Goal: Obtain resource: Download file/media

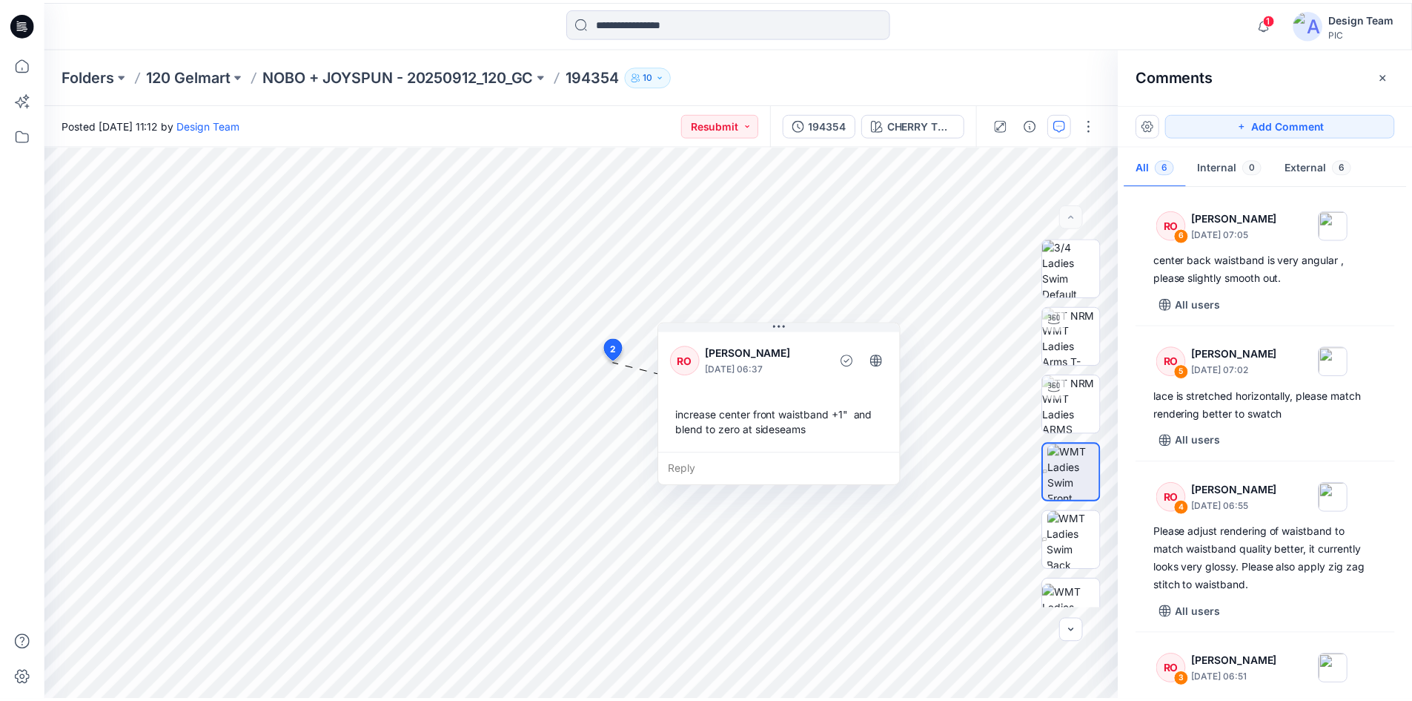
scroll to position [389, 0]
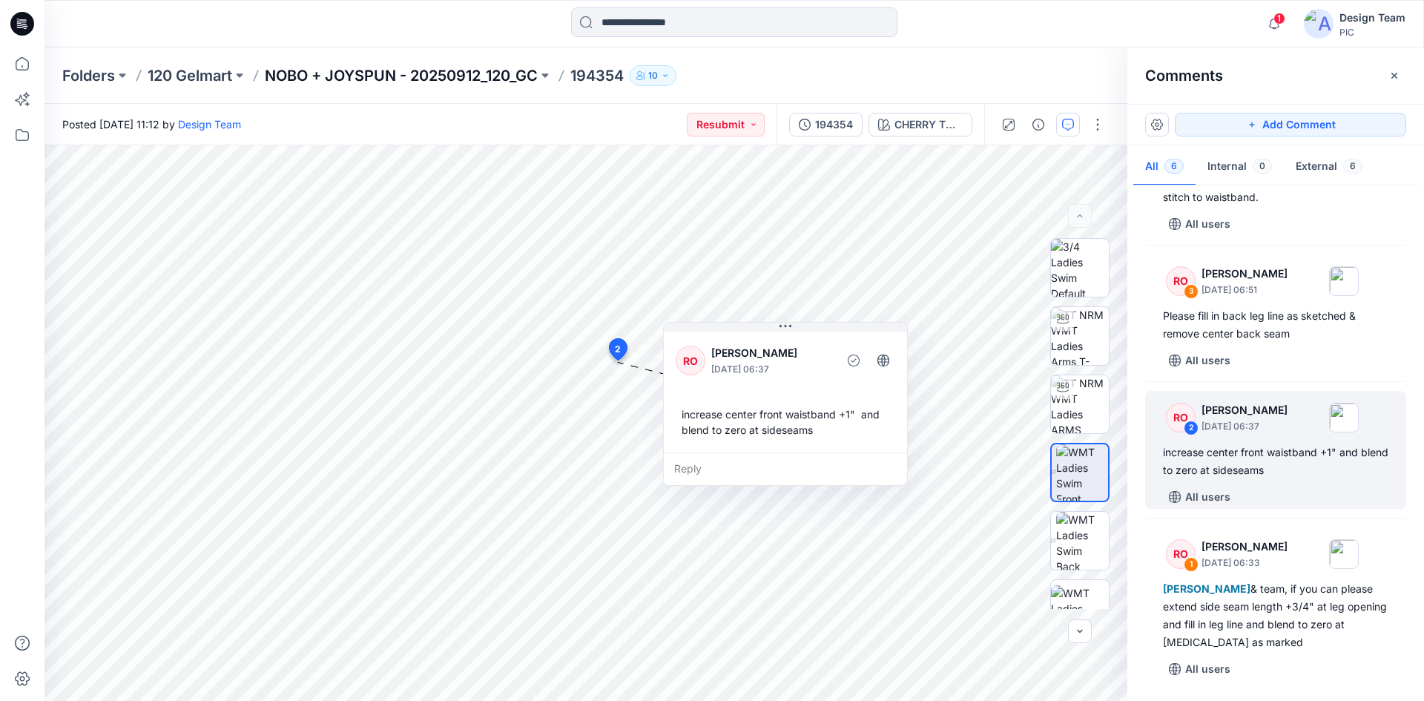
click at [443, 75] on p "NOBO + JOYSPUN - 20250912_120_GC" at bounding box center [401, 75] width 273 height 21
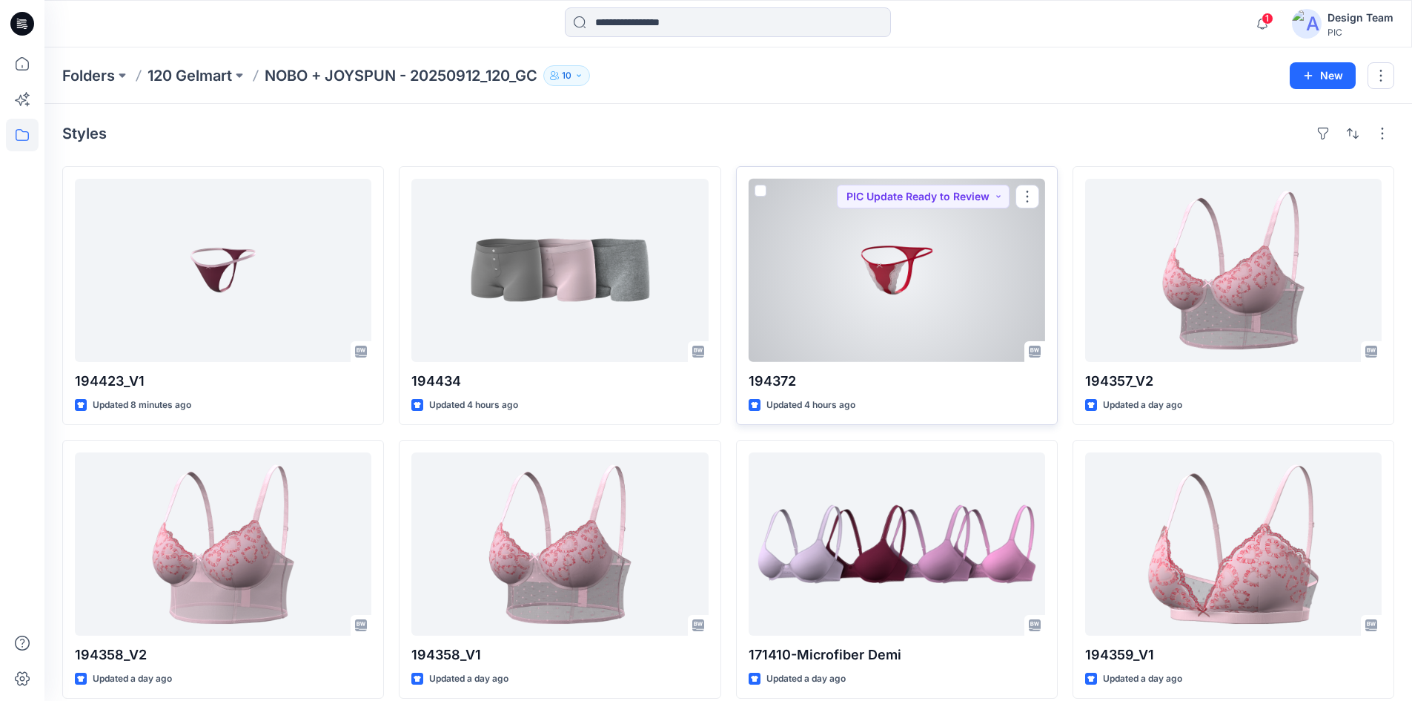
click at [897, 297] on div at bounding box center [897, 270] width 297 height 183
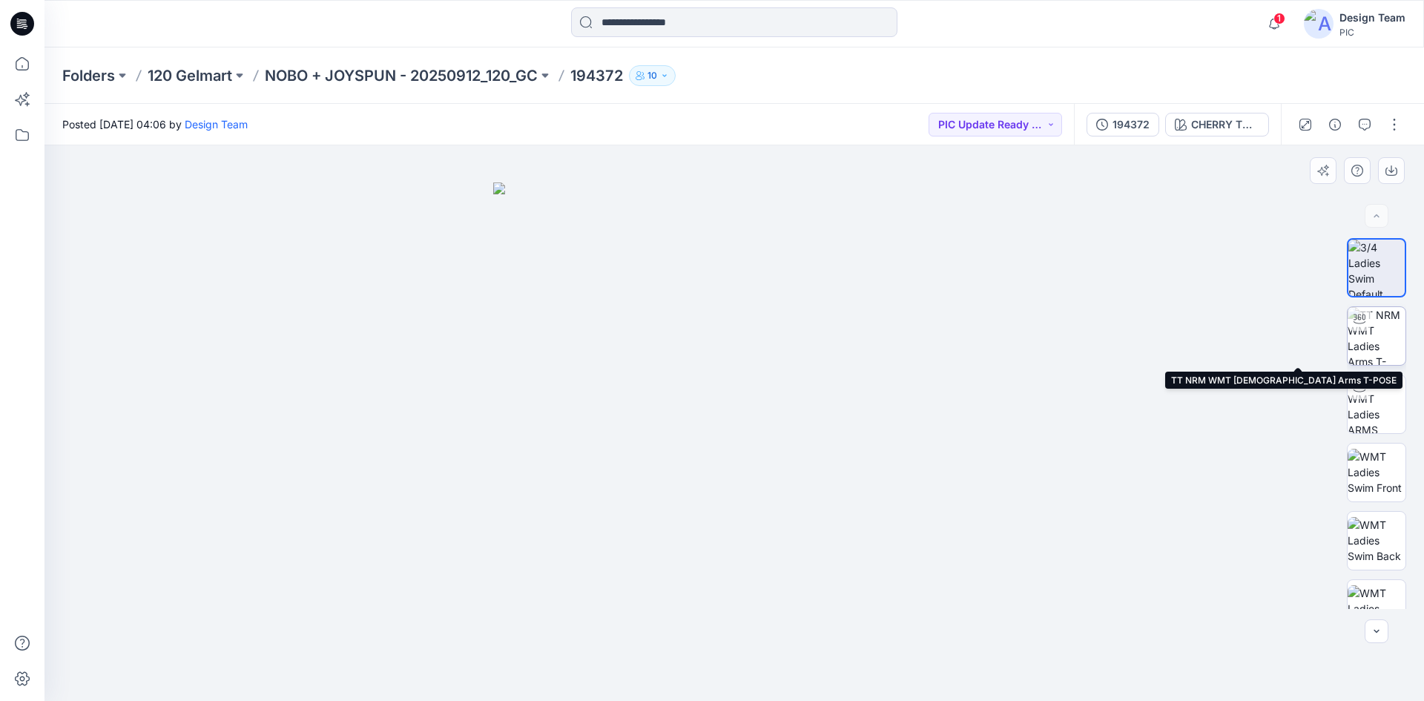
click at [1393, 346] on img at bounding box center [1376, 336] width 58 height 58
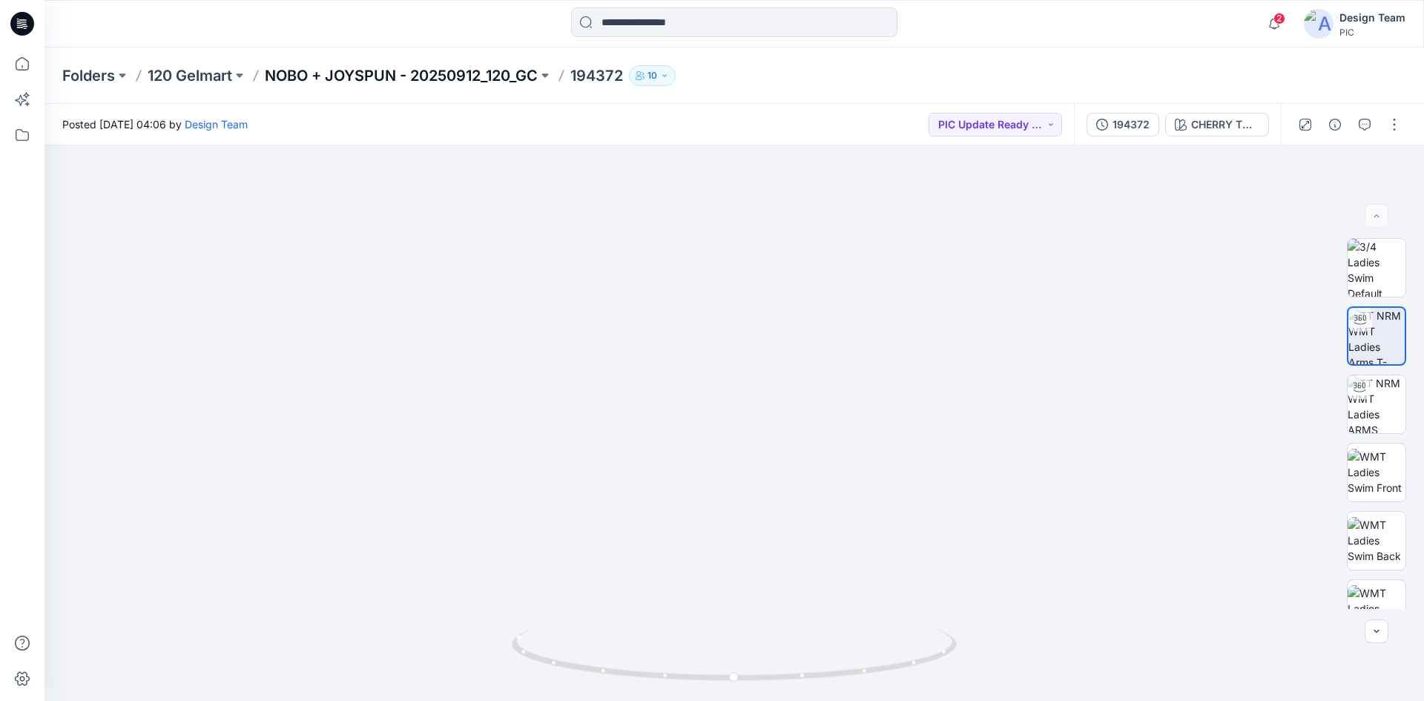
click at [320, 85] on p "NOBO + JOYSPUN - 20250912_120_GC" at bounding box center [401, 75] width 273 height 21
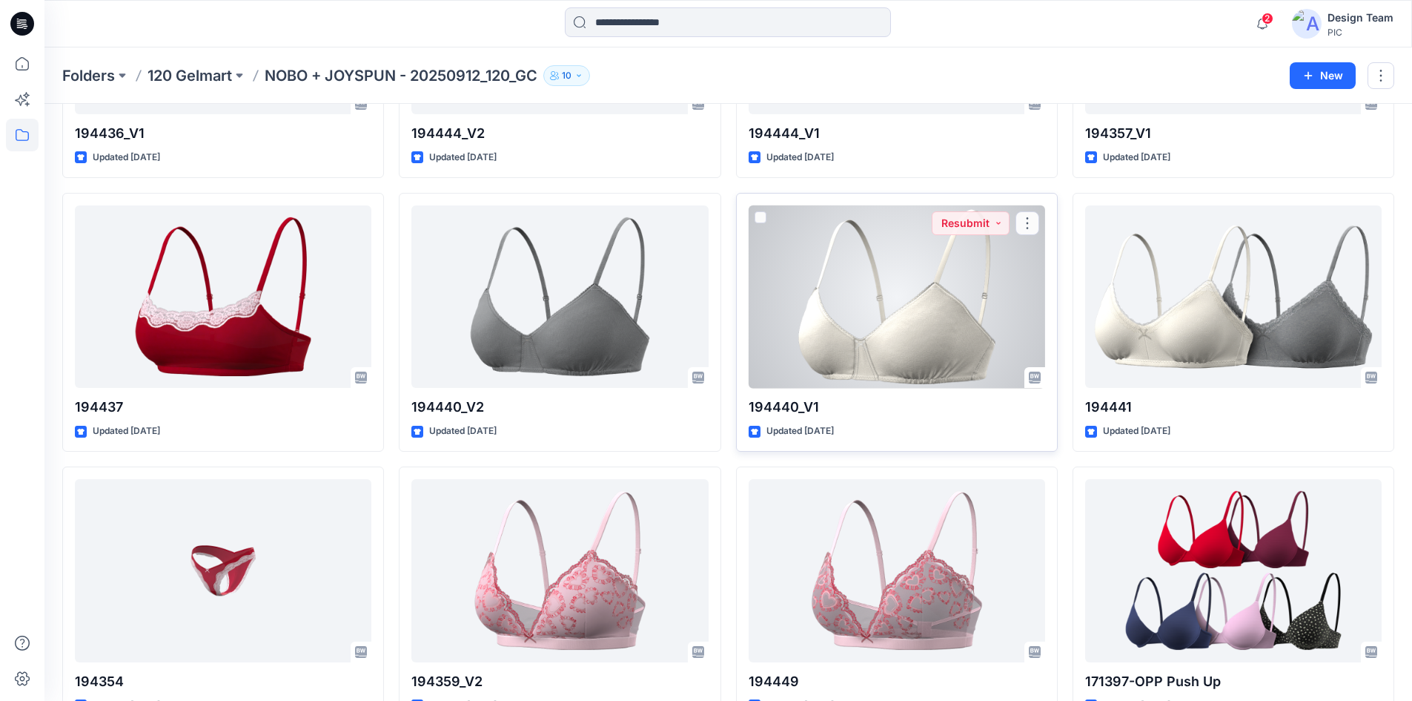
scroll to position [1164, 0]
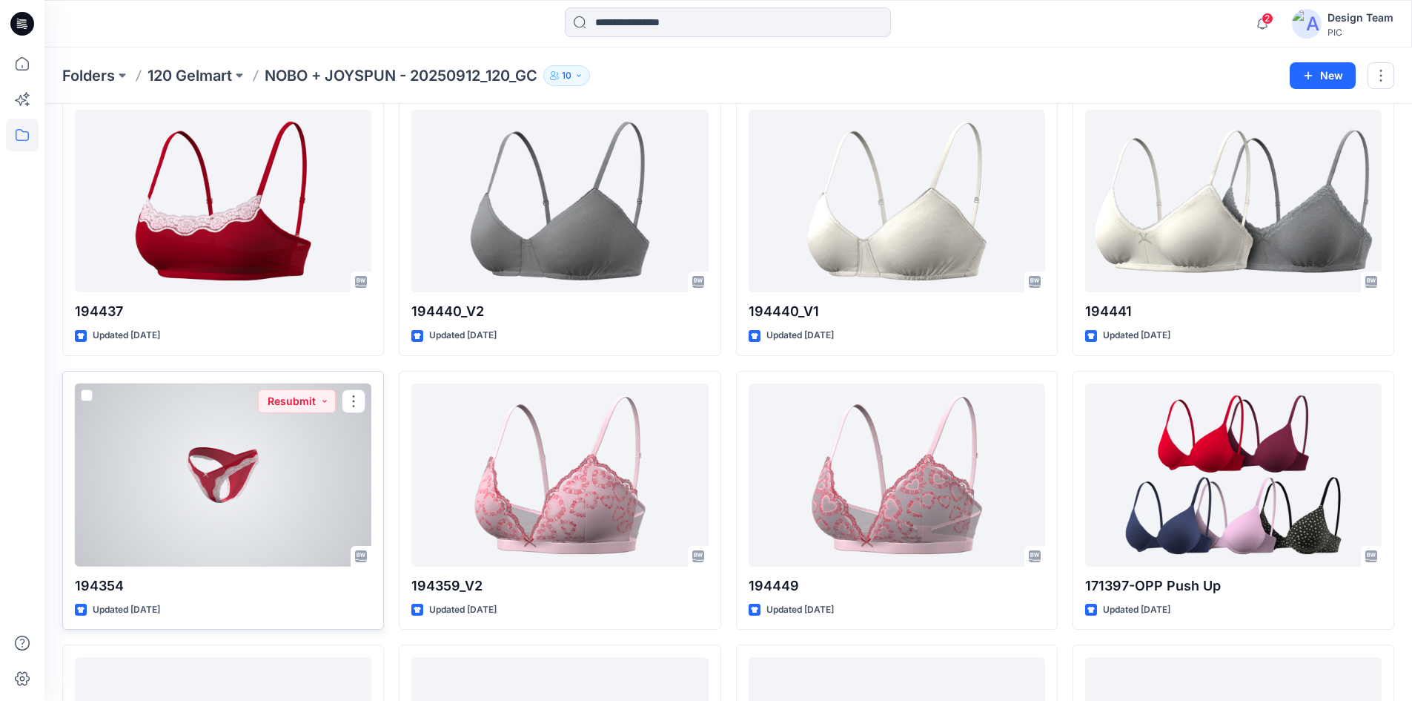
click at [301, 451] on div at bounding box center [223, 474] width 297 height 183
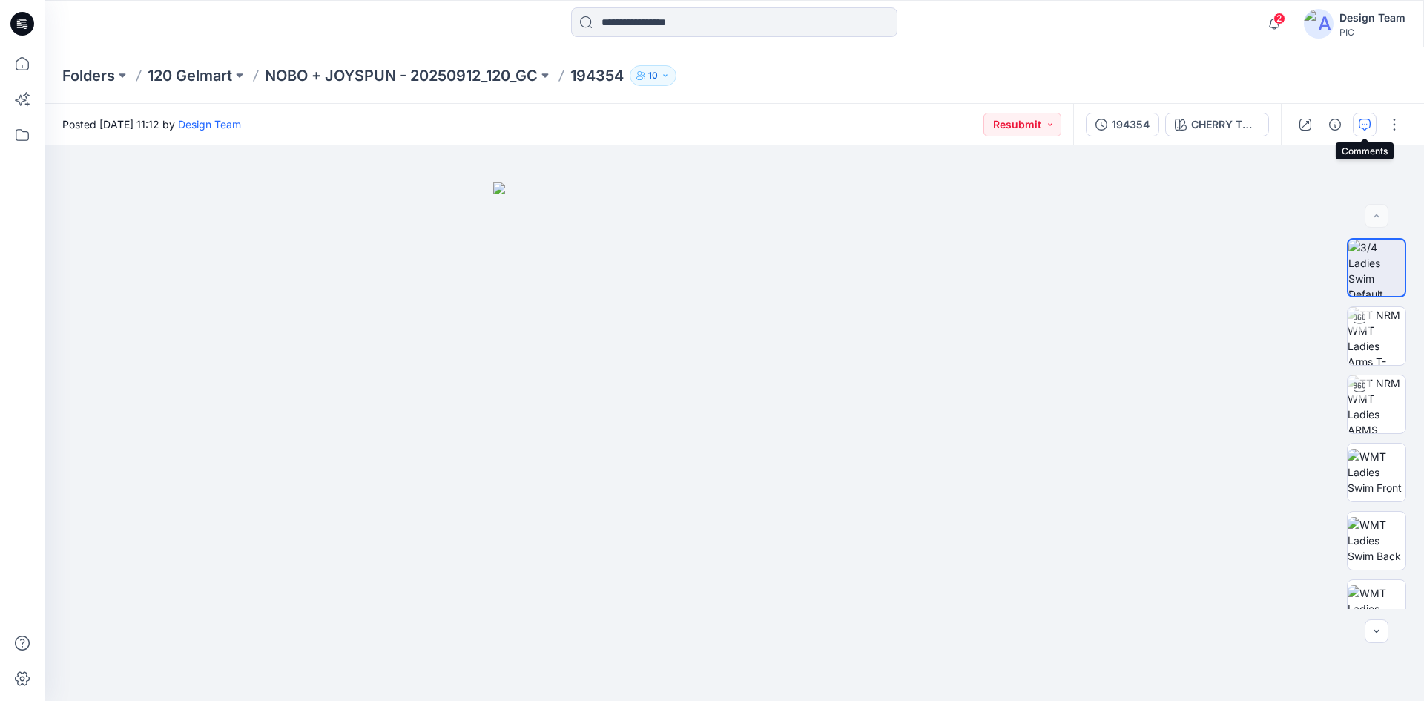
click at [1364, 119] on icon "button" at bounding box center [1364, 125] width 12 height 12
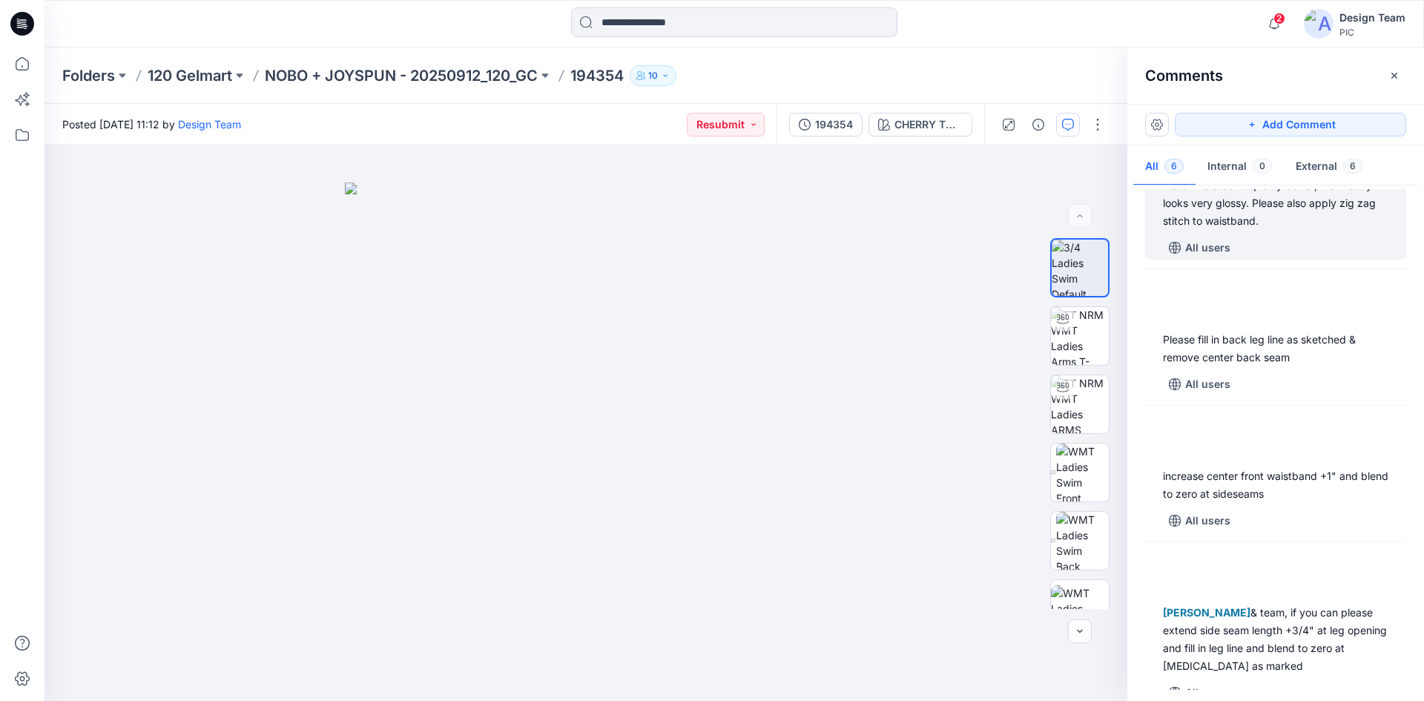
scroll to position [371, 0]
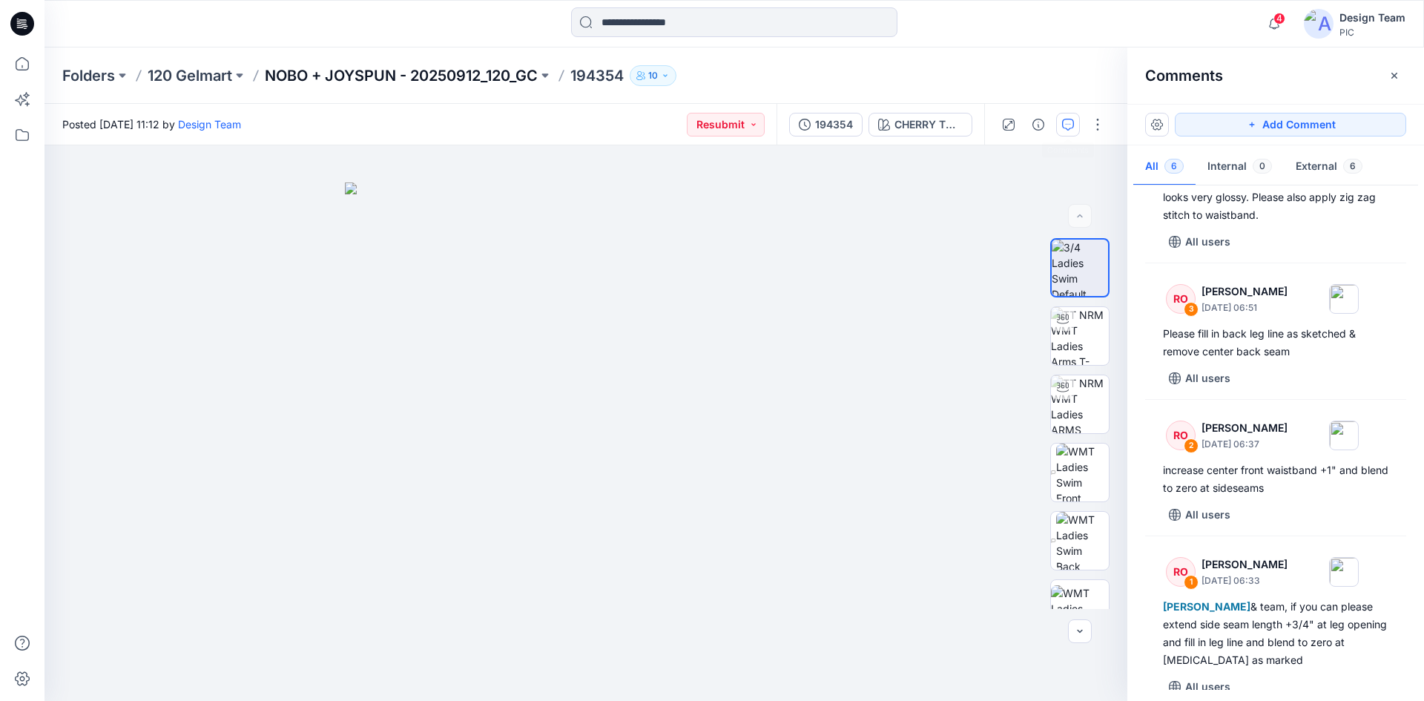
click at [394, 76] on p "NOBO + JOYSPUN - 20250912_120_GC" at bounding box center [401, 75] width 273 height 21
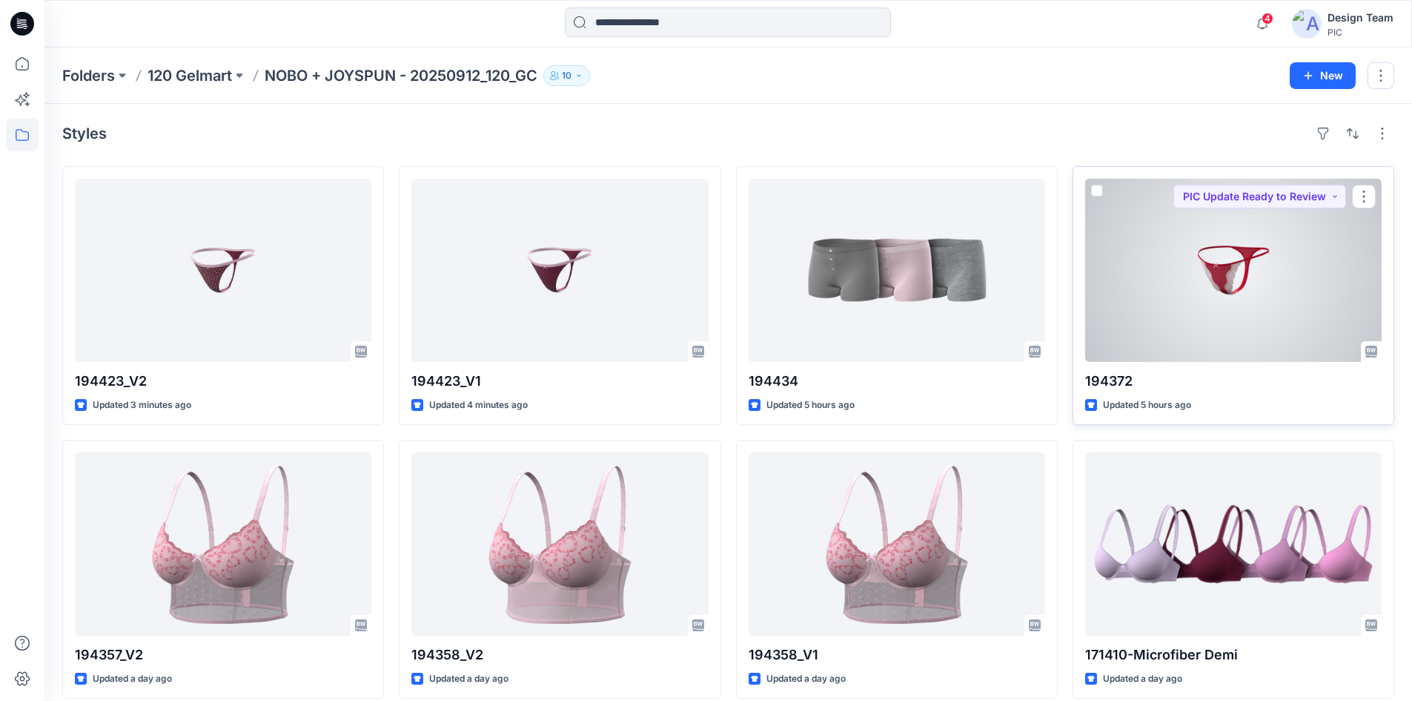
click at [1185, 307] on div at bounding box center [1234, 270] width 297 height 183
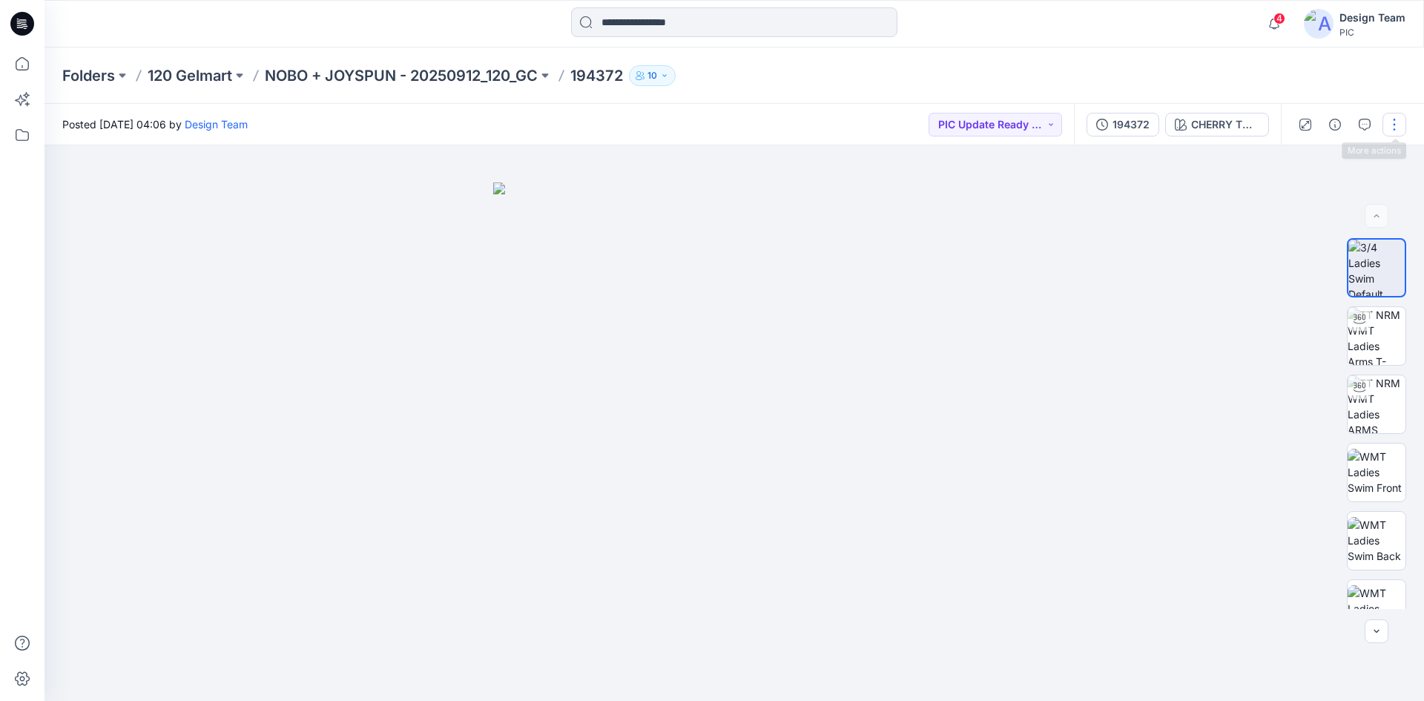
click at [1392, 122] on button "button" at bounding box center [1394, 125] width 24 height 24
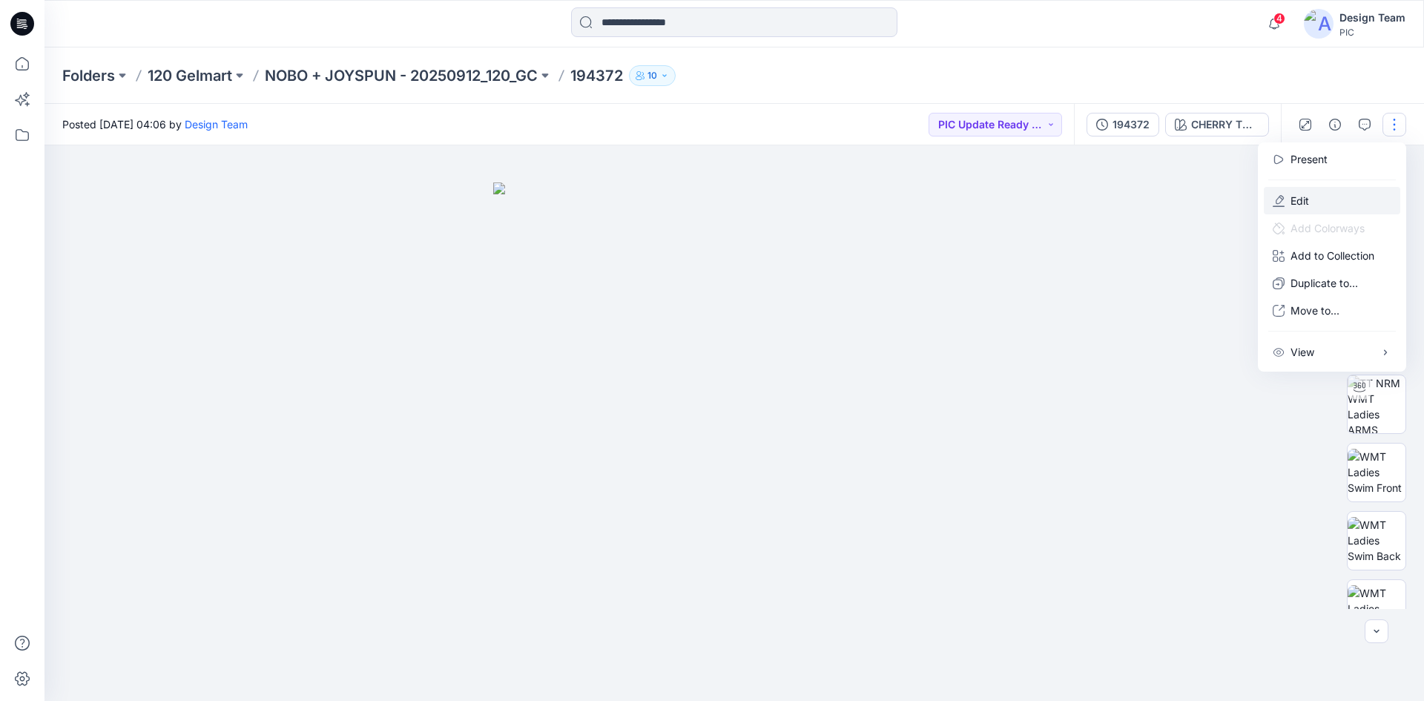
click at [1341, 199] on button "Edit" at bounding box center [1331, 200] width 136 height 27
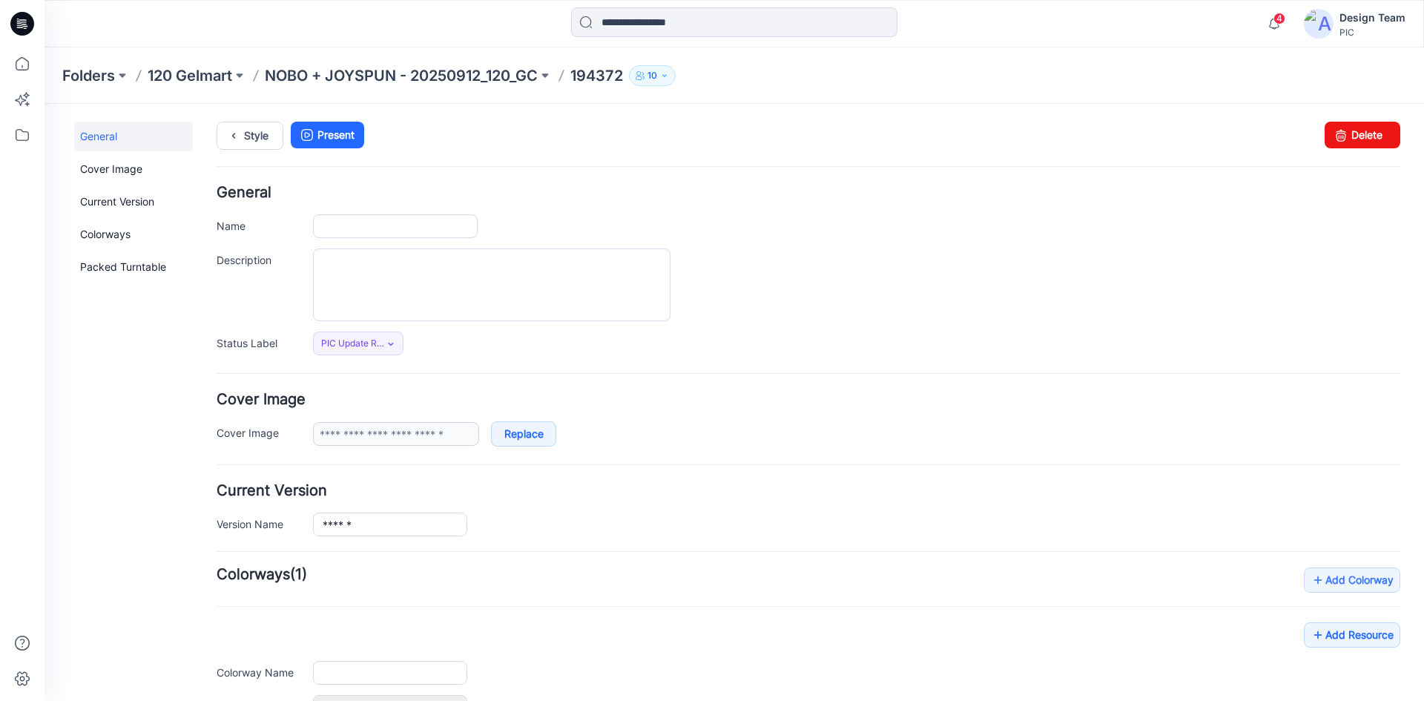
type input "******"
type input "**********"
drag, startPoint x: 825, startPoint y: 182, endPoint x: 1364, endPoint y: 139, distance: 541.5
click at [1364, 139] on link "Delete" at bounding box center [1362, 135] width 76 height 27
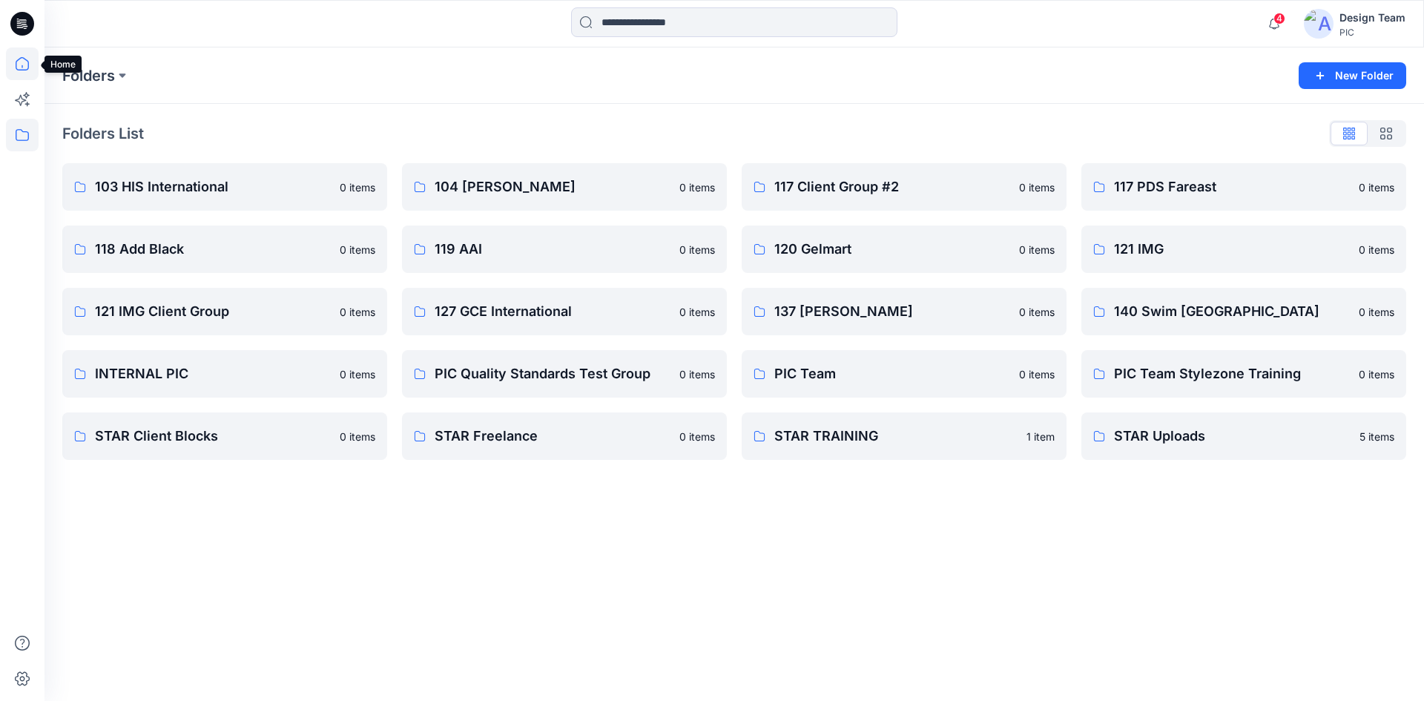
drag, startPoint x: 23, startPoint y: 70, endPoint x: 35, endPoint y: 71, distance: 11.9
click at [24, 69] on icon at bounding box center [22, 63] width 33 height 33
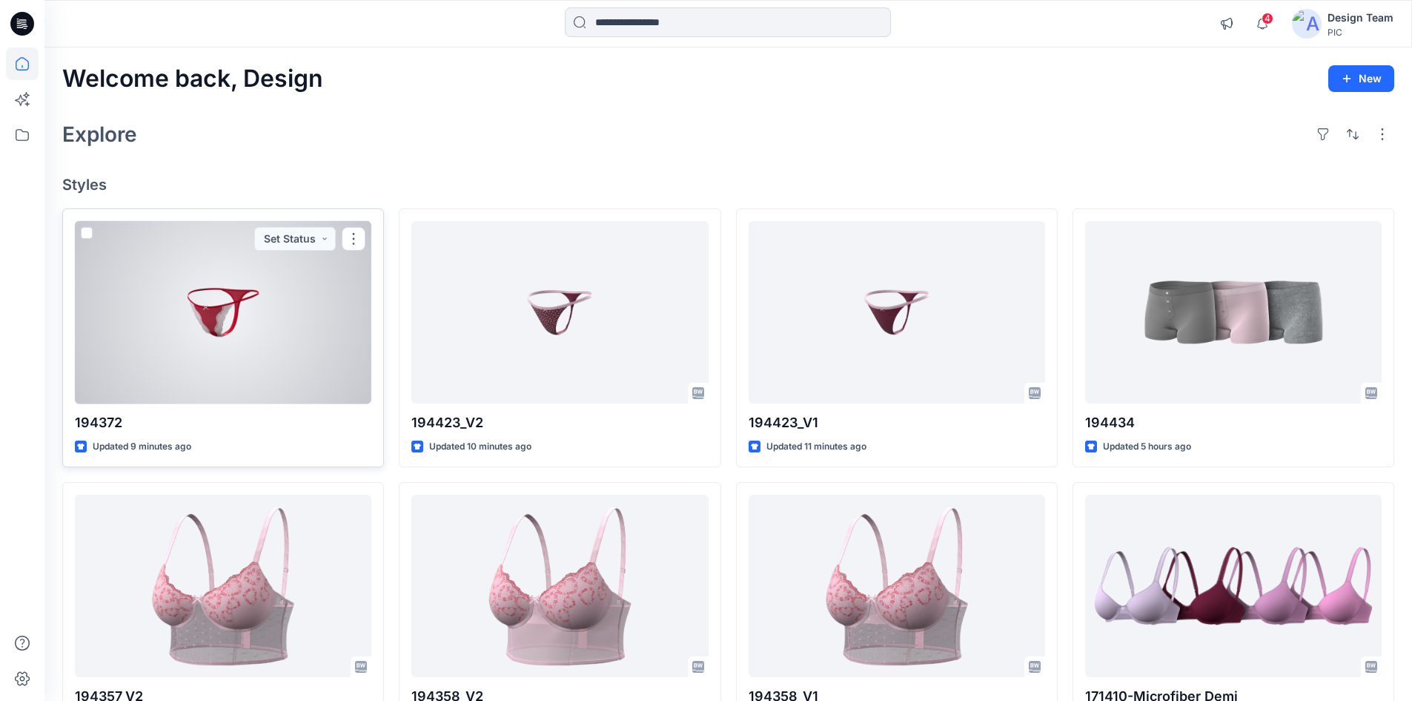
click at [316, 323] on div at bounding box center [223, 312] width 297 height 183
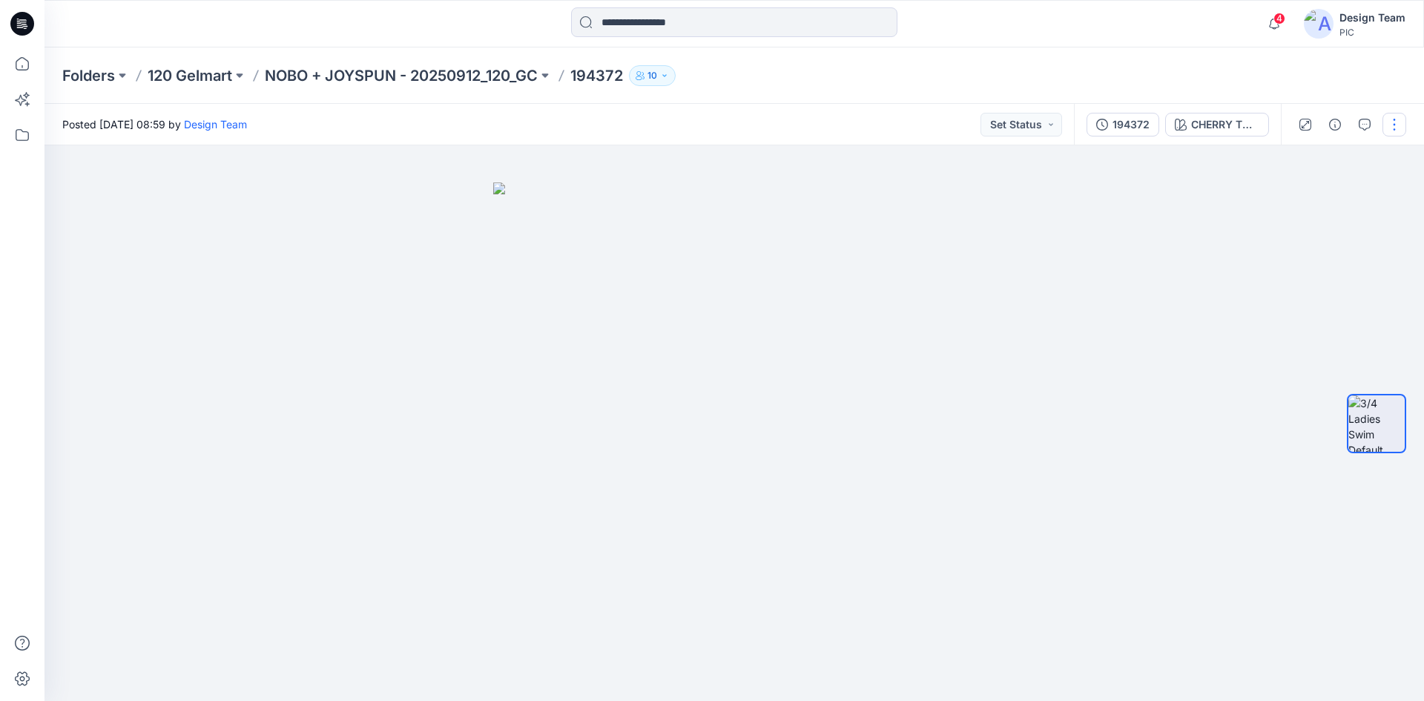
click at [1403, 123] on button "button" at bounding box center [1394, 125] width 24 height 24
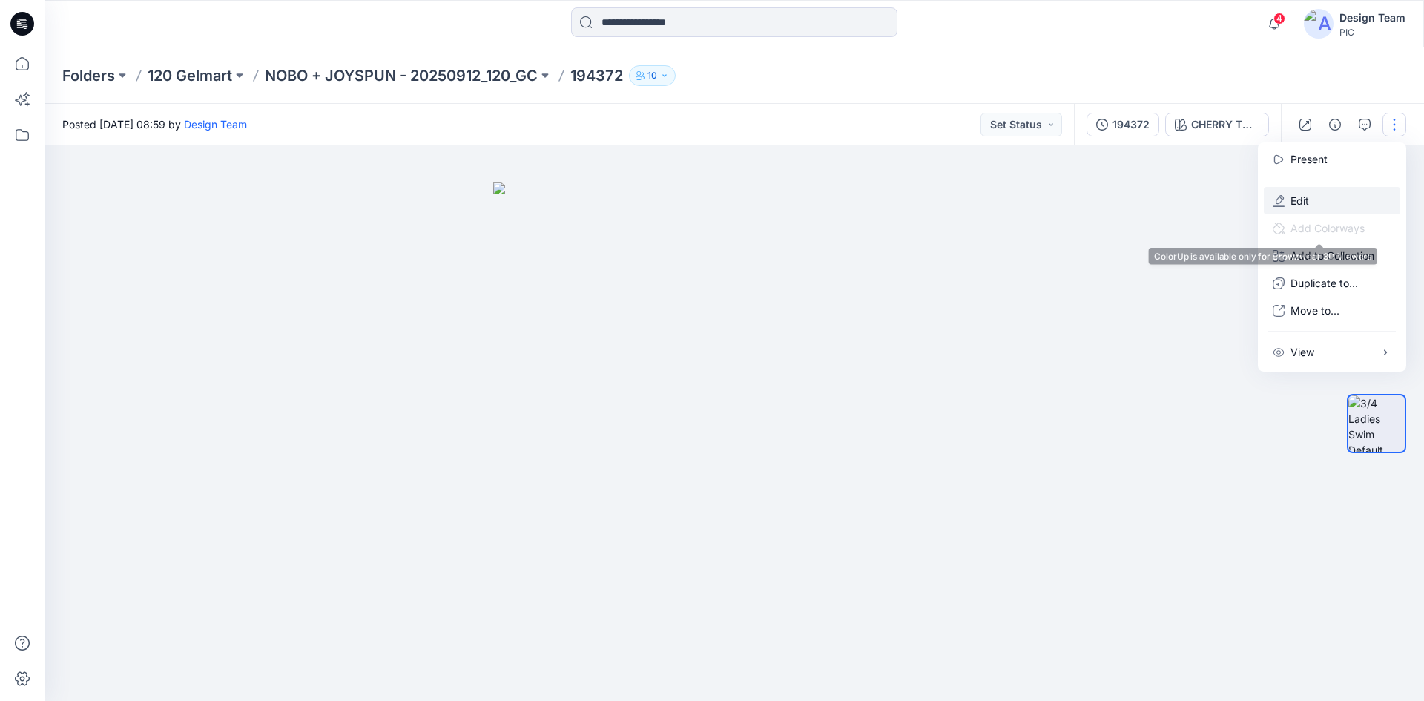
click at [1351, 205] on button "Edit" at bounding box center [1331, 200] width 136 height 27
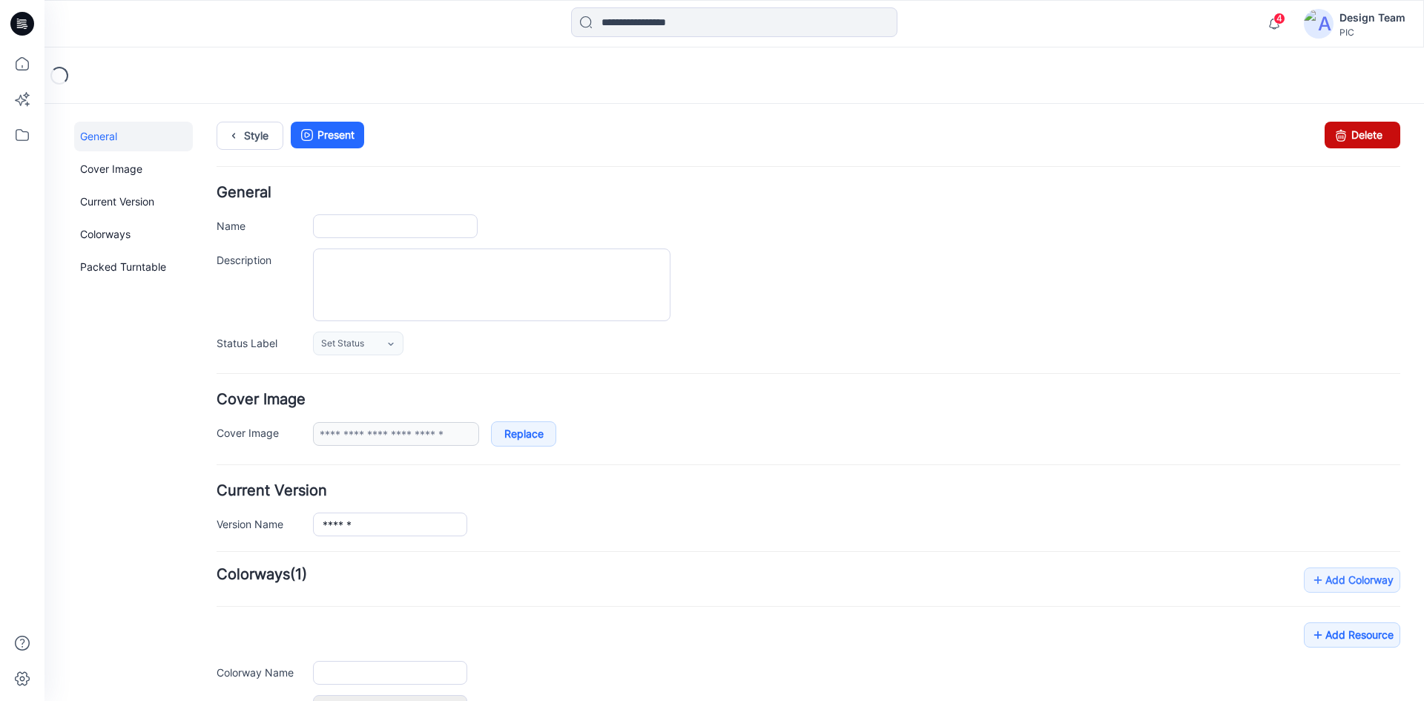
type input "******"
type input "**********"
click at [1375, 139] on link "Delete" at bounding box center [1362, 135] width 76 height 27
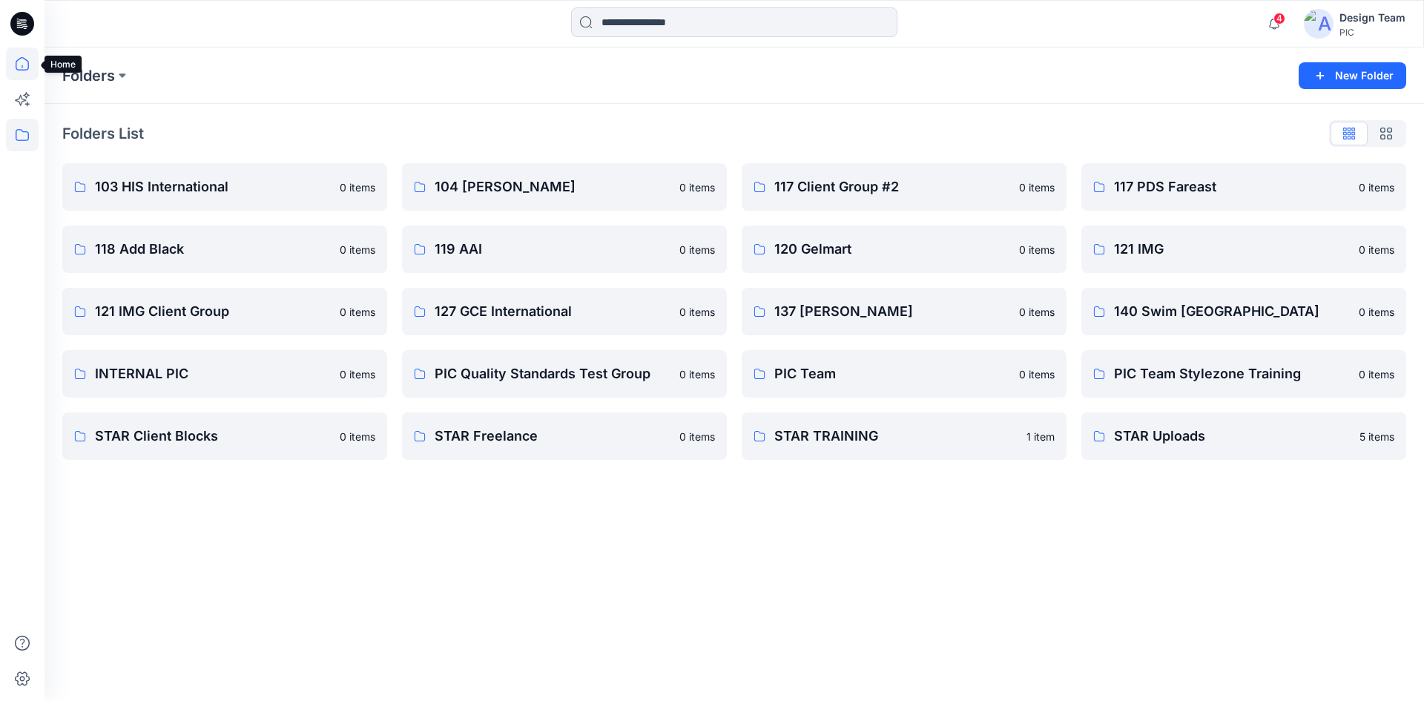
click at [29, 61] on icon at bounding box center [22, 63] width 33 height 33
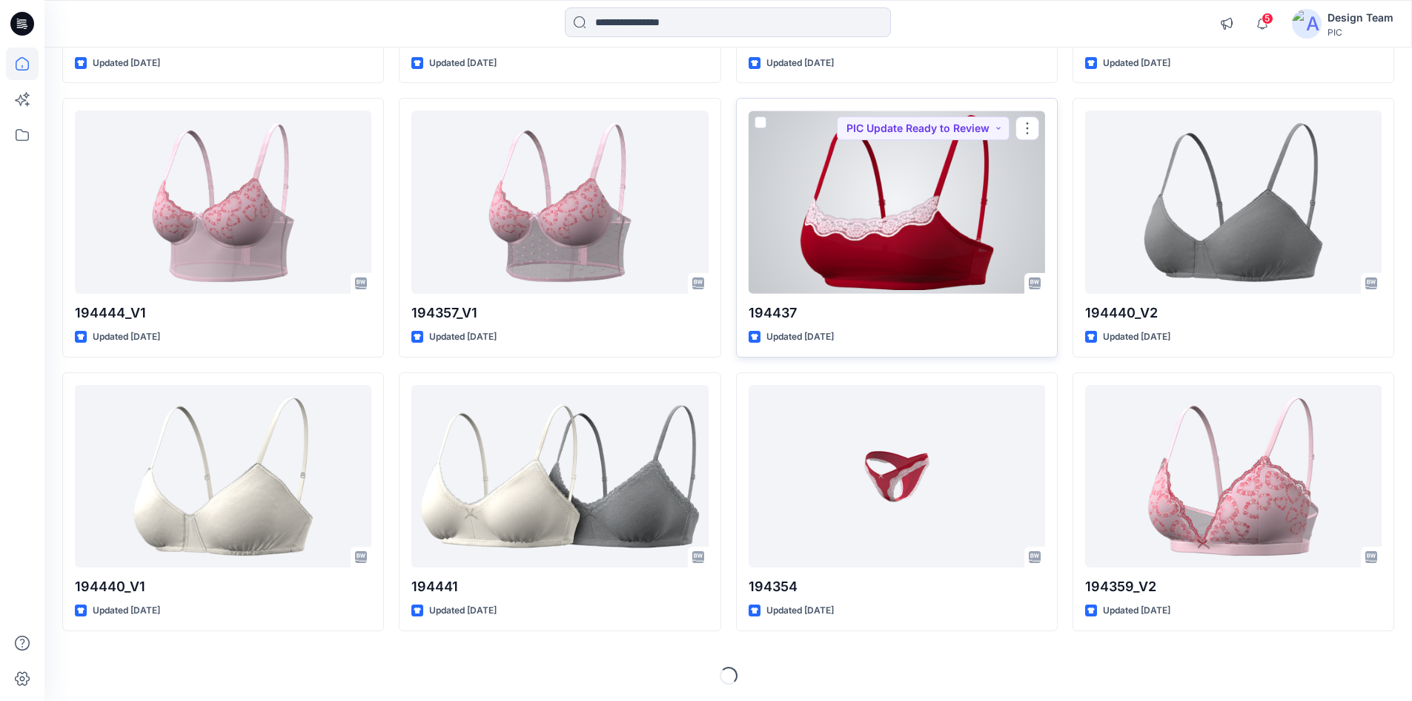
scroll to position [1206, 0]
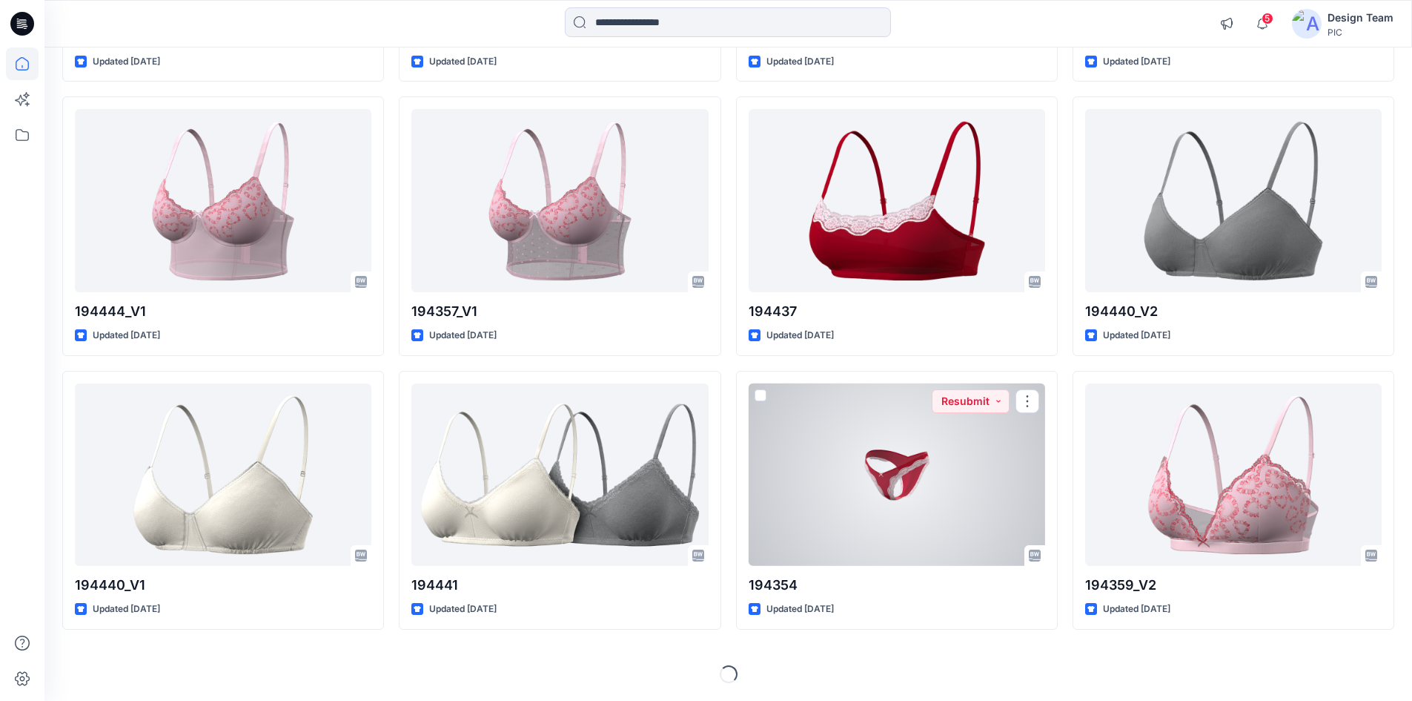
click at [899, 512] on div at bounding box center [897, 474] width 297 height 183
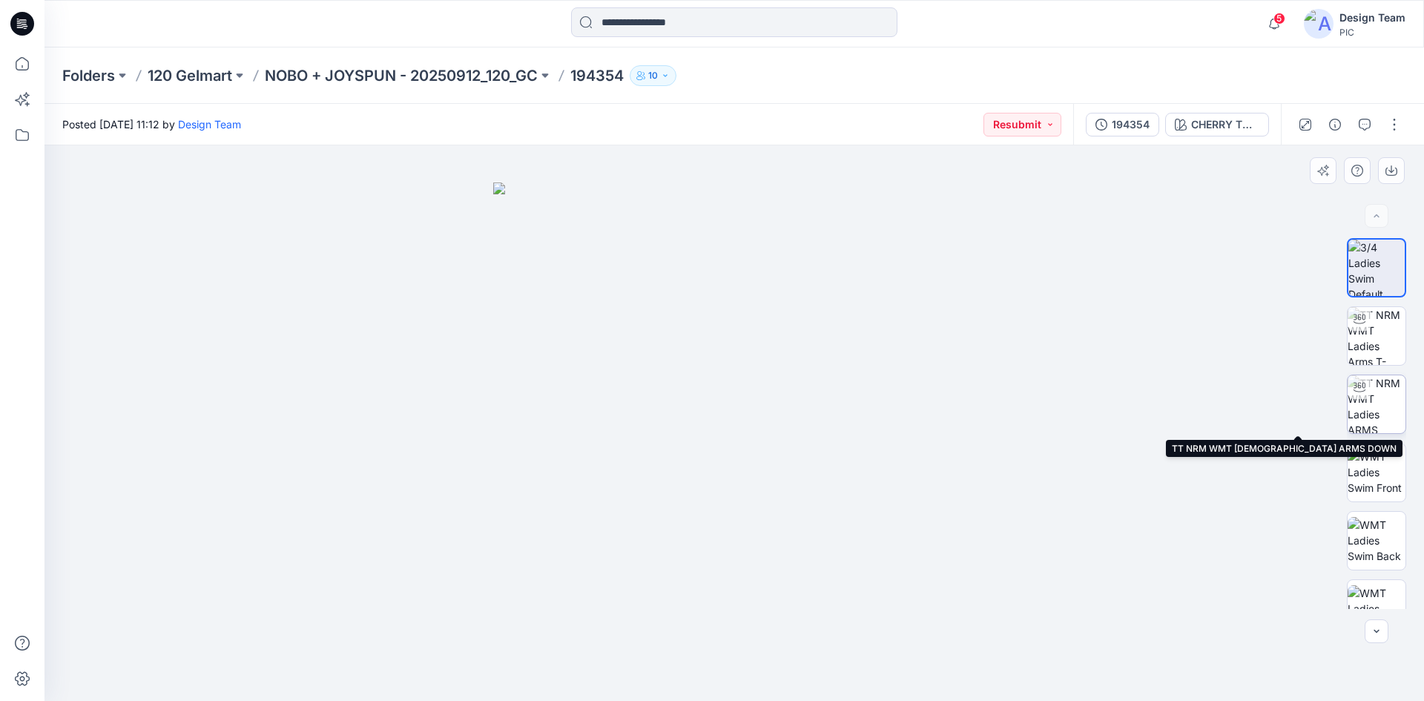
click at [1379, 409] on img at bounding box center [1376, 404] width 58 height 58
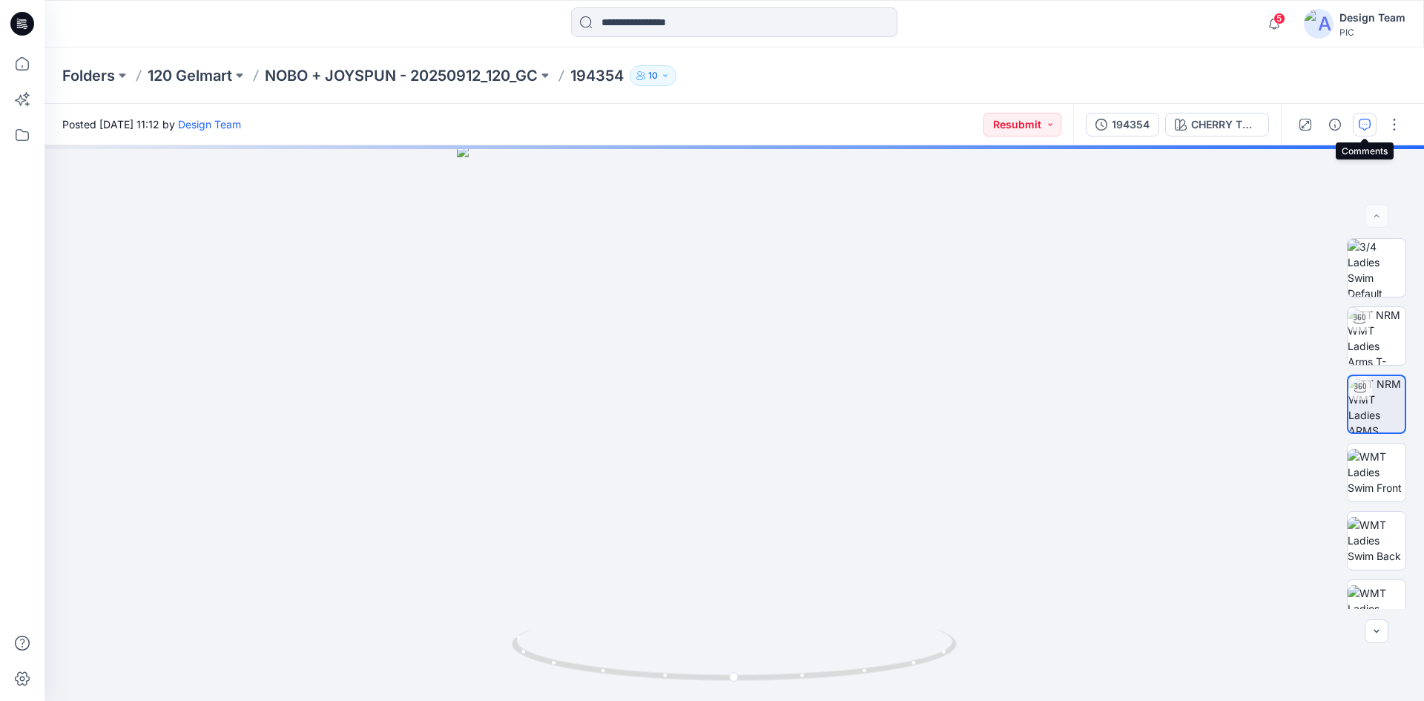
click at [1365, 132] on button "button" at bounding box center [1364, 125] width 24 height 24
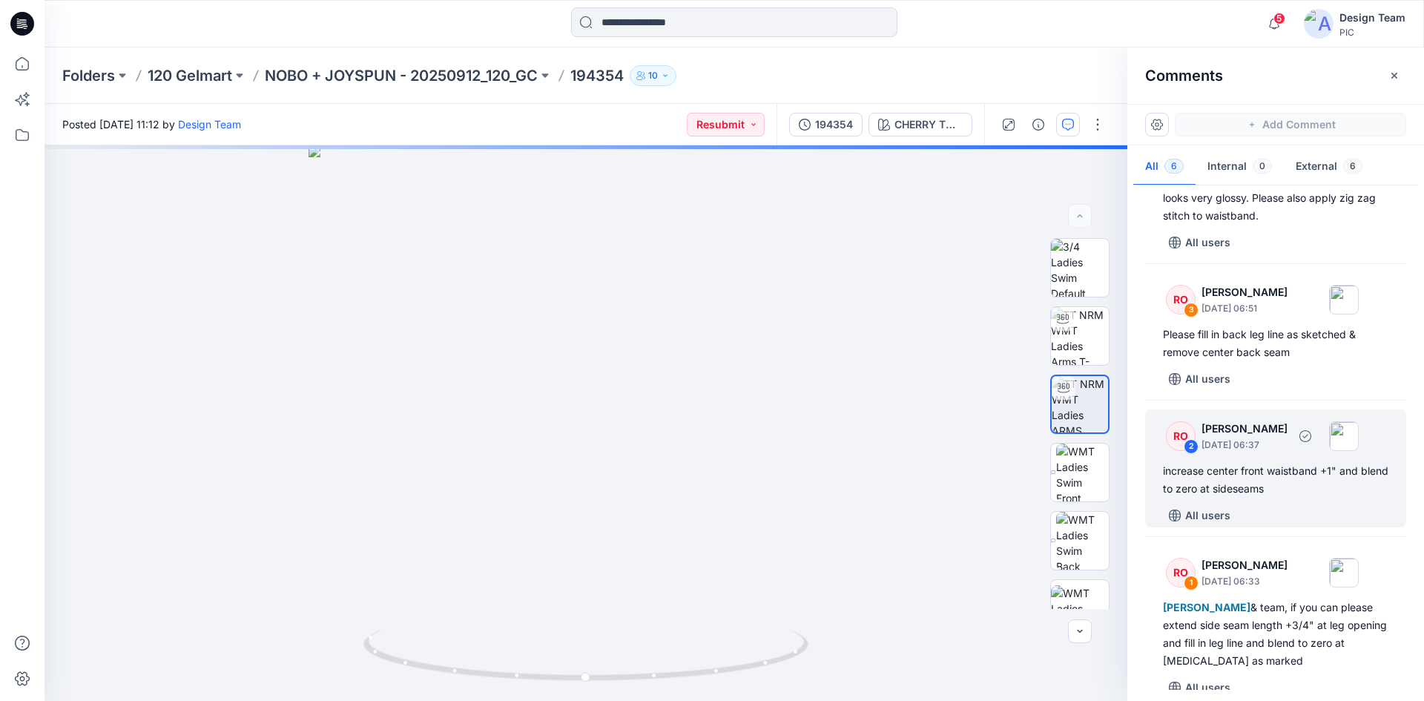
scroll to position [371, 0]
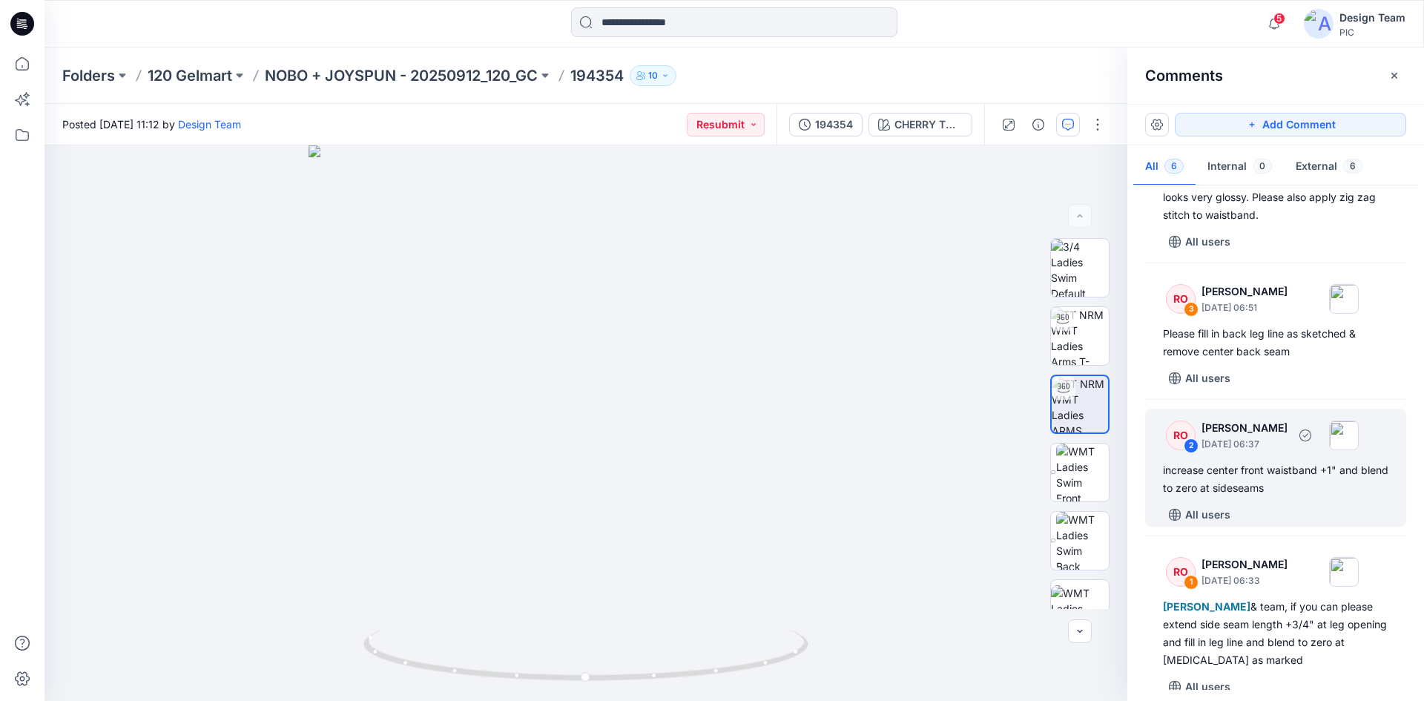
click at [1308, 494] on div "increase center front waistband +1" and blend to zero at sideseams" at bounding box center [1275, 479] width 225 height 36
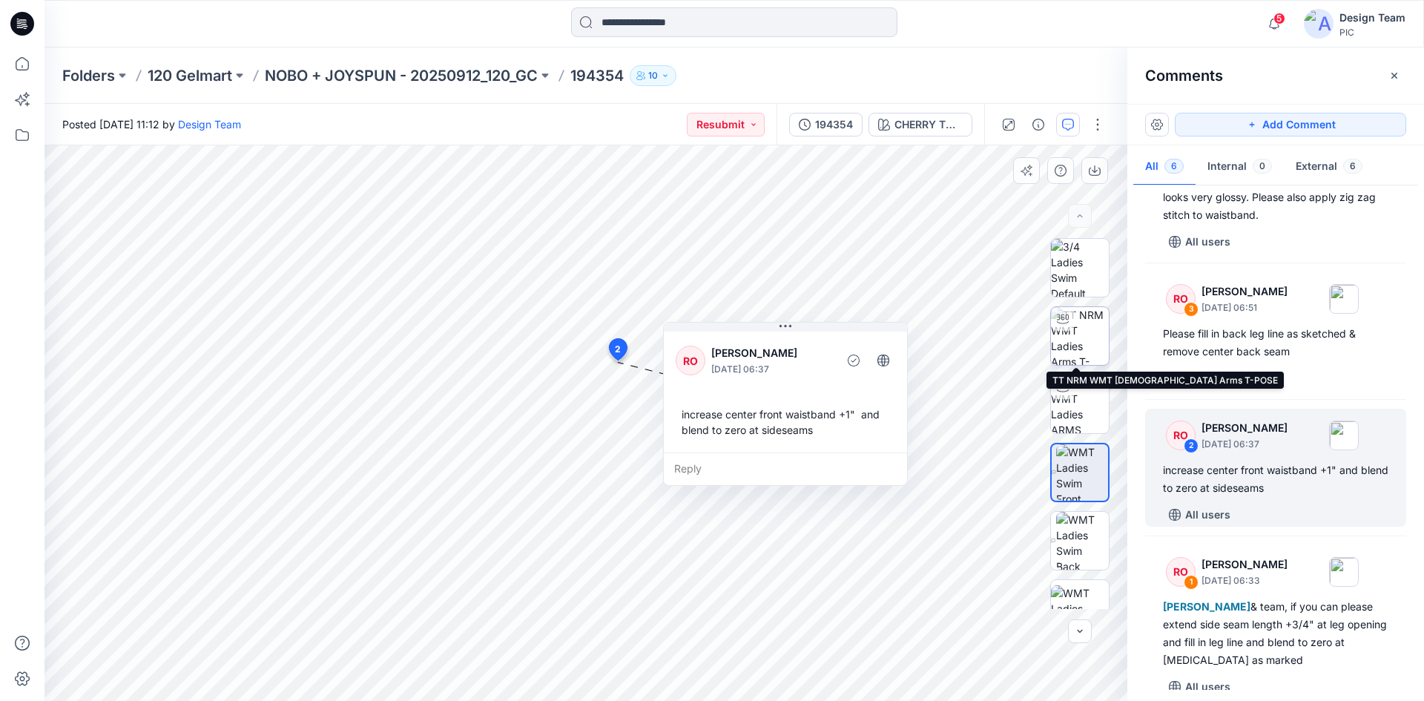
click at [1083, 340] on img at bounding box center [1080, 336] width 58 height 58
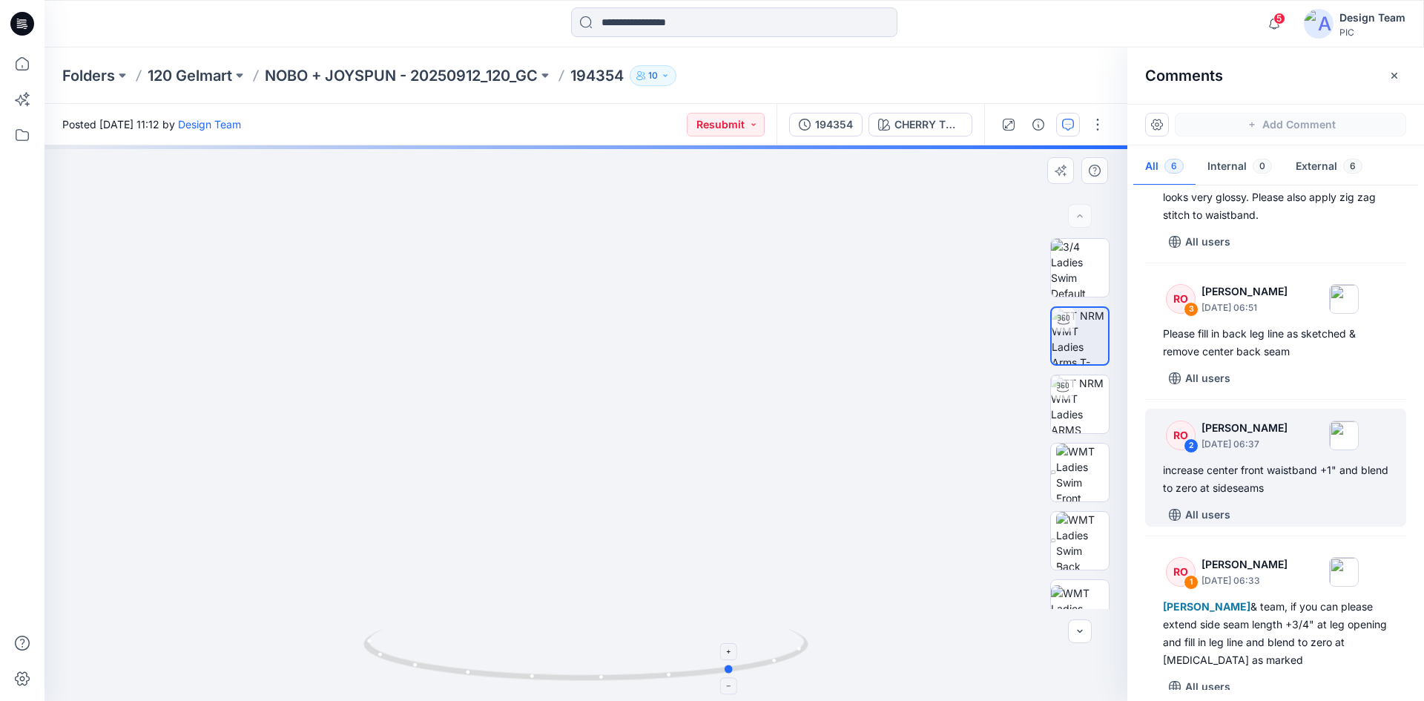
drag, startPoint x: 612, startPoint y: 681, endPoint x: 761, endPoint y: 667, distance: 149.8
click at [761, 667] on icon at bounding box center [587, 657] width 449 height 56
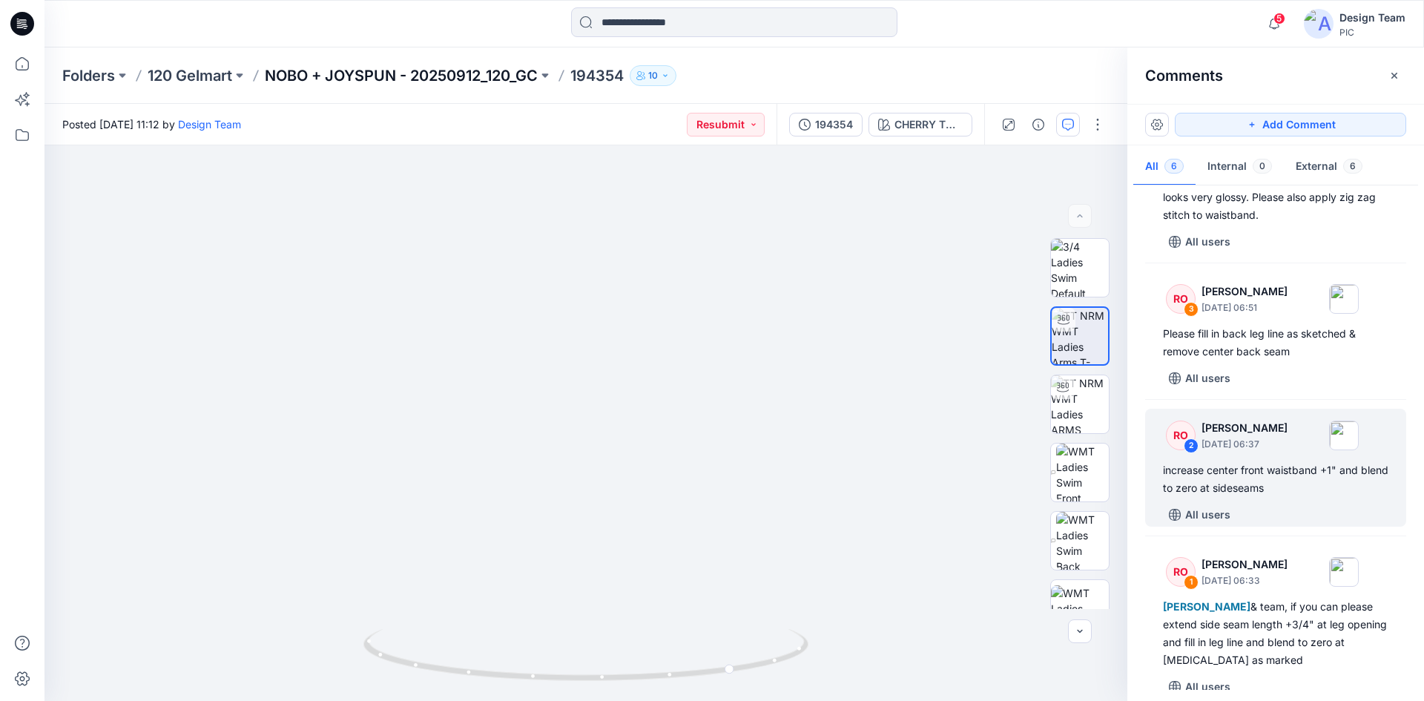
click at [351, 70] on p "NOBO + JOYSPUN - 20250912_120_GC" at bounding box center [401, 75] width 273 height 21
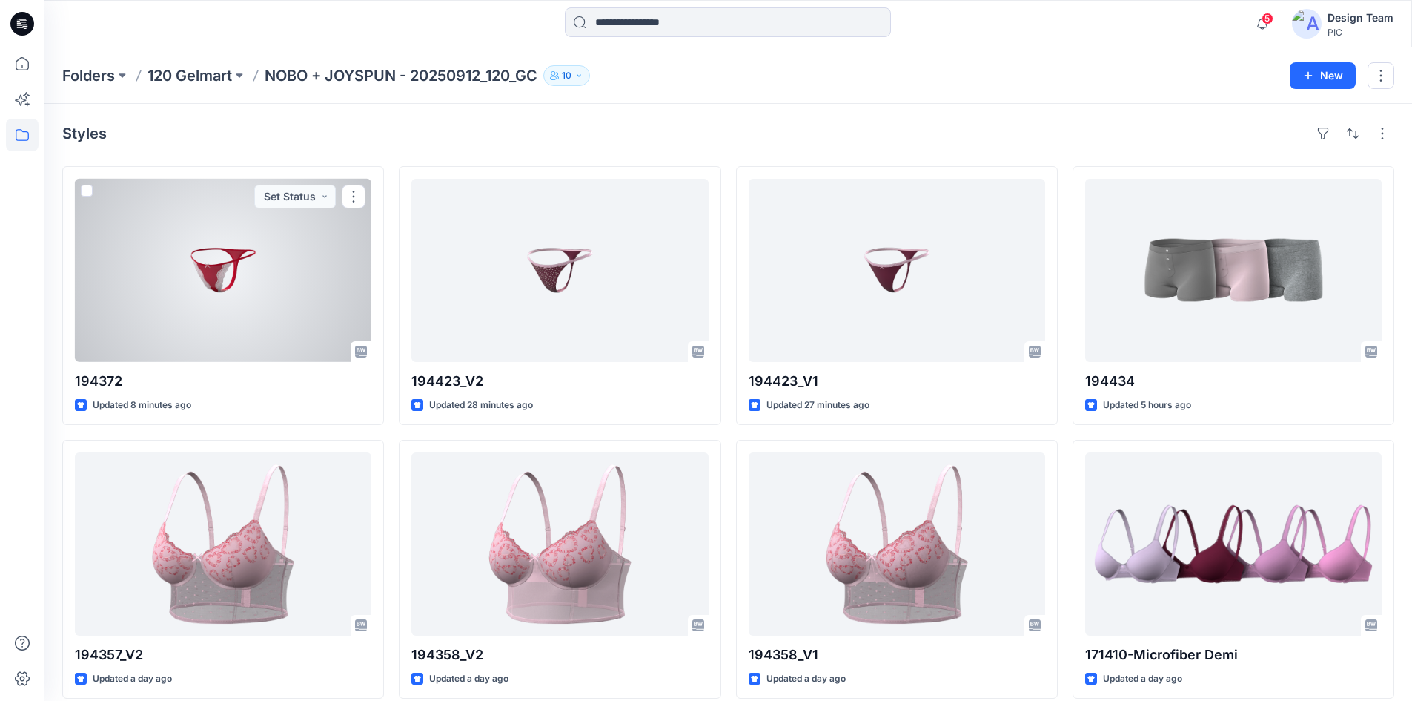
click at [268, 295] on div at bounding box center [223, 270] width 297 height 183
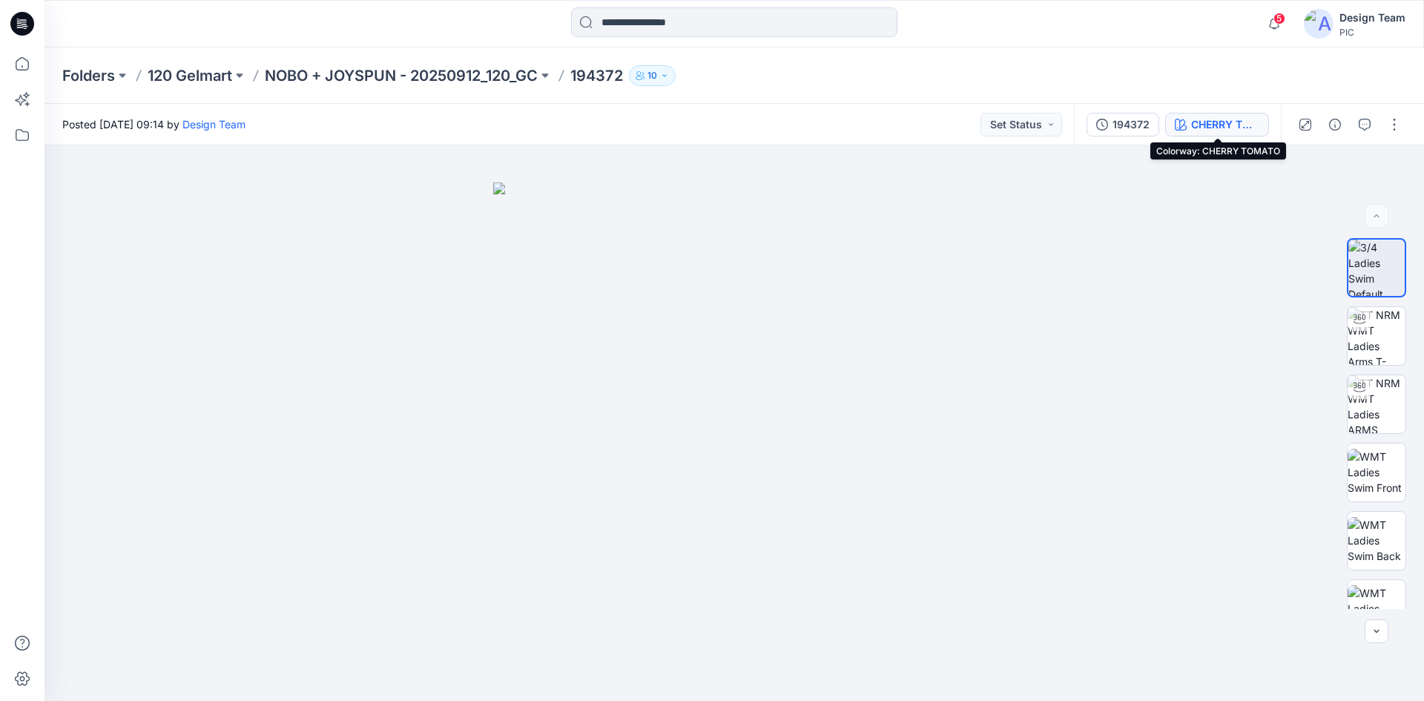
click at [1229, 121] on div "CHERRY TOMATO" at bounding box center [1225, 124] width 68 height 16
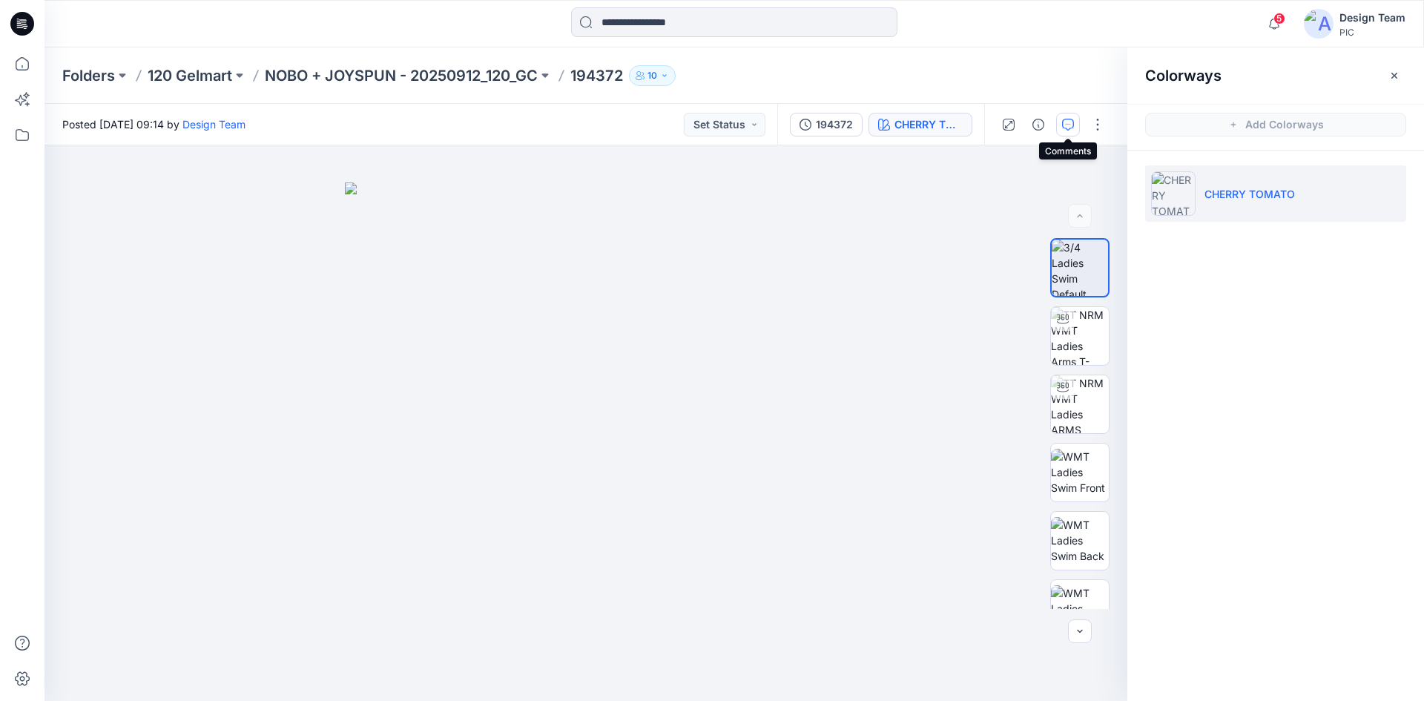
click at [1065, 125] on icon "button" at bounding box center [1068, 125] width 12 height 12
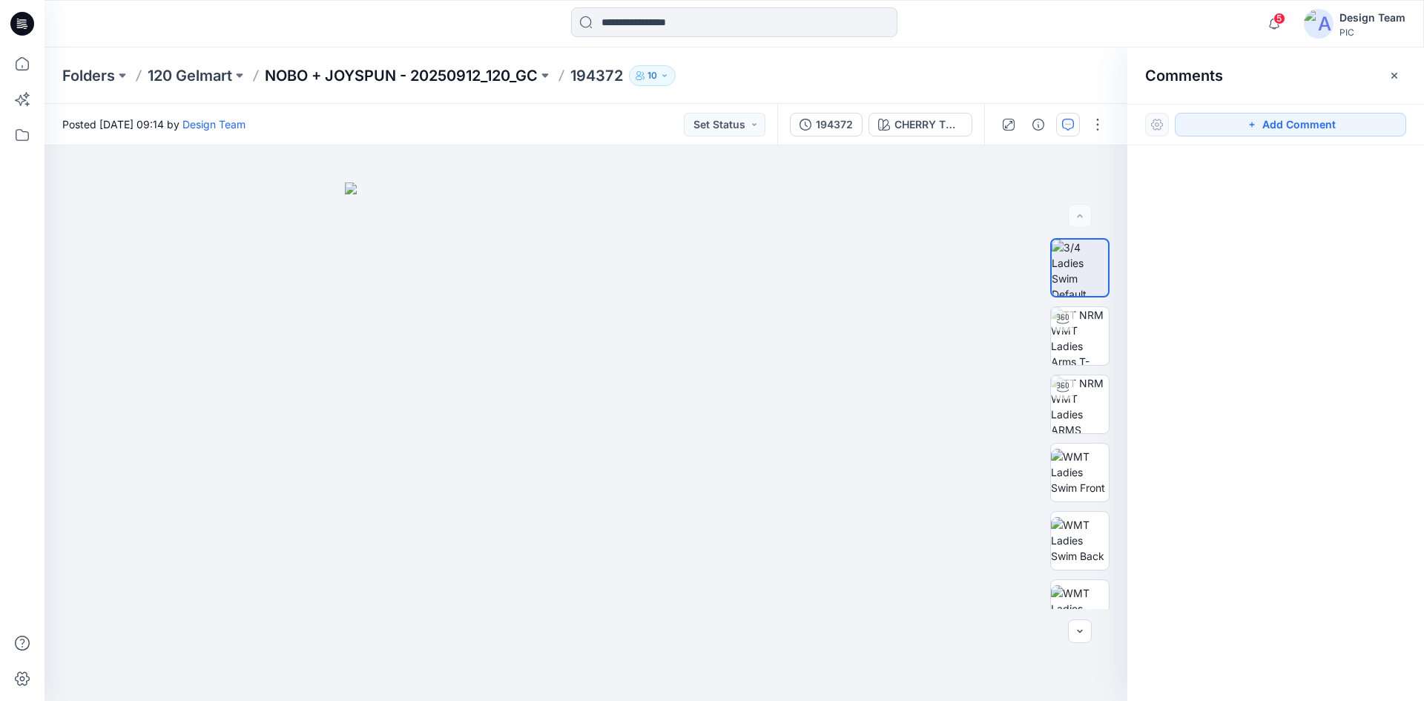
click at [489, 79] on p "NOBO + JOYSPUN - 20250912_120_GC" at bounding box center [401, 75] width 273 height 21
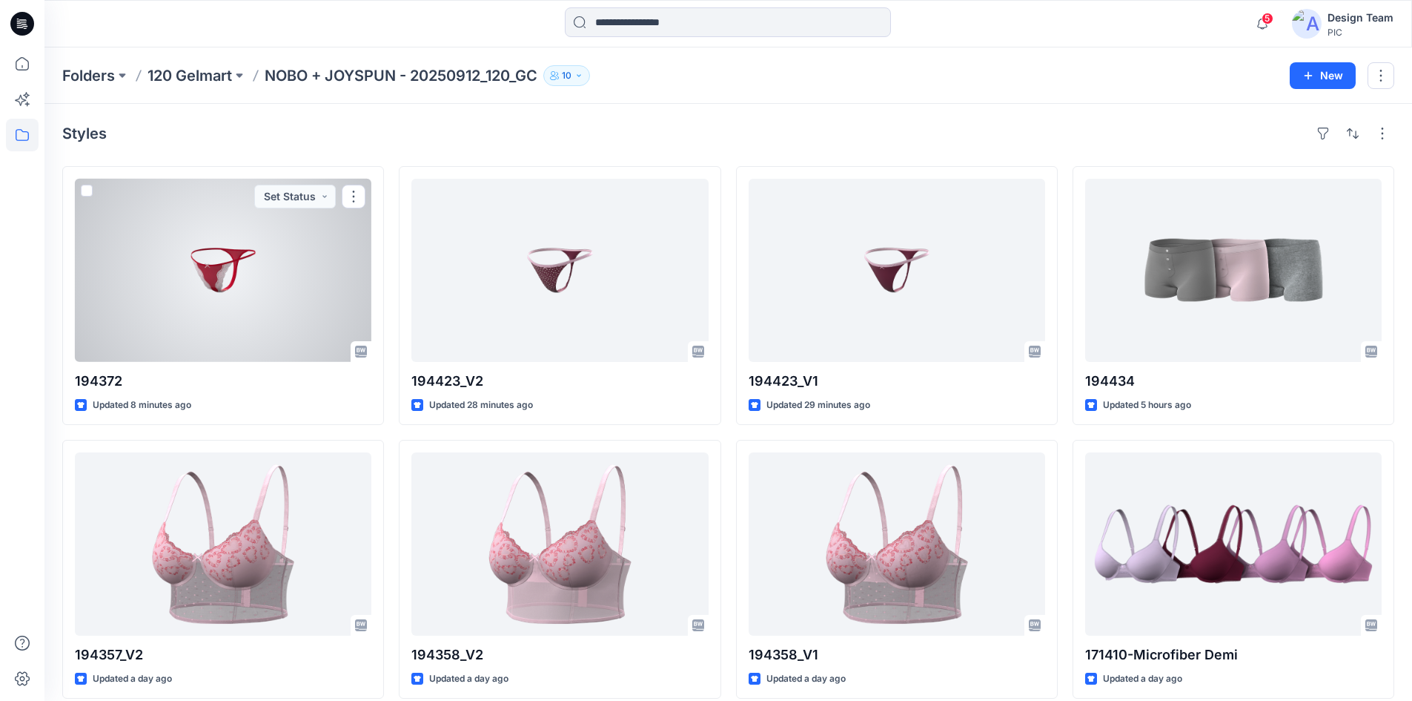
click at [317, 311] on div at bounding box center [223, 270] width 297 height 183
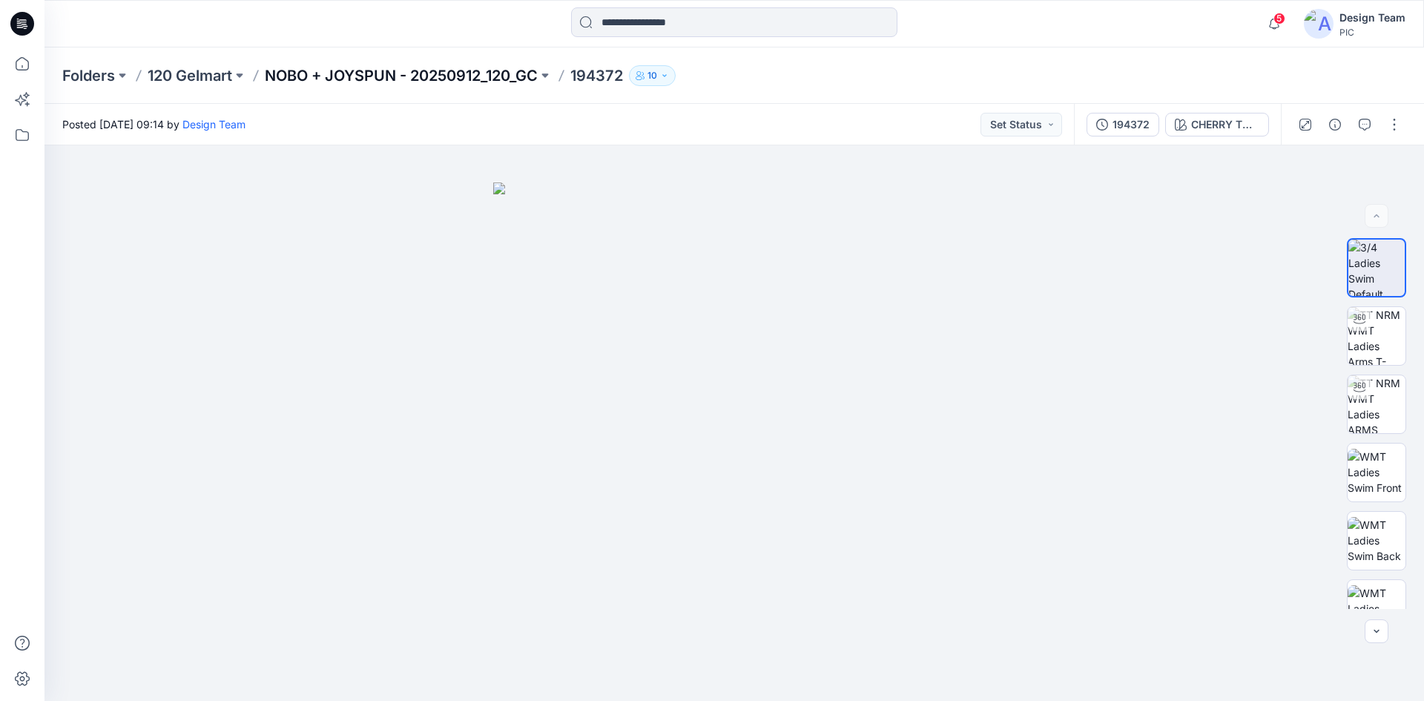
click at [324, 77] on p "NOBO + JOYSPUN - 20250912_120_GC" at bounding box center [401, 75] width 273 height 21
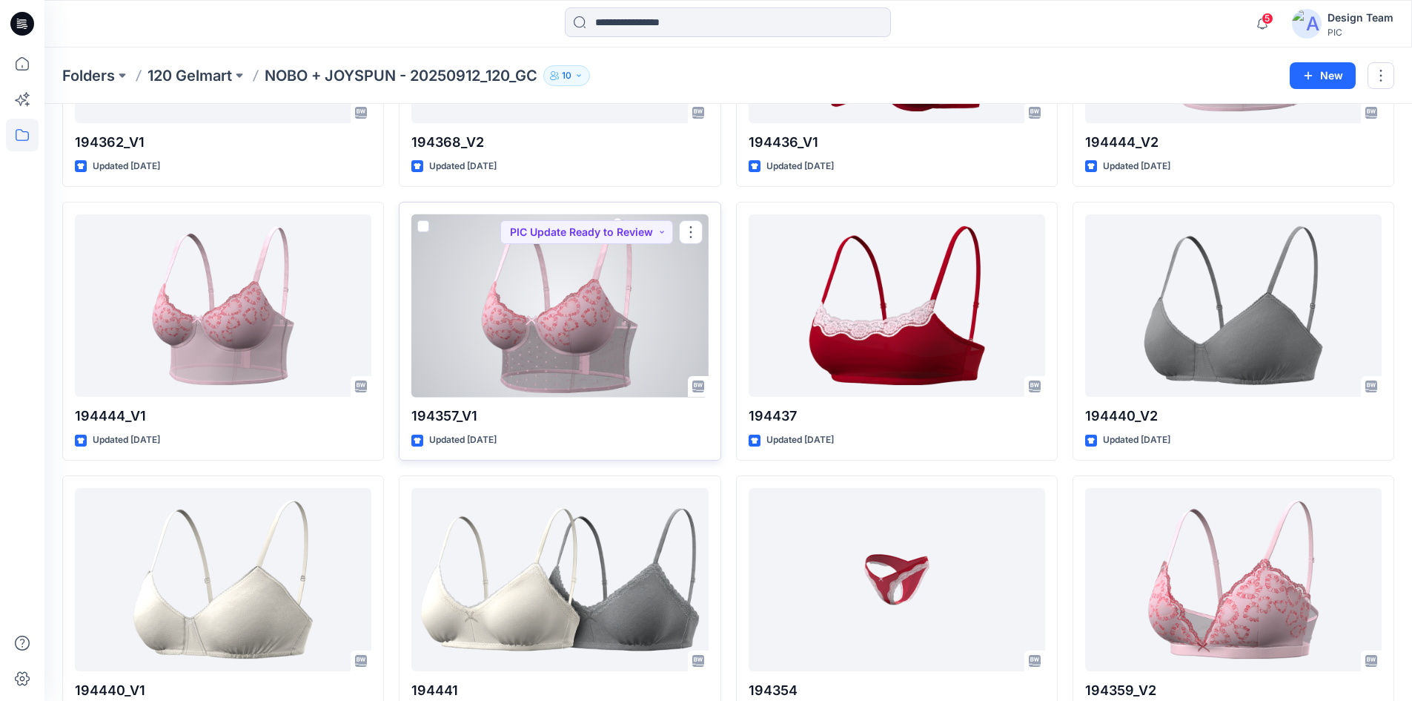
scroll to position [1164, 0]
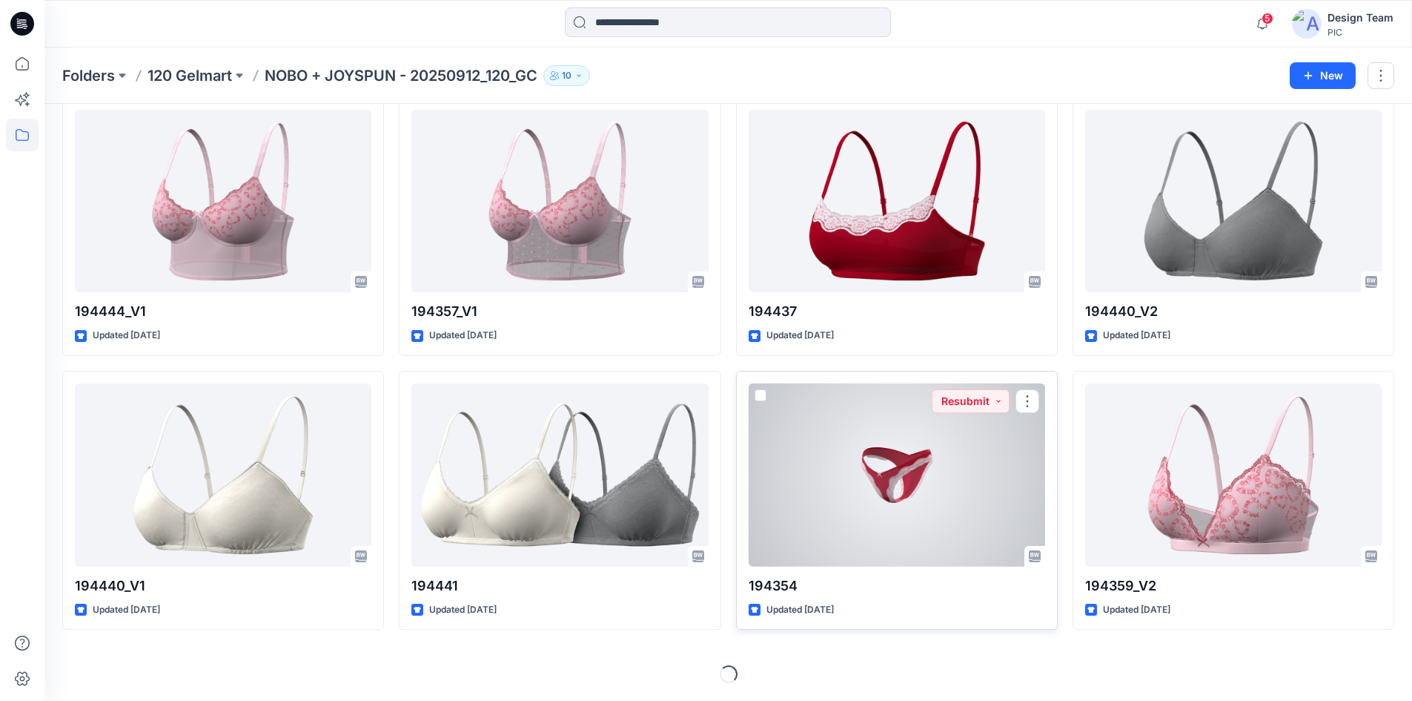
click at [827, 507] on div at bounding box center [897, 474] width 297 height 183
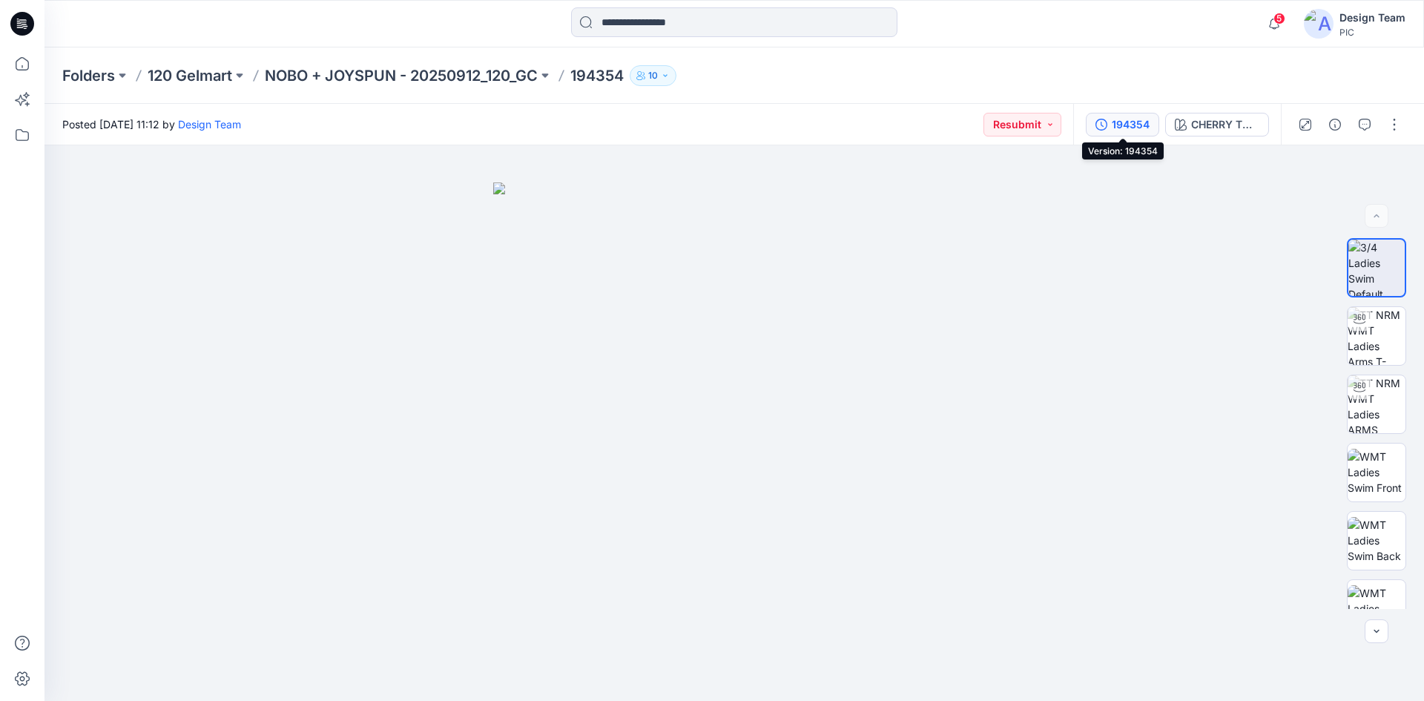
click at [1126, 126] on div "194354" at bounding box center [1130, 124] width 38 height 16
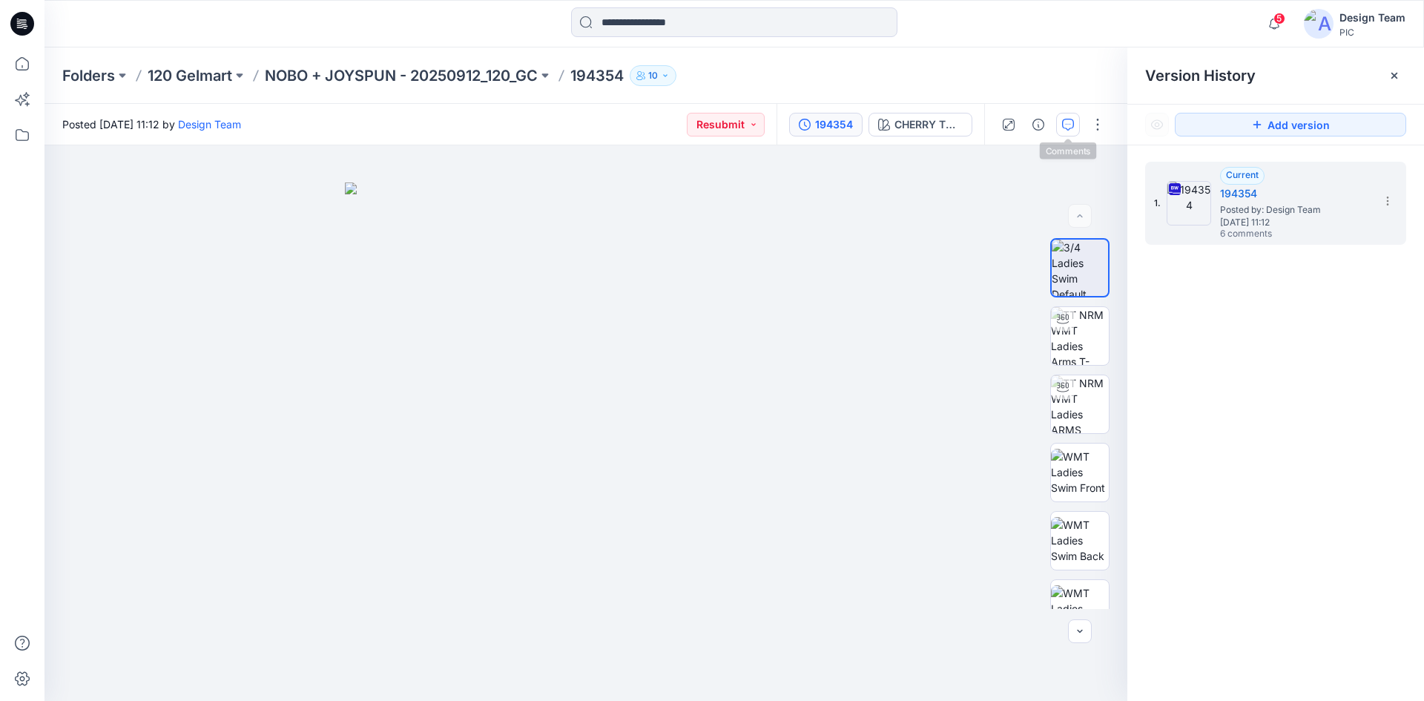
click at [1068, 128] on icon "button" at bounding box center [1068, 125] width 12 height 12
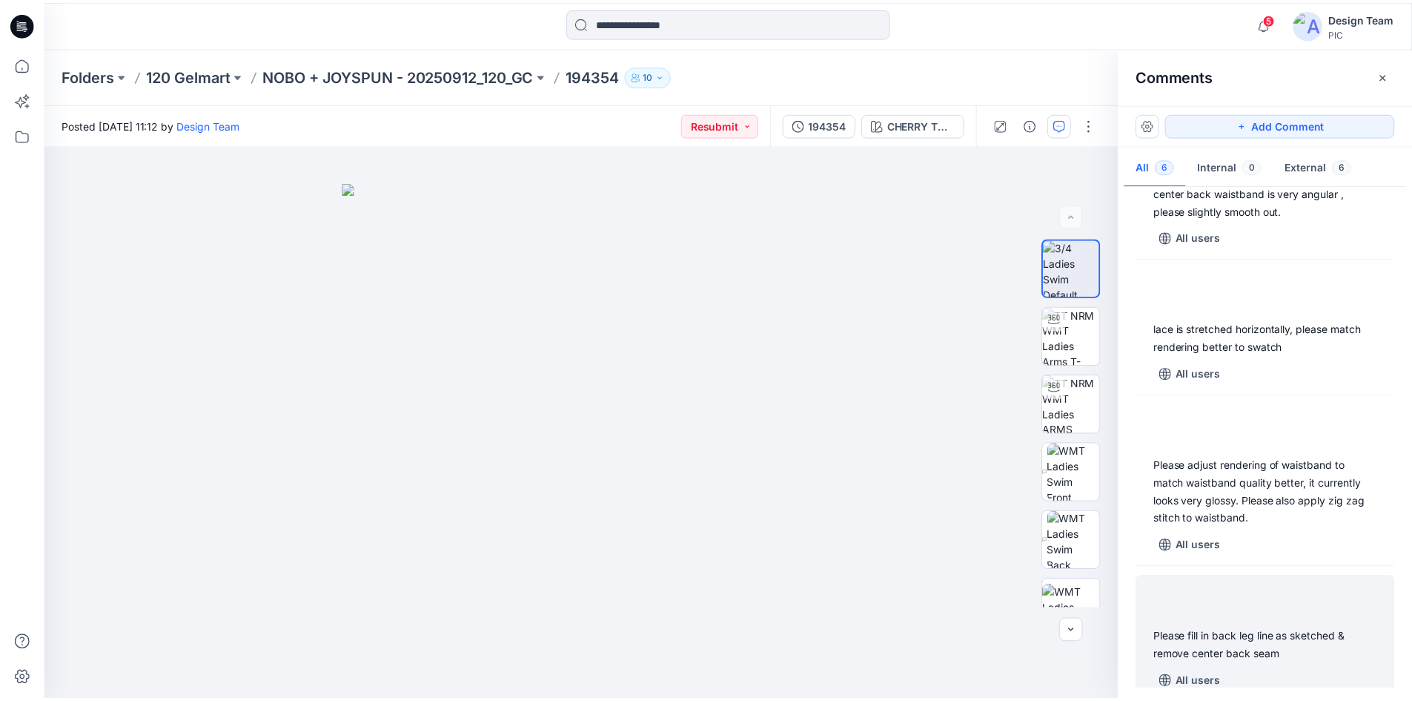
scroll to position [389, 0]
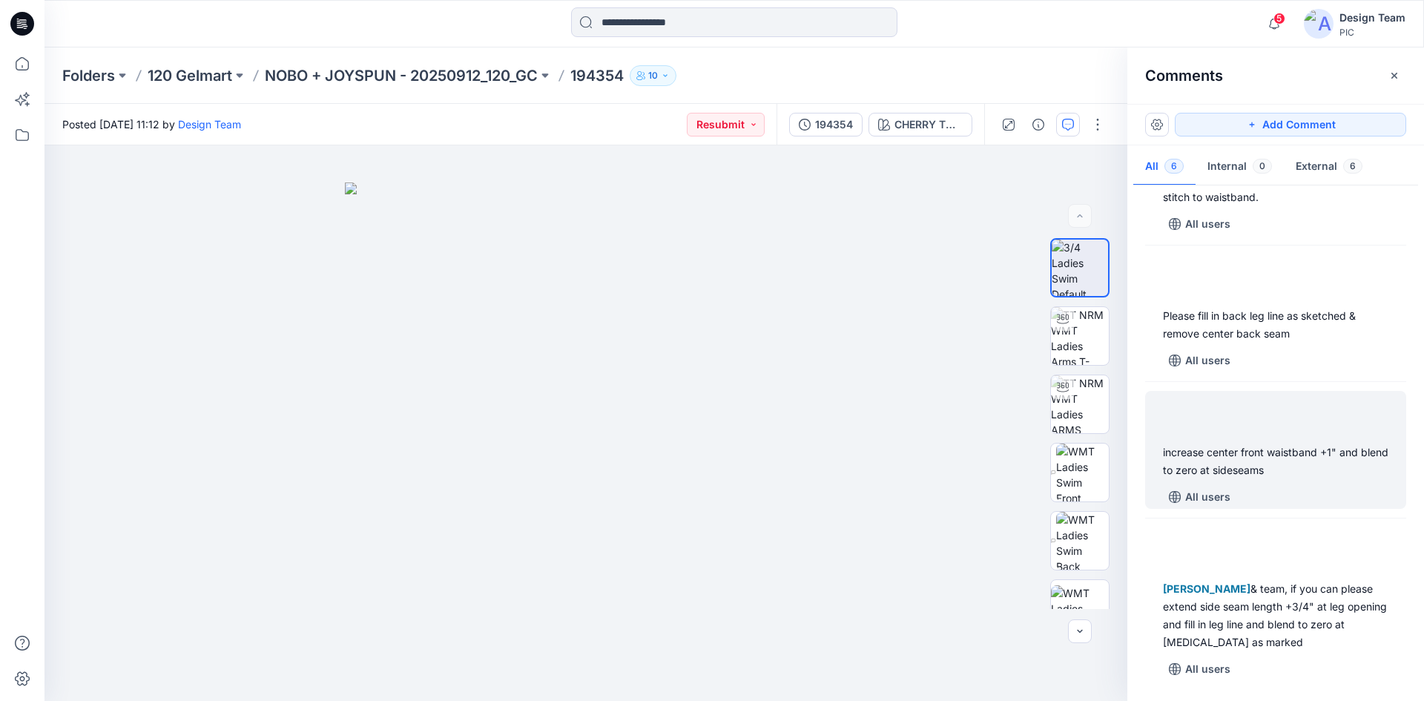
click at [1293, 473] on div "increase center front waistband +1" and blend to zero at sideseams" at bounding box center [1275, 461] width 225 height 36
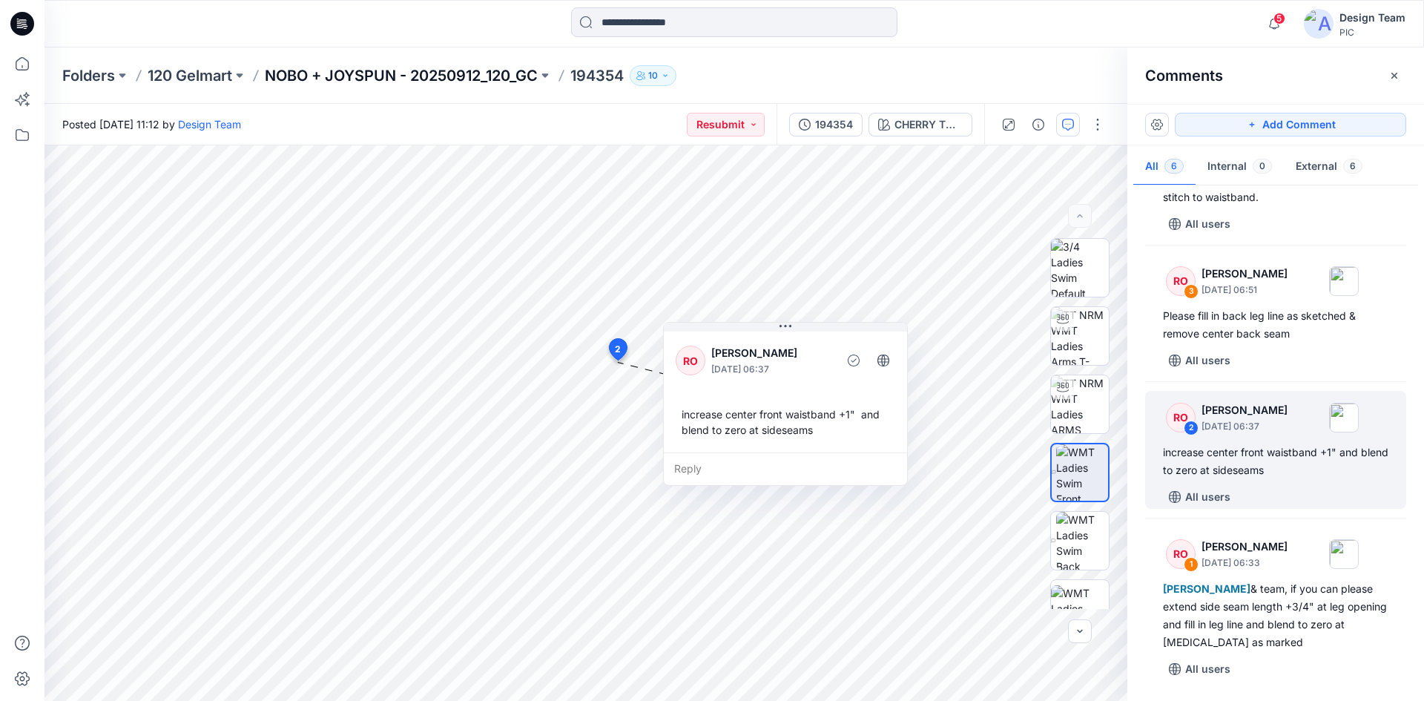
click at [398, 76] on p "NOBO + JOYSPUN - 20250912_120_GC" at bounding box center [401, 75] width 273 height 21
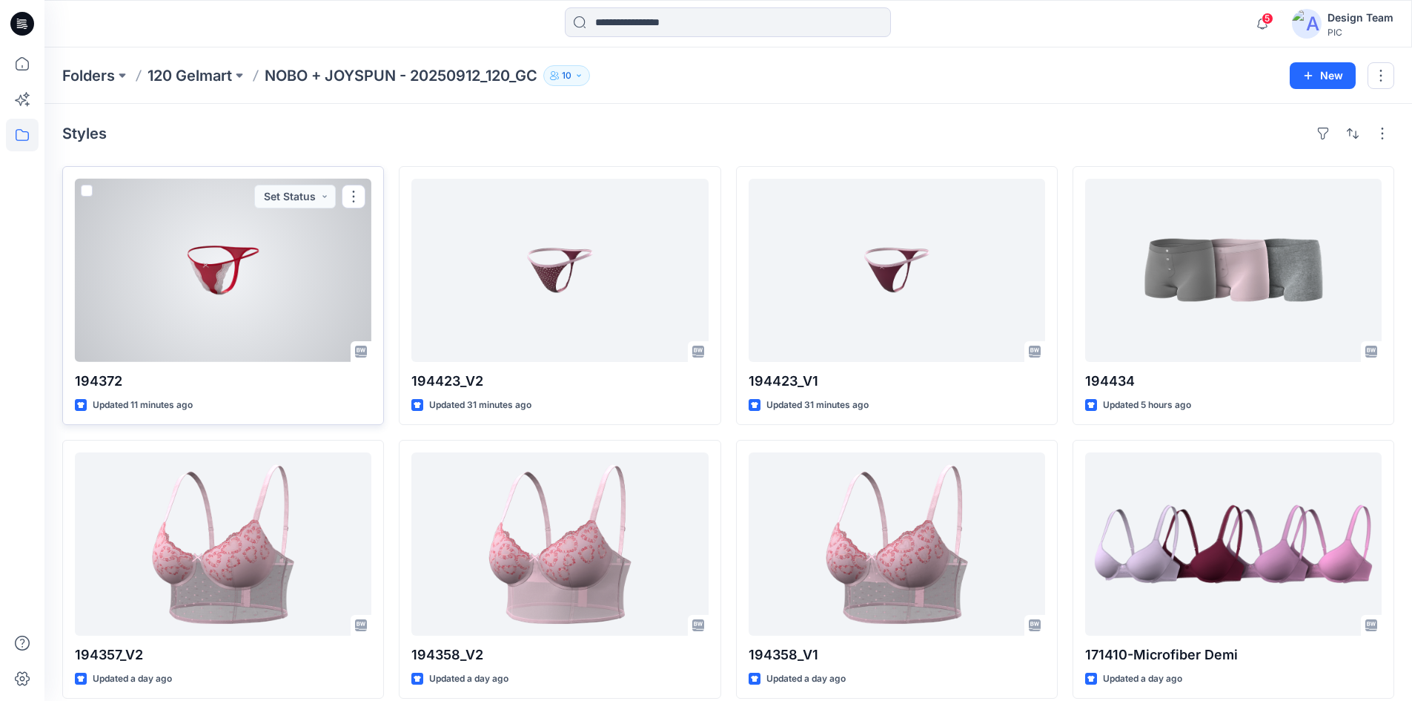
click at [274, 296] on div at bounding box center [223, 270] width 297 height 183
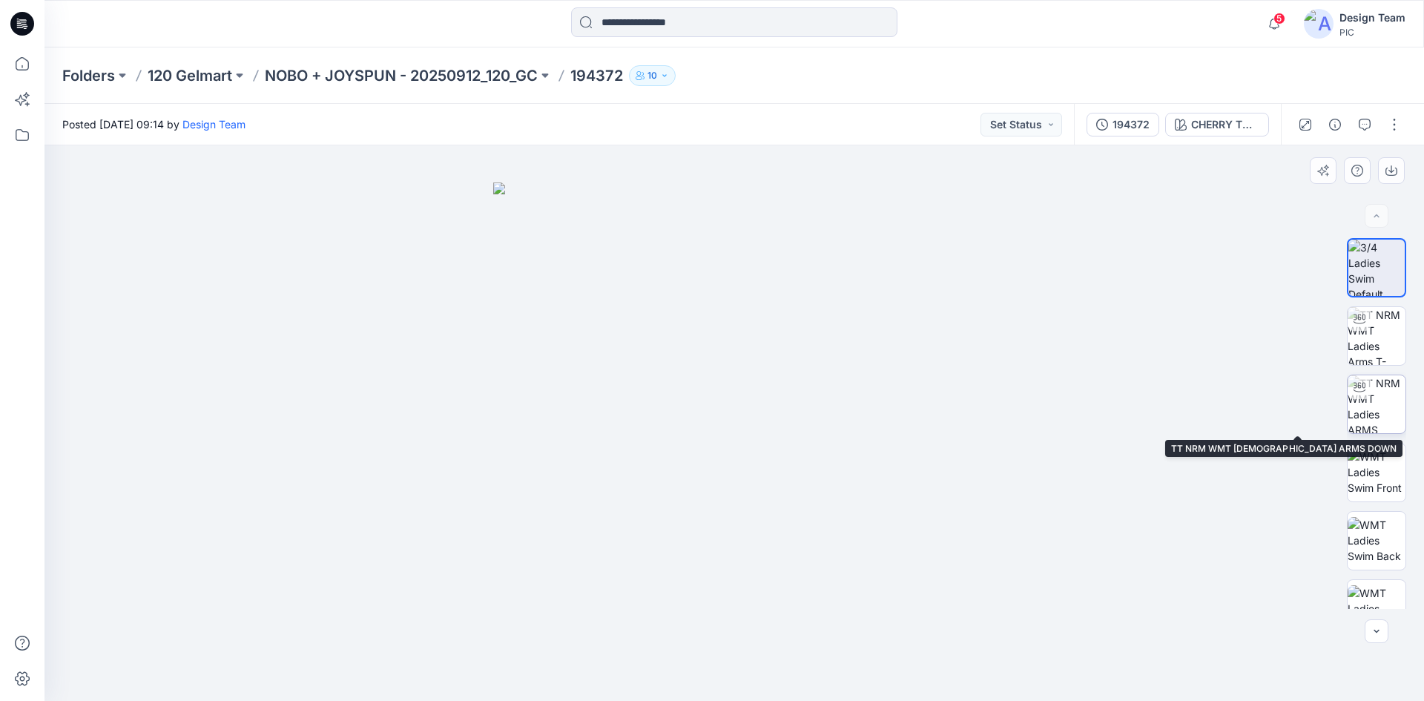
click at [1374, 405] on img at bounding box center [1376, 404] width 58 height 58
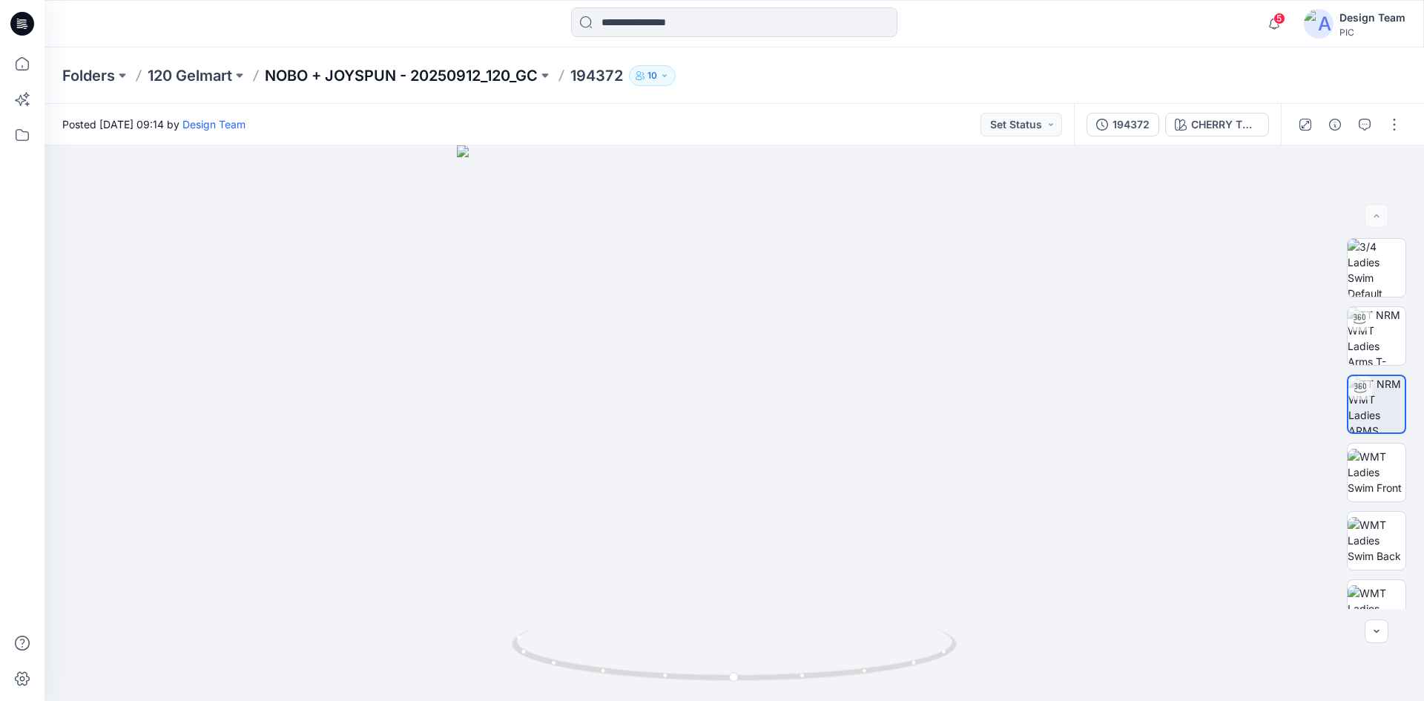
click at [431, 70] on p "NOBO + JOYSPUN - 20250912_120_GC" at bounding box center [401, 75] width 273 height 21
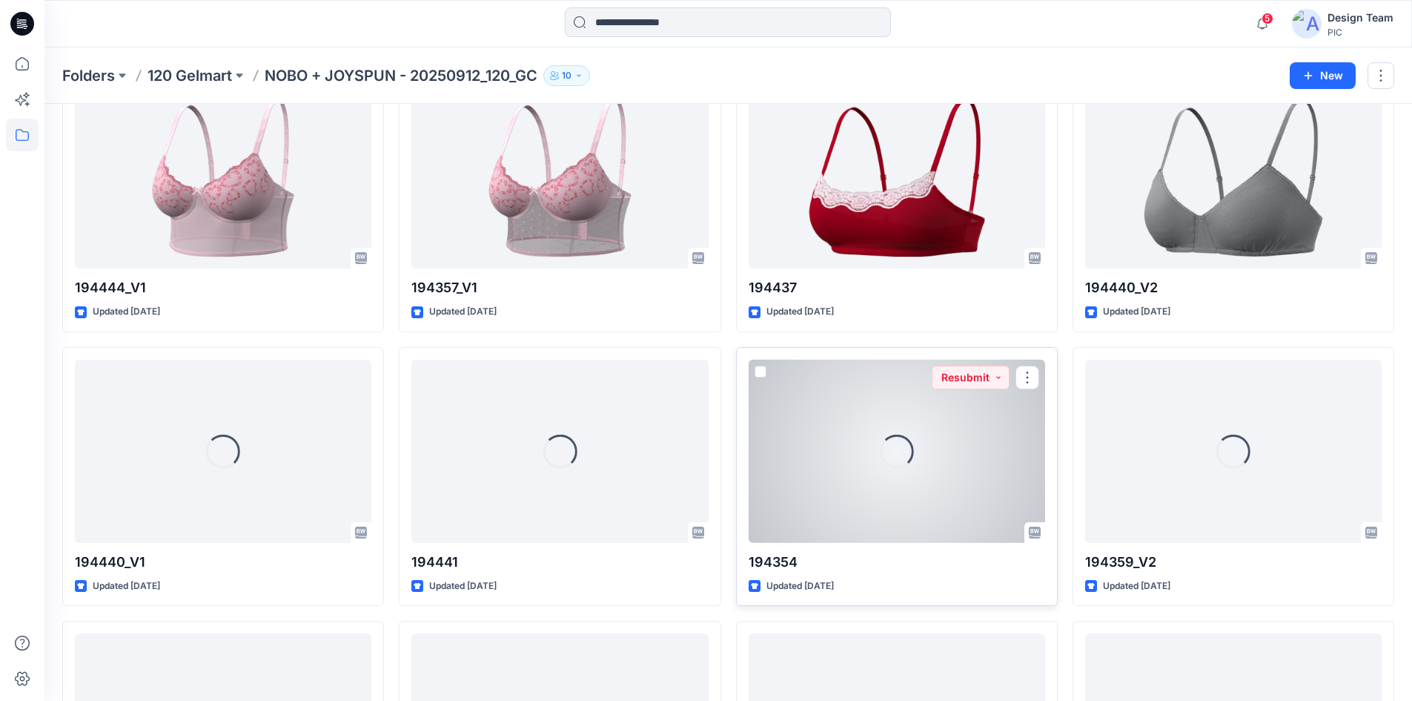
scroll to position [1335, 0]
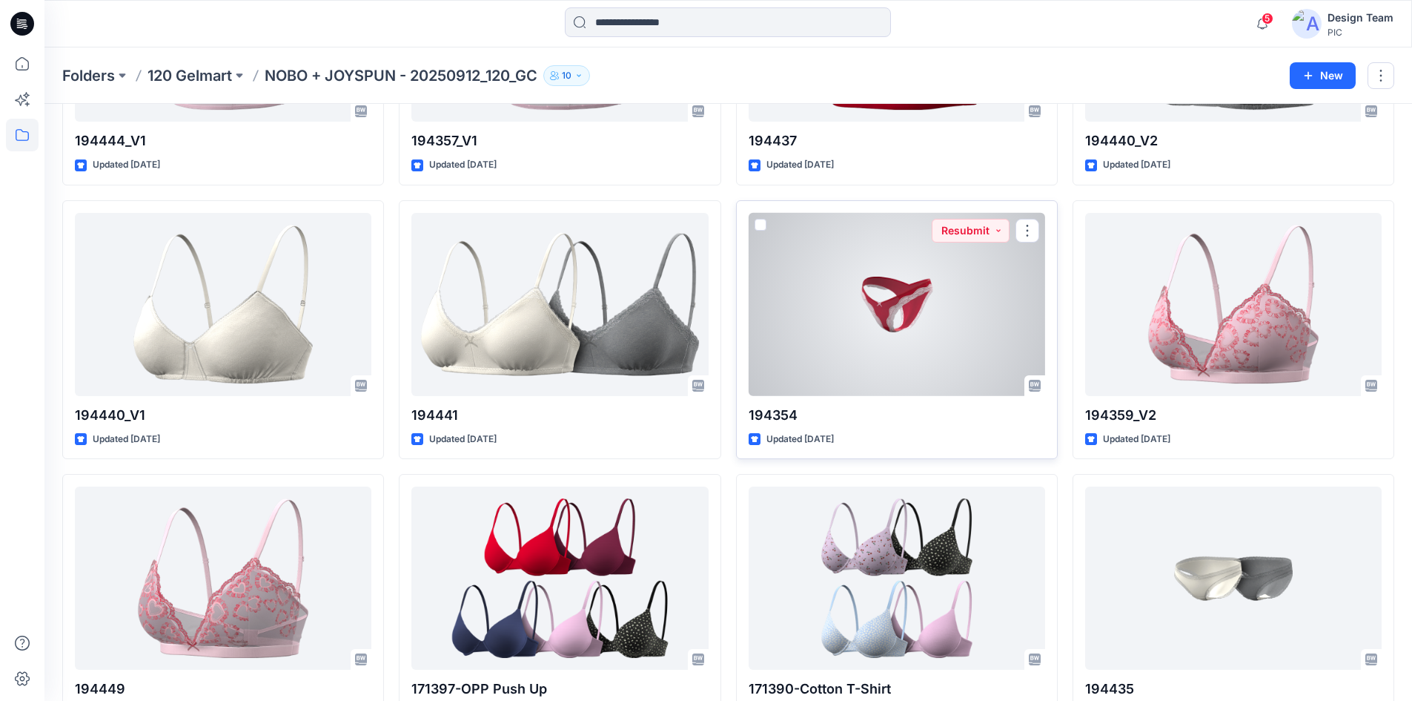
click at [965, 345] on div at bounding box center [897, 304] width 297 height 183
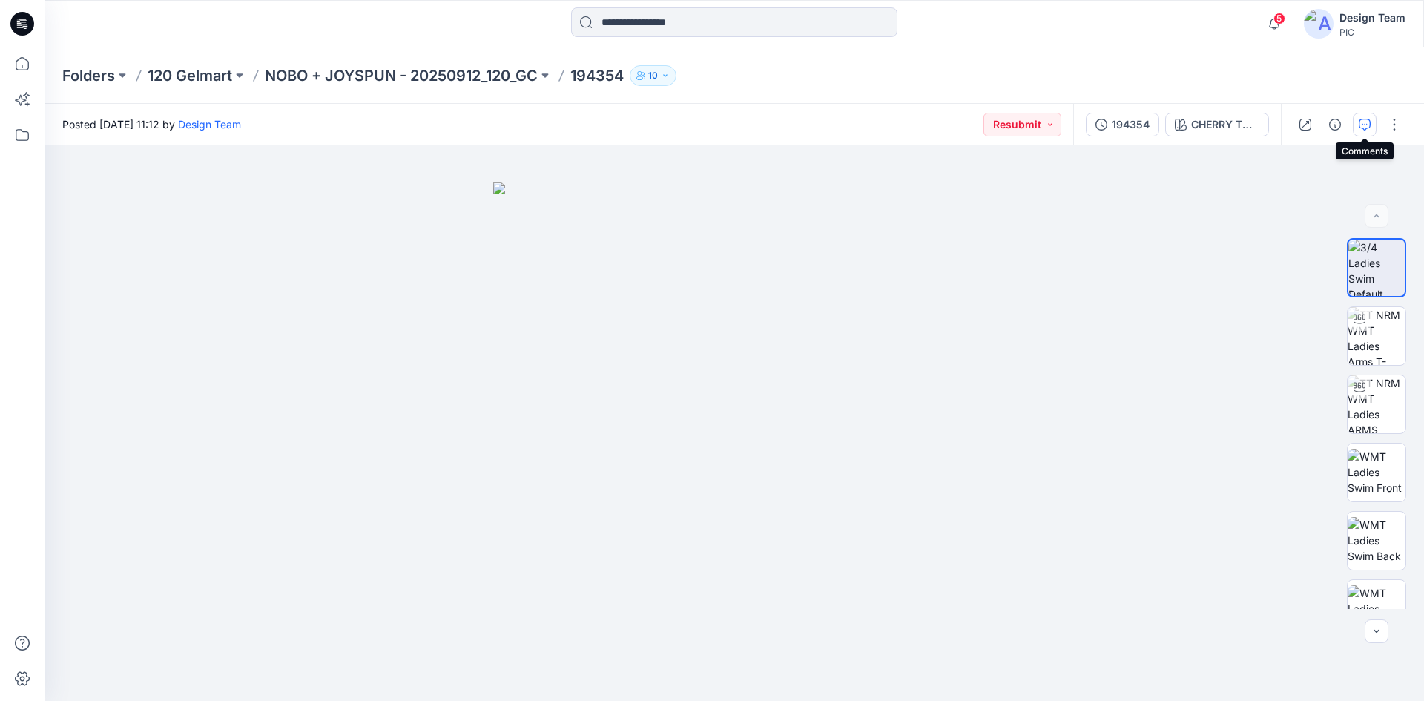
click at [1358, 122] on icon "button" at bounding box center [1364, 125] width 12 height 12
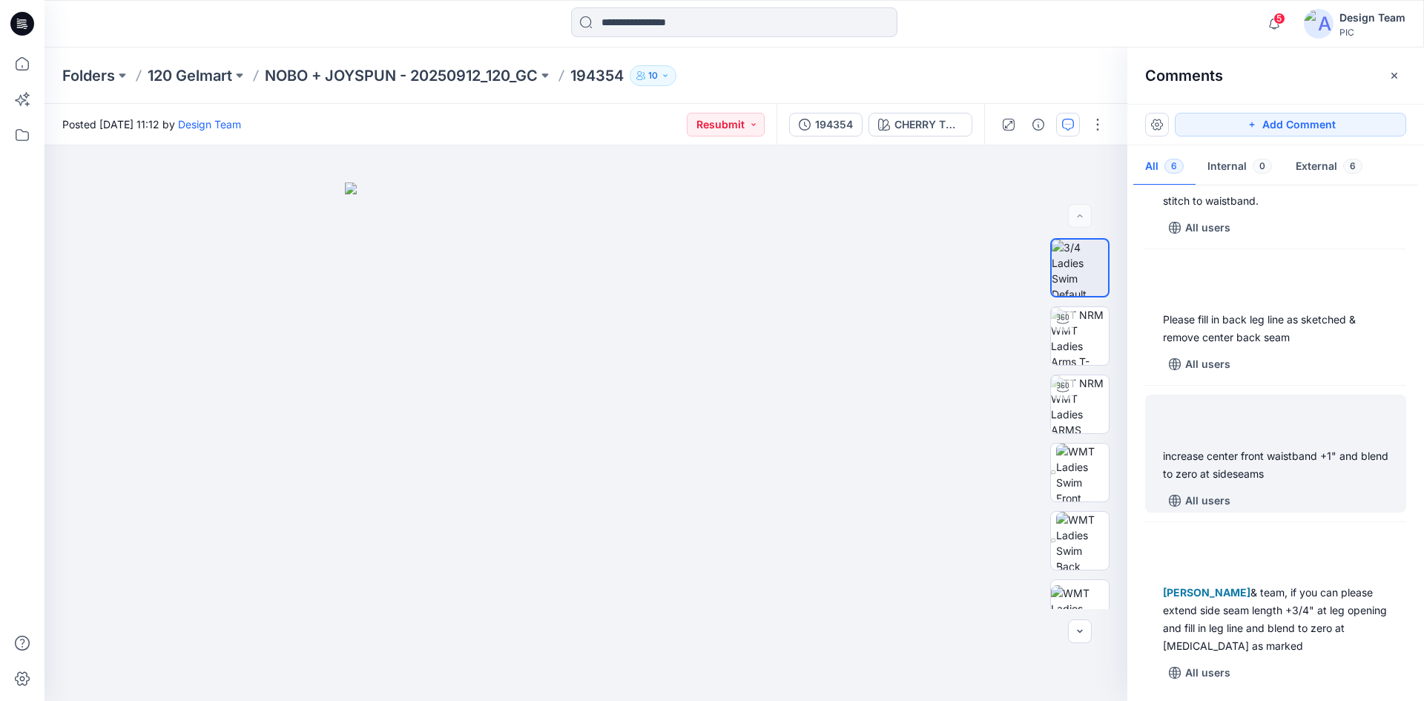
scroll to position [389, 0]
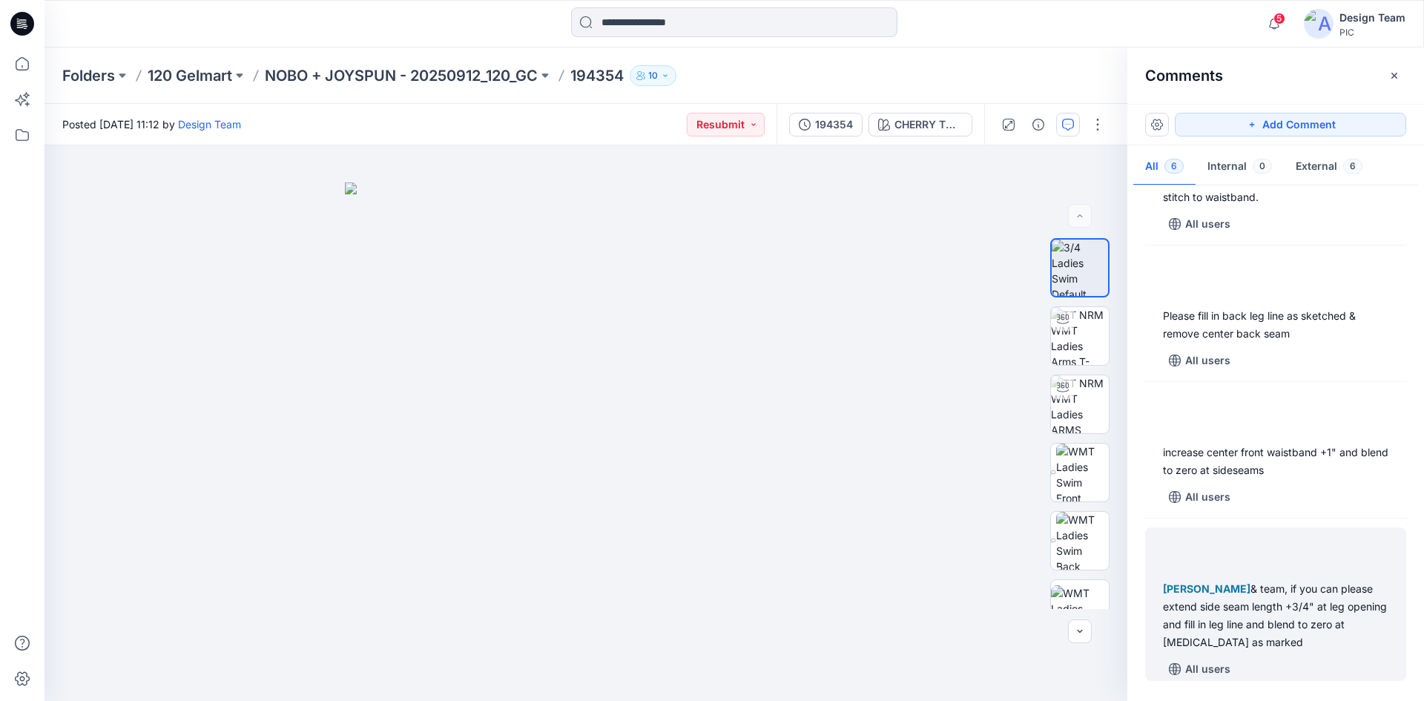
click at [1258, 558] on div at bounding box center [1275, 553] width 243 height 41
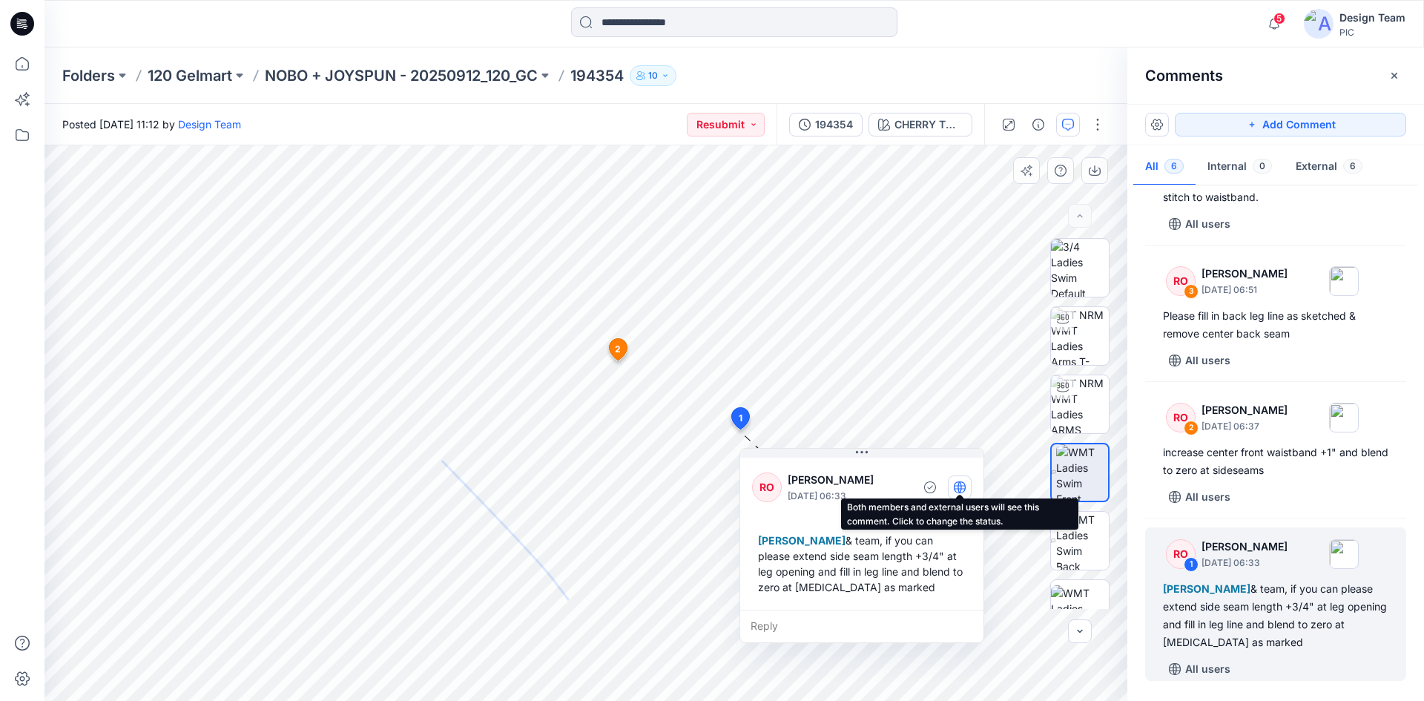
drag, startPoint x: 714, startPoint y: 507, endPoint x: 952, endPoint y: 497, distance: 238.2
click at [952, 497] on div "RO [PERSON_NAME] [DATE] 06:33" at bounding box center [861, 486] width 219 height 41
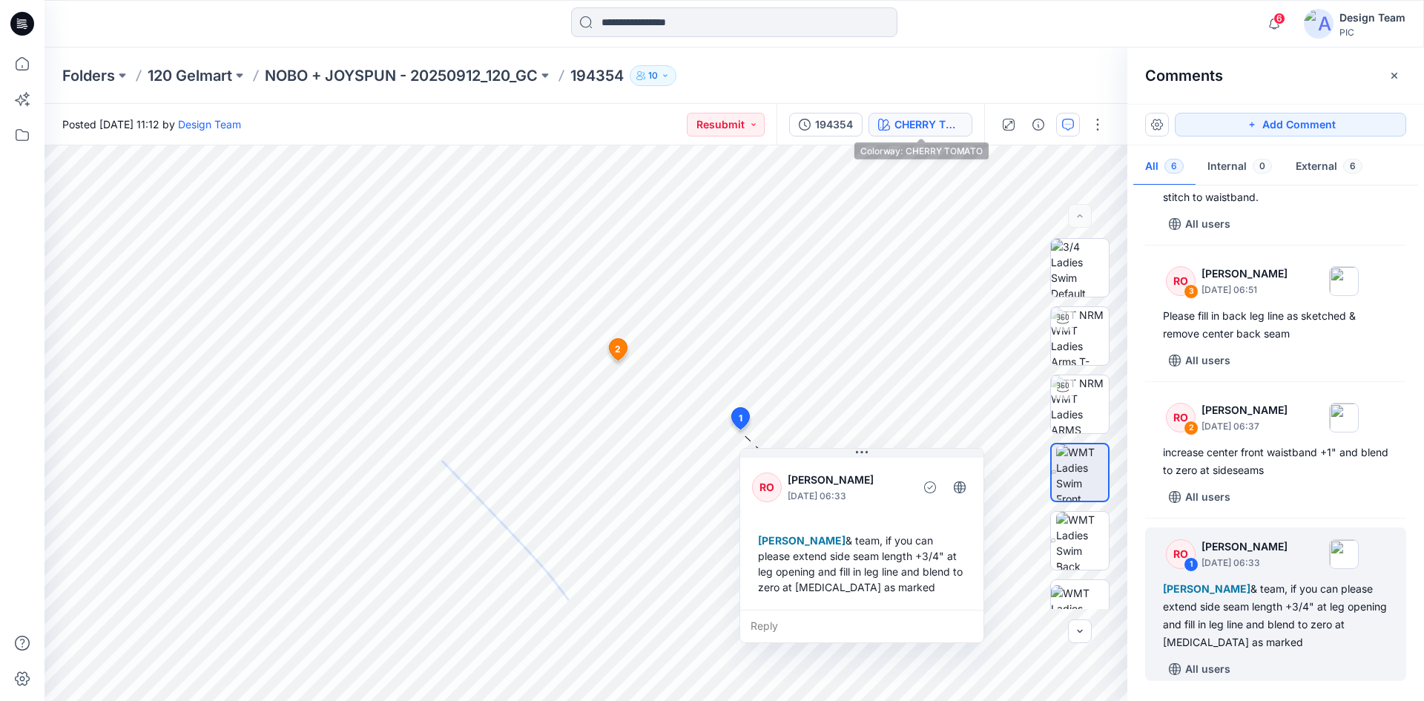
click at [926, 125] on div "CHERRY TOMATO" at bounding box center [928, 124] width 68 height 16
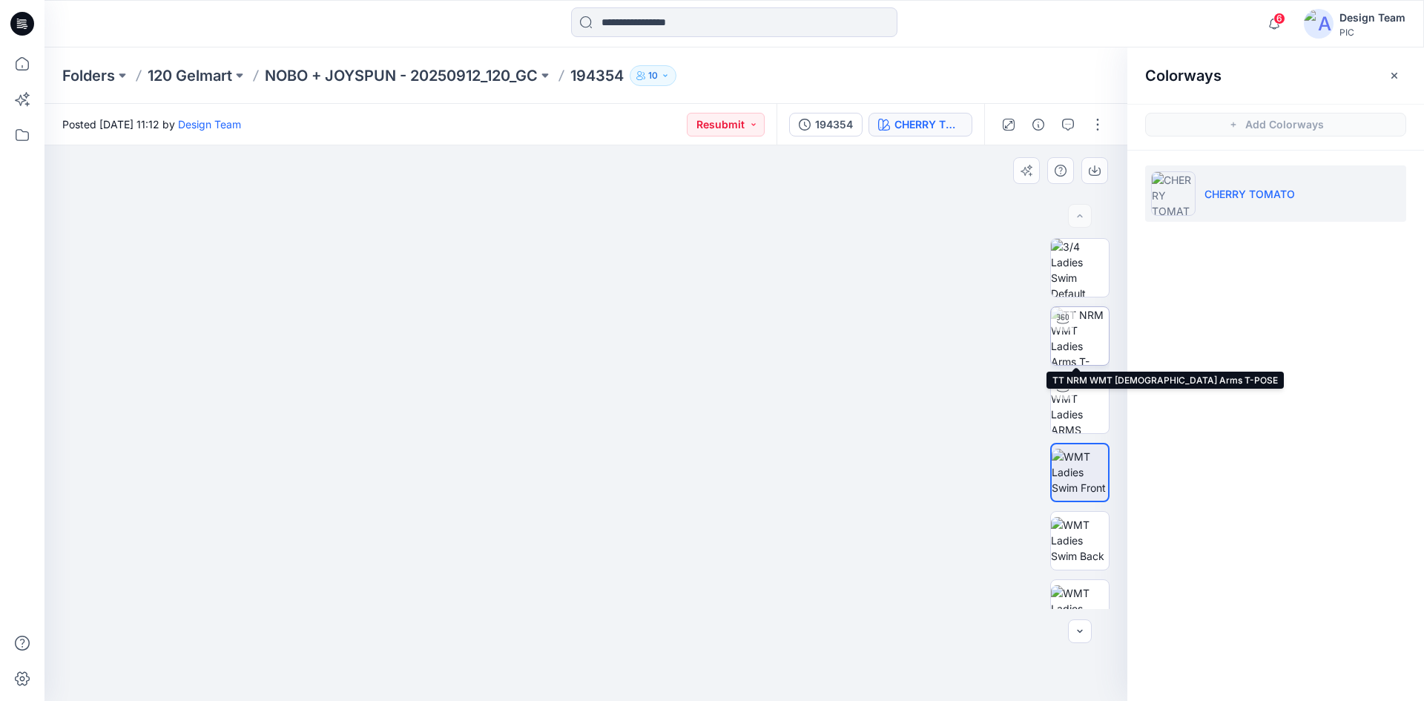
click at [1077, 331] on img at bounding box center [1080, 336] width 58 height 58
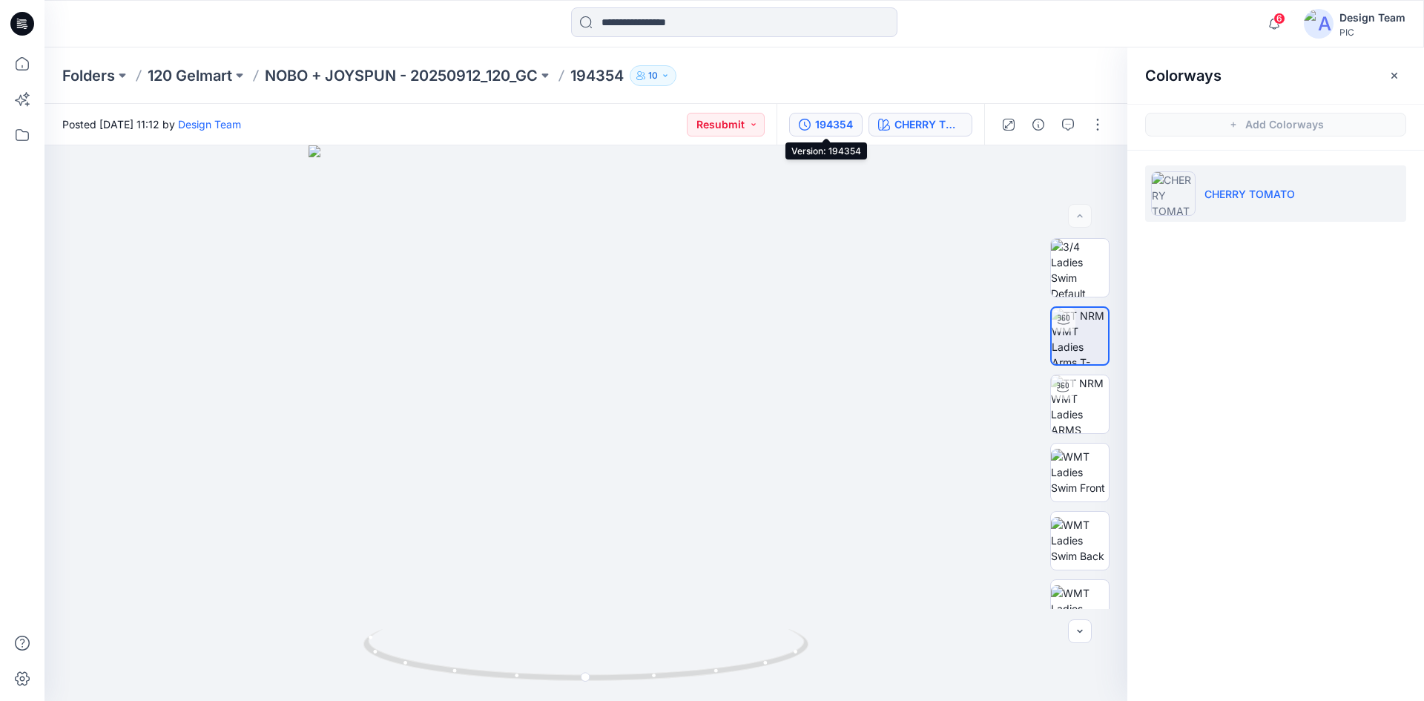
click at [822, 132] on div "194354" at bounding box center [834, 124] width 38 height 16
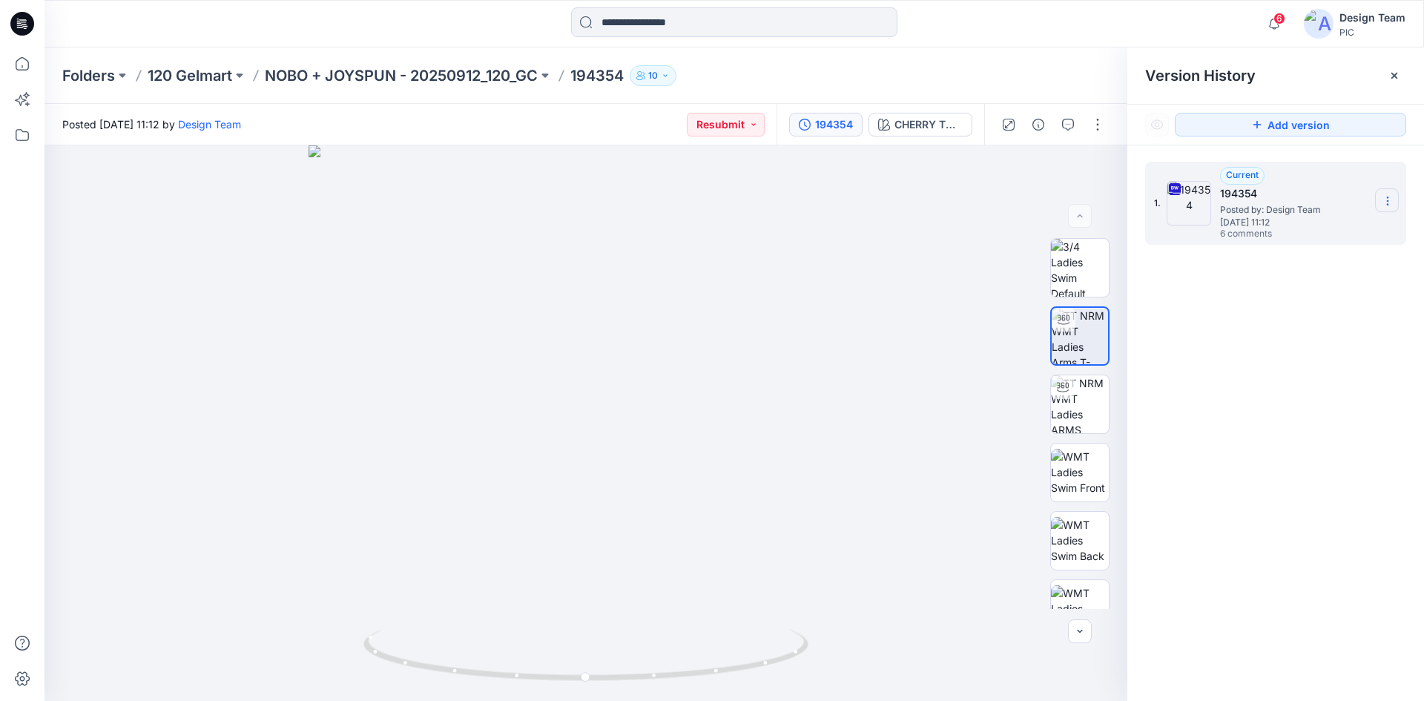
click at [1393, 201] on section at bounding box center [1387, 200] width 24 height 24
click at [1305, 231] on span "Download Source BW File" at bounding box center [1312, 230] width 125 height 18
click at [1064, 125] on icon "button" at bounding box center [1068, 125] width 12 height 12
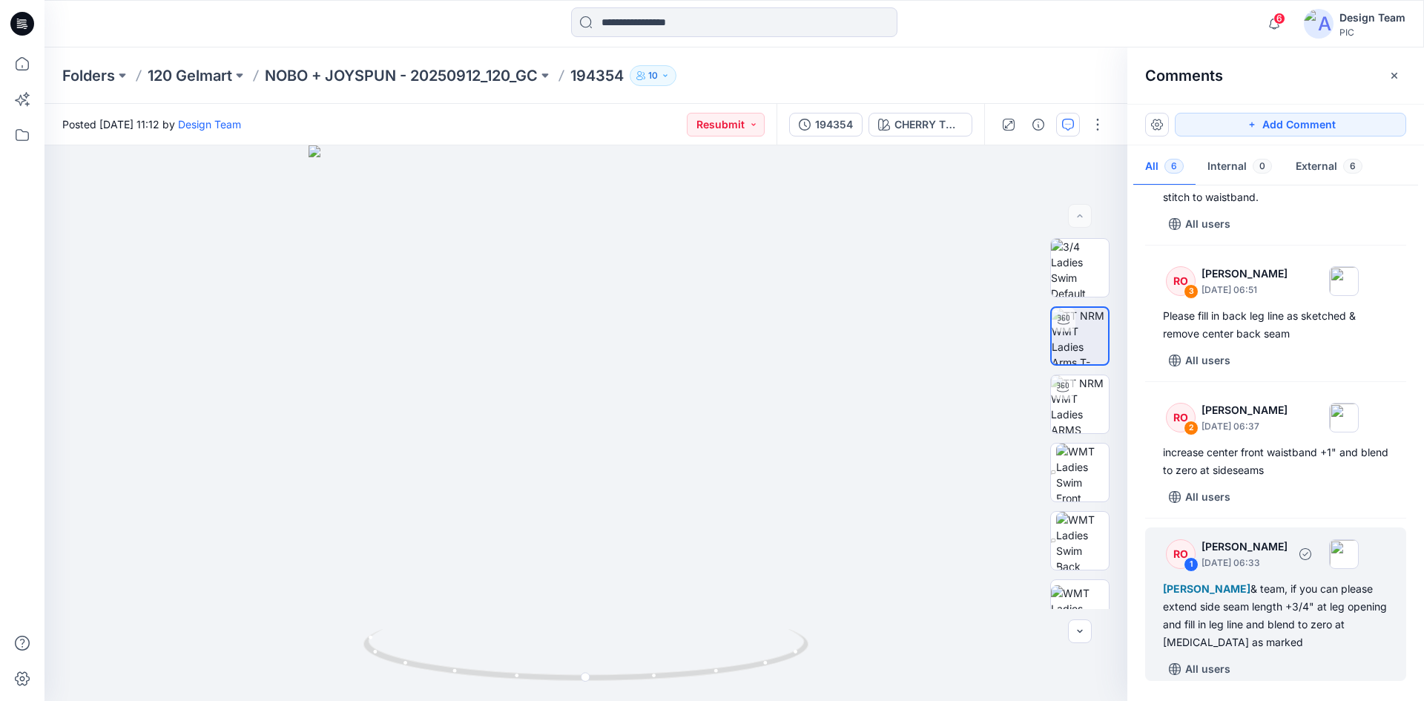
click at [1258, 621] on div "[PERSON_NAME] & team, if you can please extend side seam length +3/4" at leg op…" at bounding box center [1275, 615] width 225 height 71
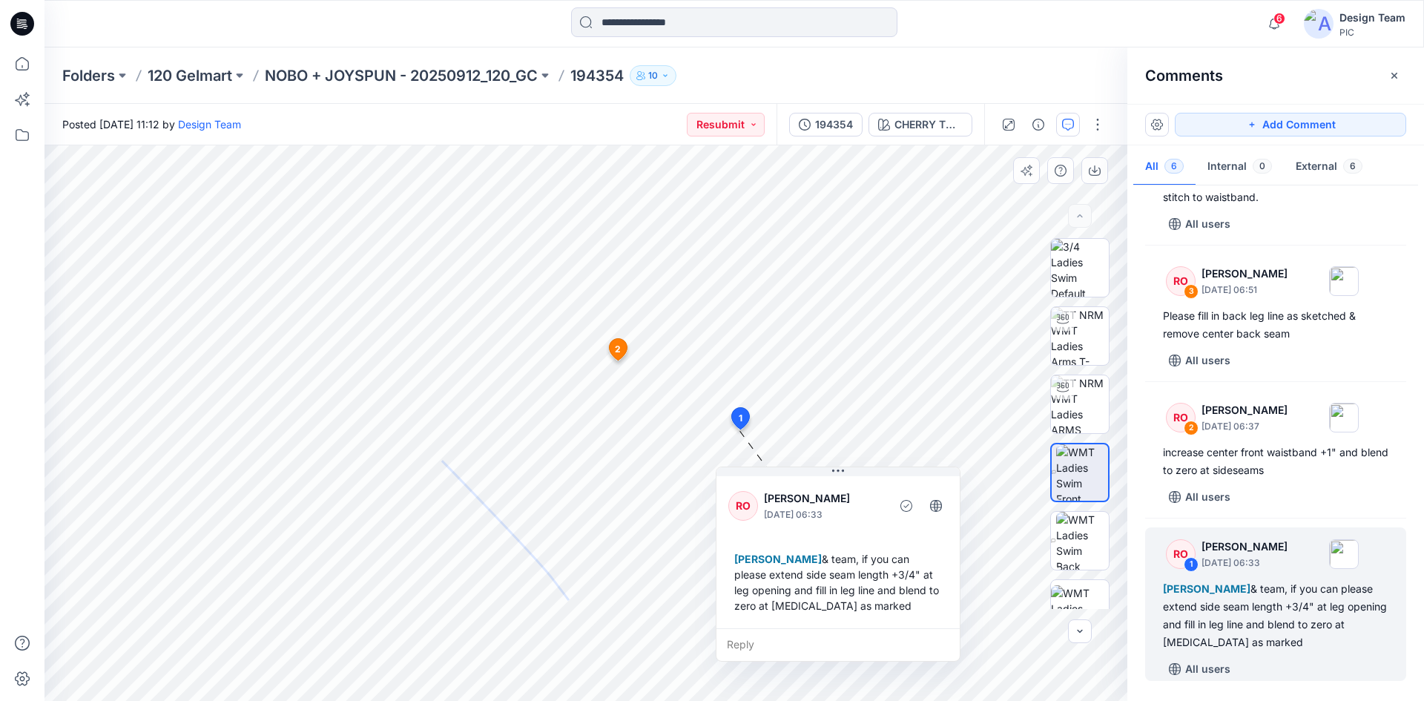
drag, startPoint x: 618, startPoint y: 485, endPoint x: 818, endPoint y: 495, distance: 199.7
click at [828, 493] on p "[PERSON_NAME]" at bounding box center [824, 498] width 121 height 18
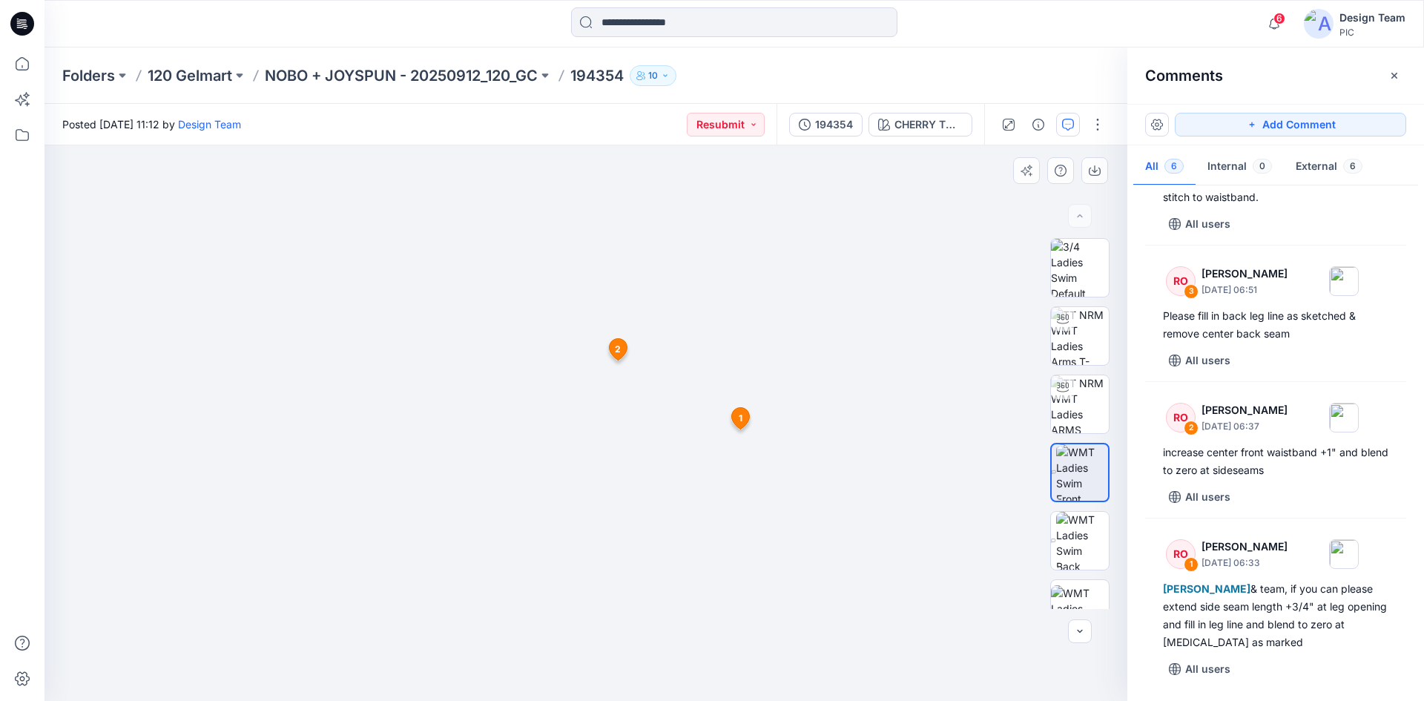
click at [612, 559] on img at bounding box center [586, 238] width 964 height 925
click at [1071, 479] on img at bounding box center [1082, 472] width 52 height 56
click at [1073, 414] on img at bounding box center [1080, 404] width 58 height 58
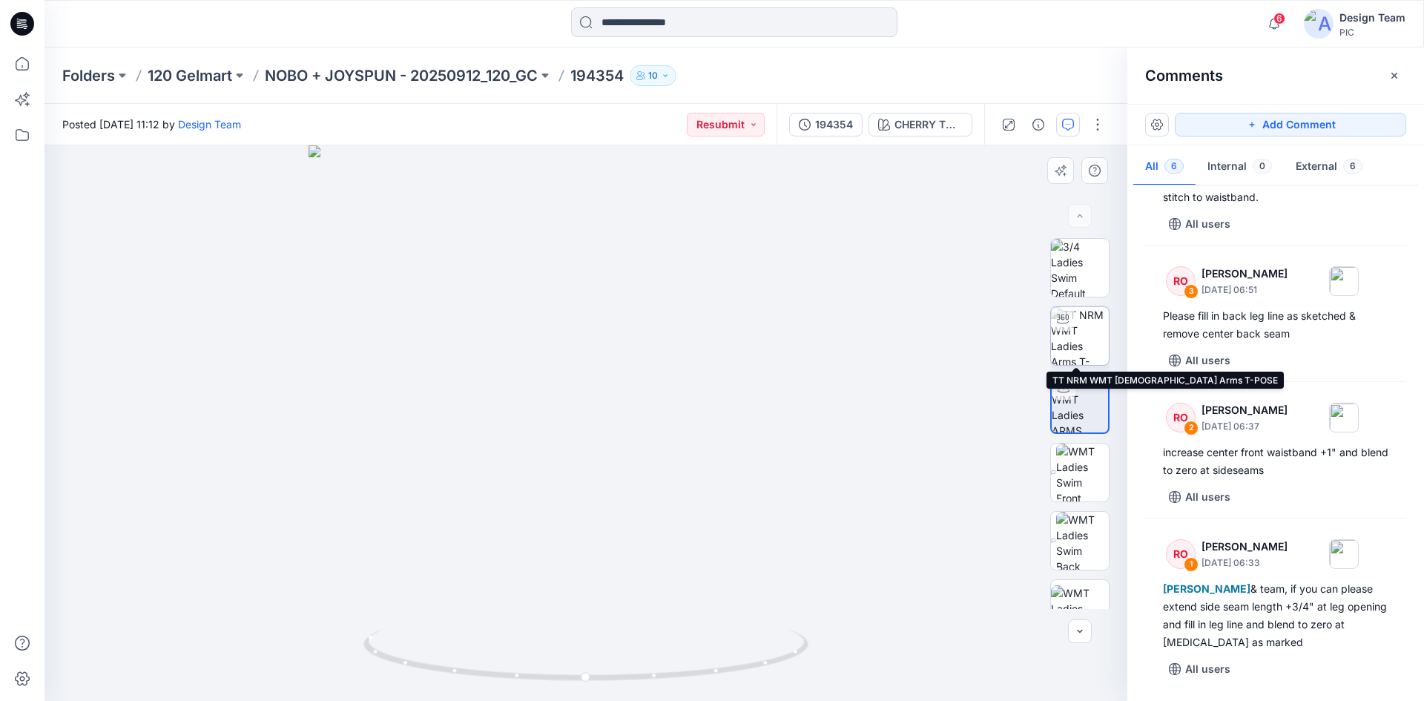
click at [1071, 339] on img at bounding box center [1080, 336] width 58 height 58
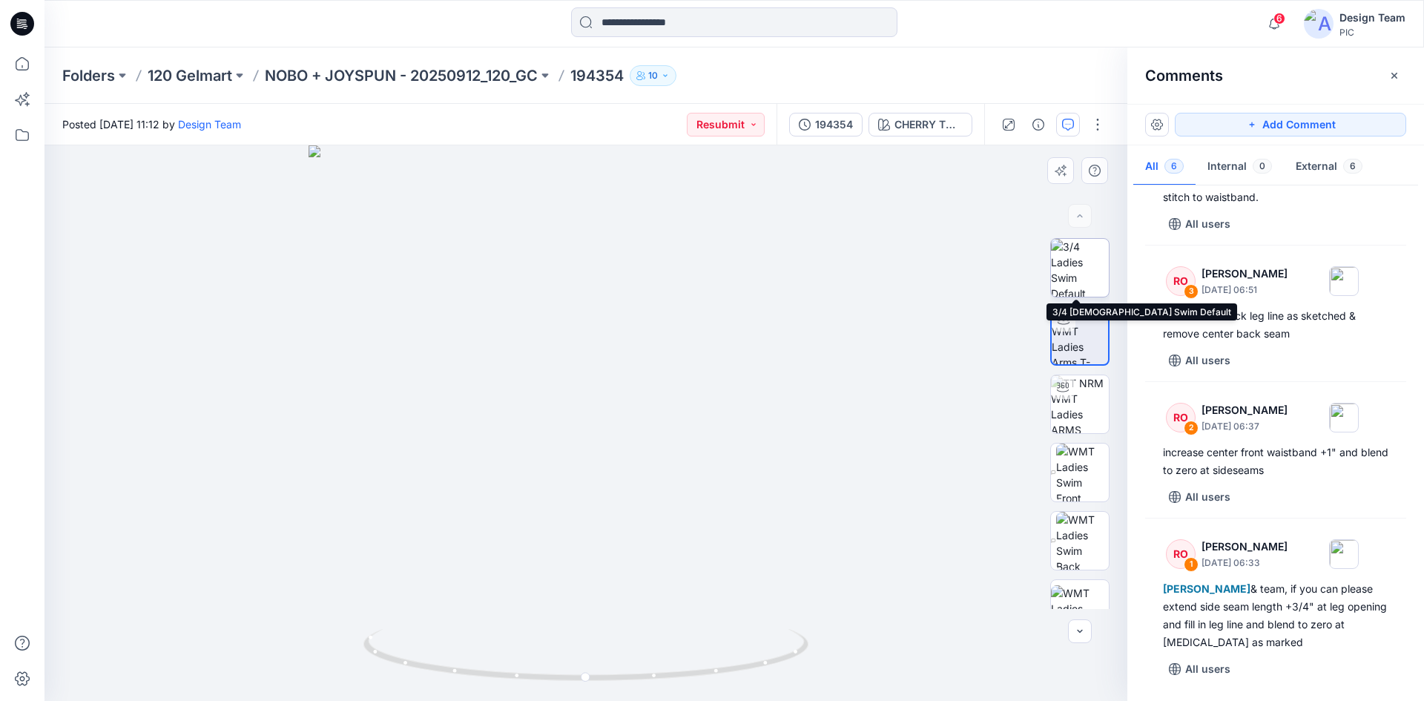
click at [1059, 274] on img at bounding box center [1080, 268] width 58 height 58
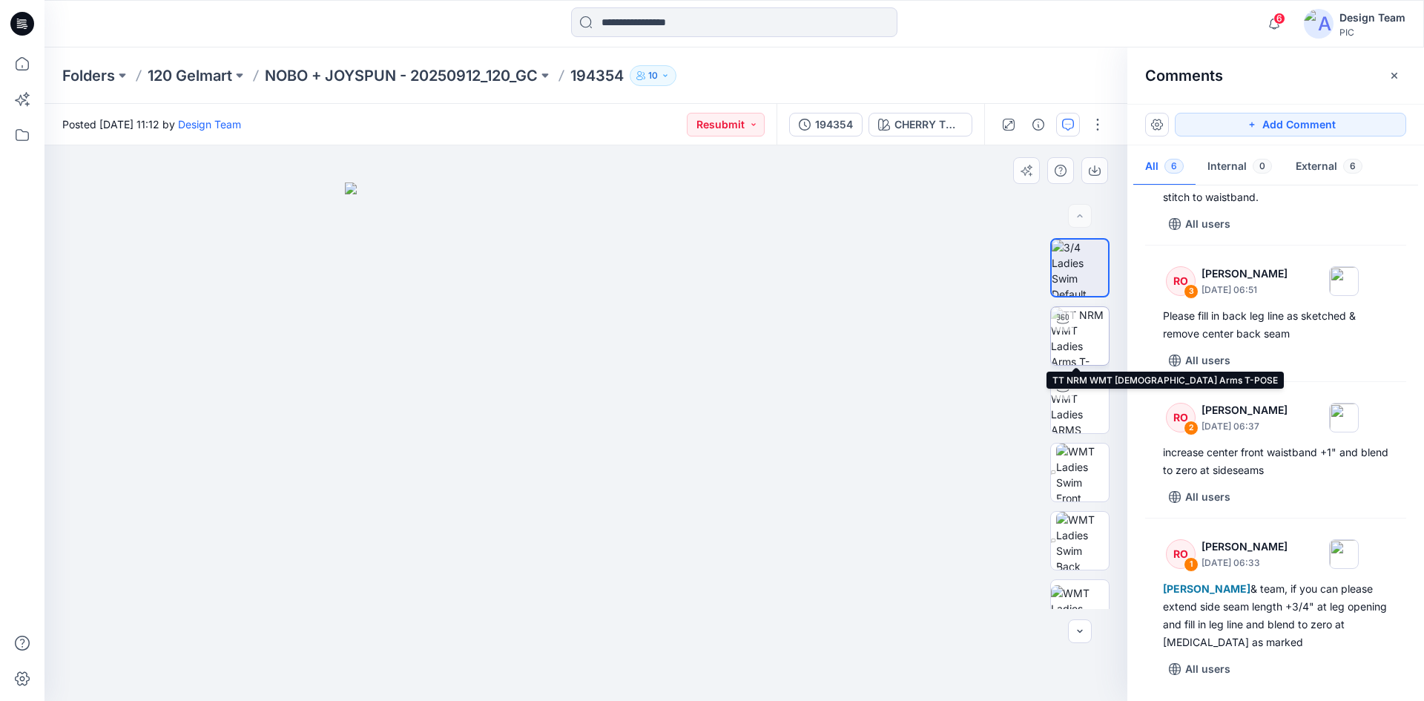
click at [1081, 337] on img at bounding box center [1080, 336] width 58 height 58
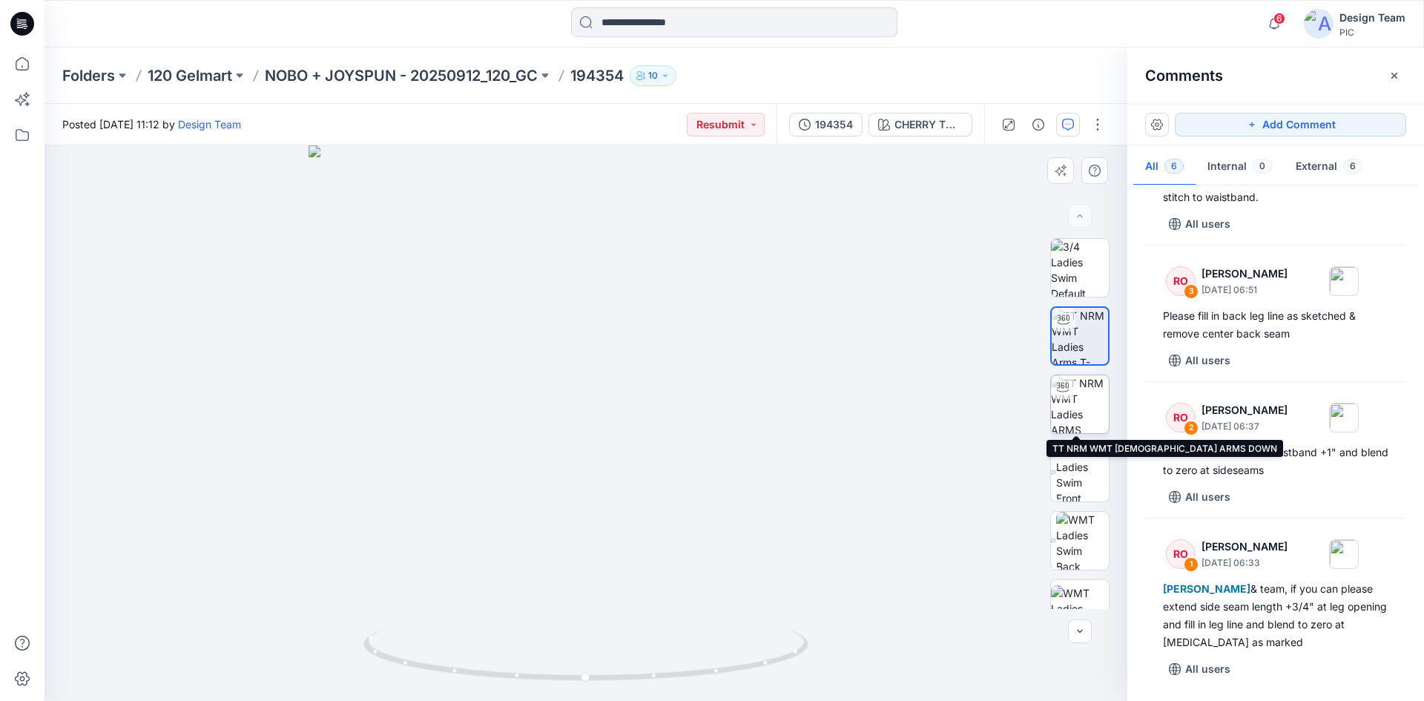
click at [1077, 403] on img at bounding box center [1080, 404] width 58 height 58
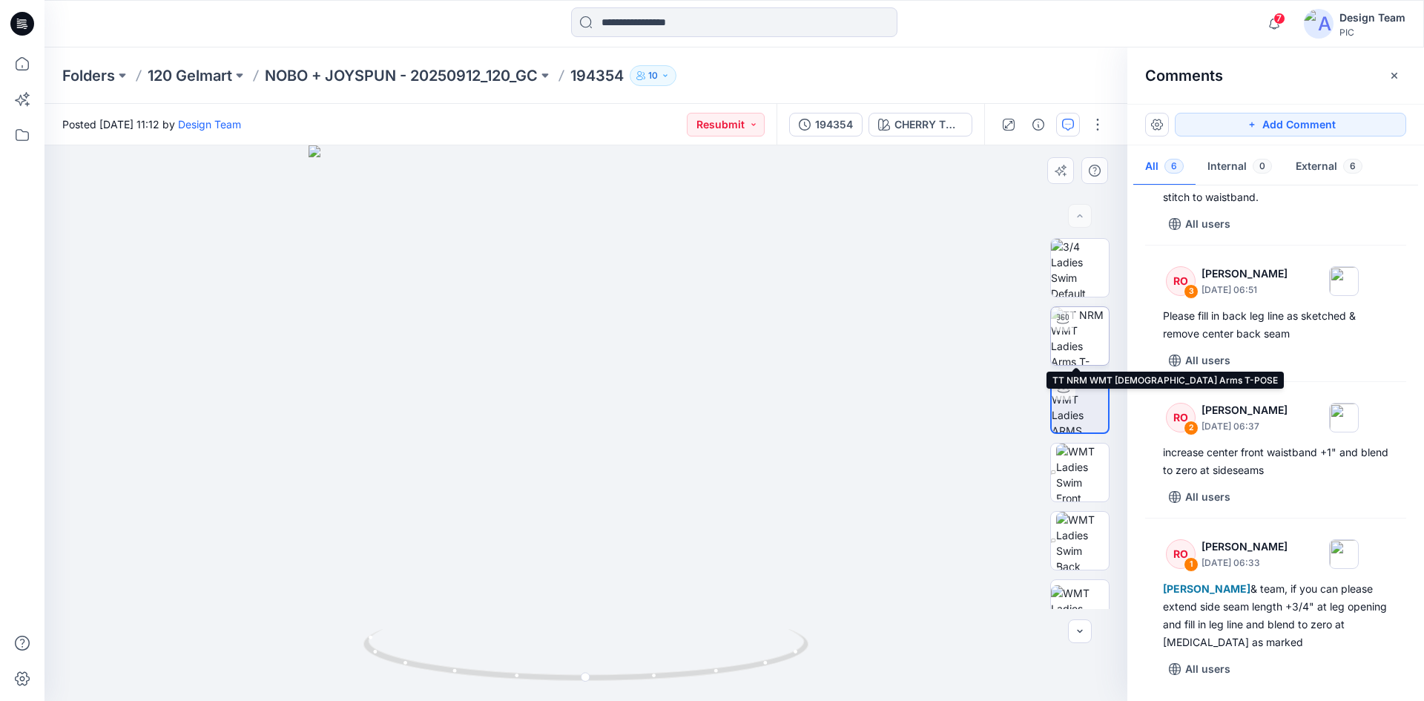
click at [1089, 341] on img at bounding box center [1080, 336] width 58 height 58
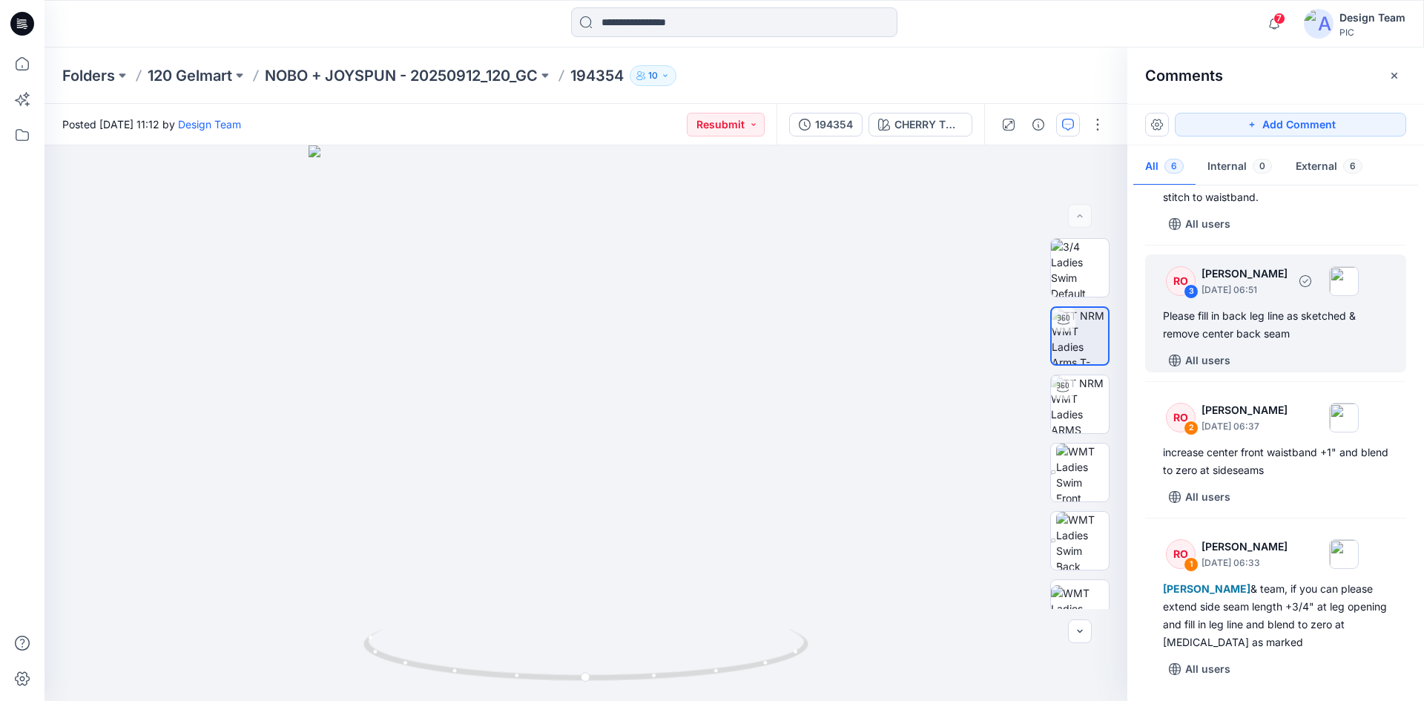
click at [1230, 324] on div "Please fill in back leg line as sketched & remove center back seam" at bounding box center [1275, 325] width 225 height 36
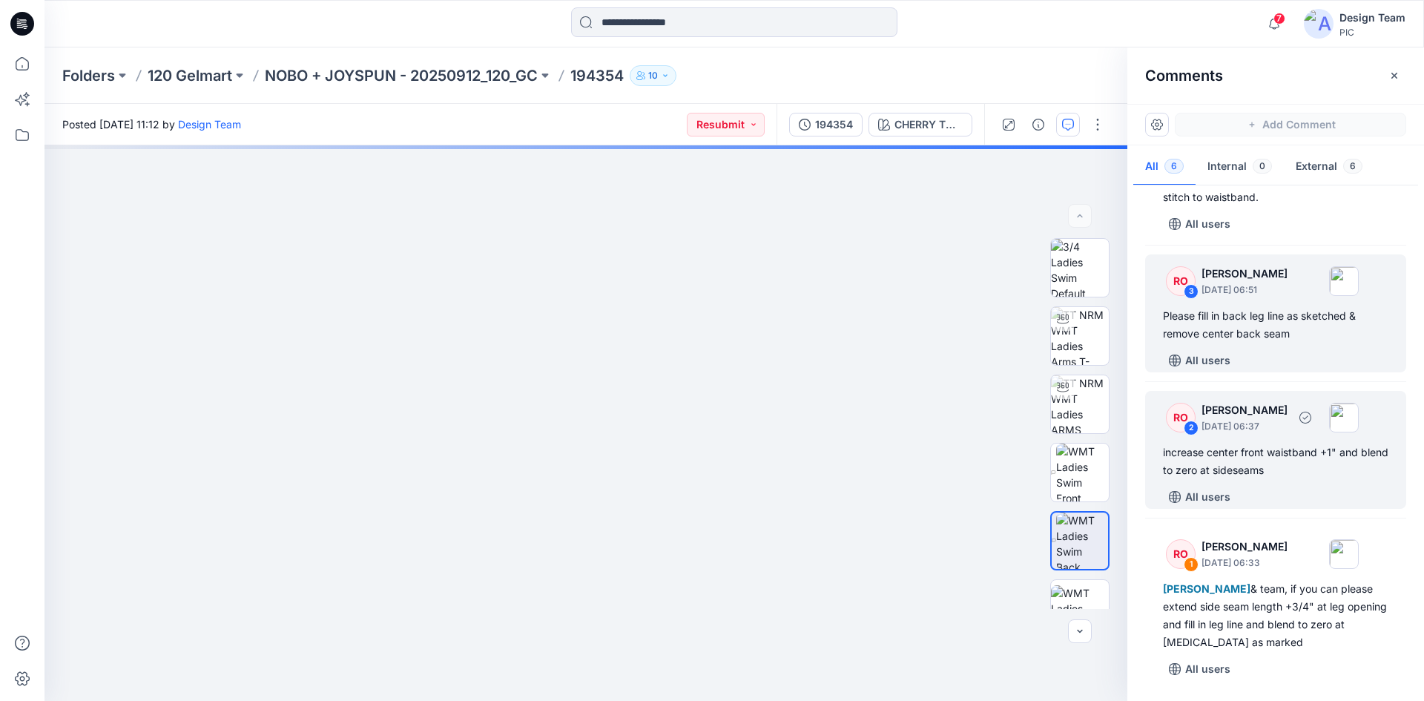
click at [1291, 464] on div "increase center front waistband +1" and blend to zero at sideseams" at bounding box center [1275, 461] width 225 height 36
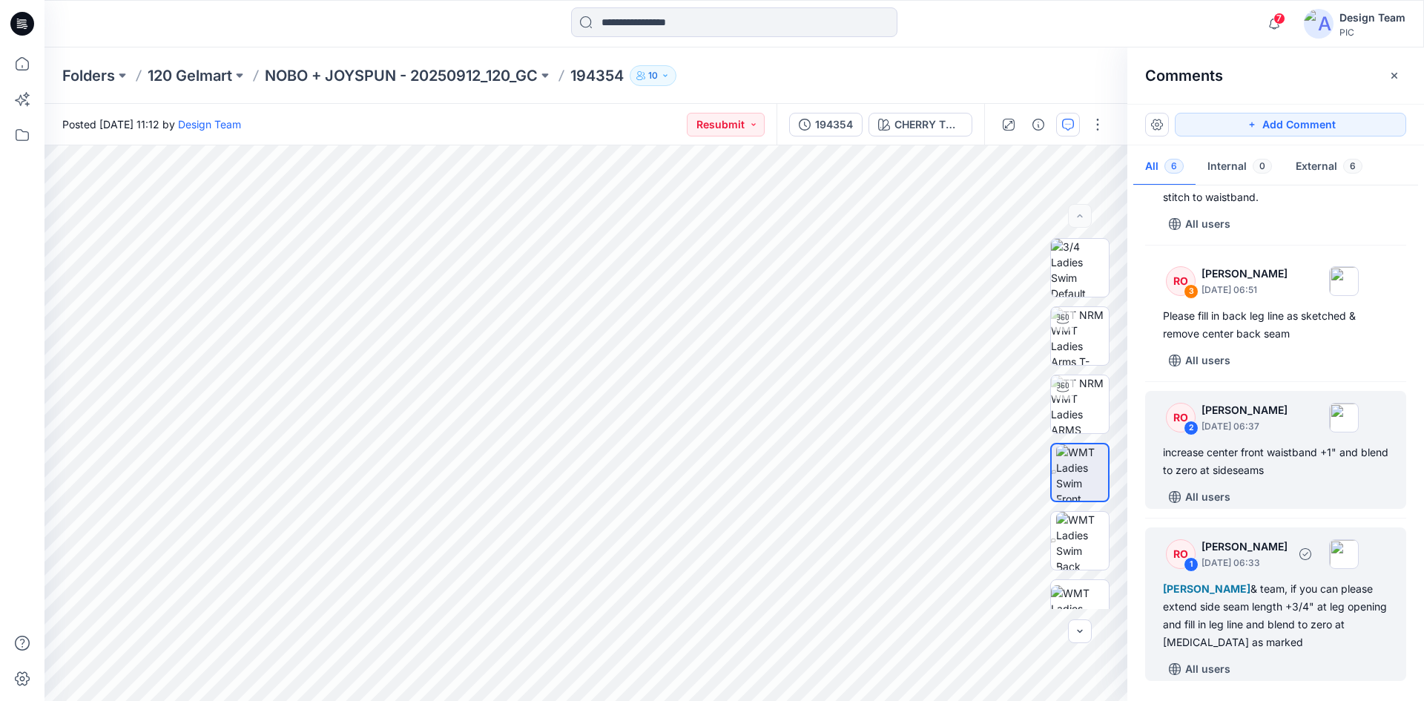
click at [1310, 631] on div "[PERSON_NAME] & team, if you can please extend side seam length +3/4" at leg op…" at bounding box center [1275, 615] width 225 height 71
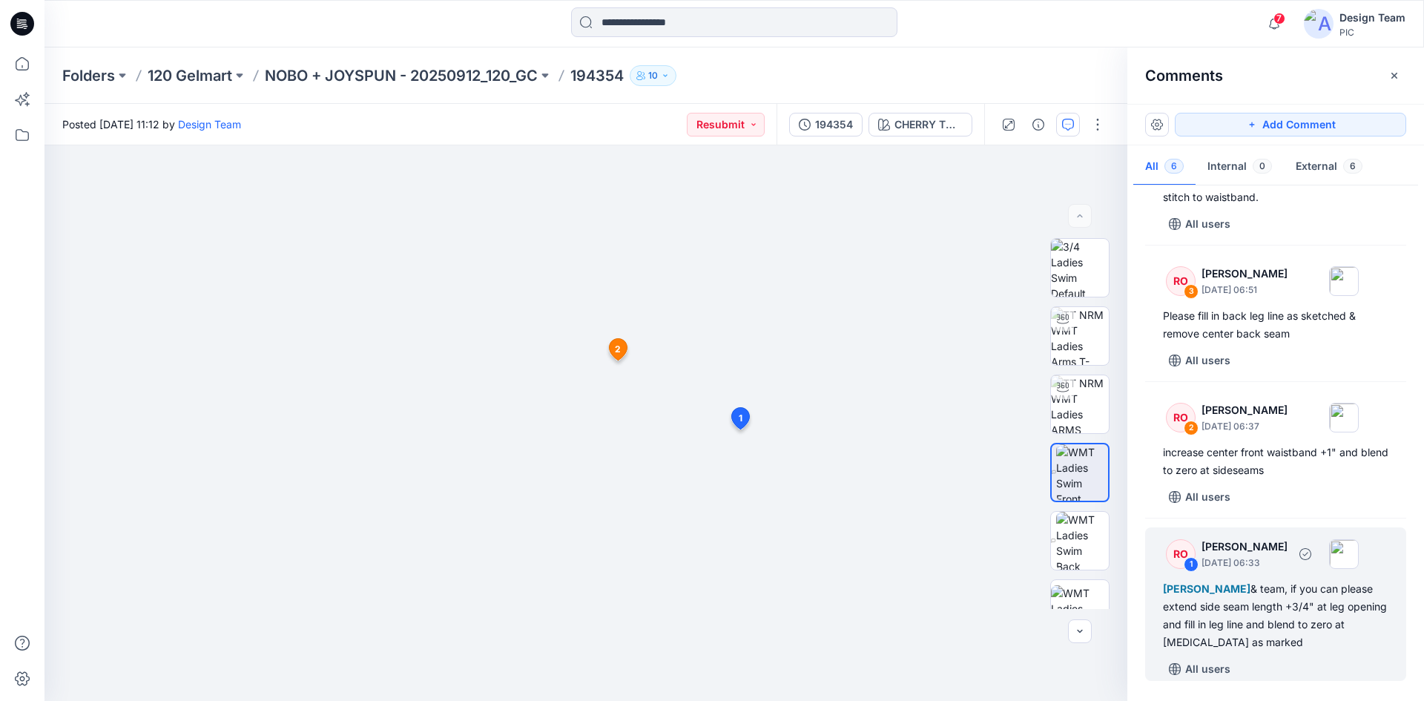
click at [1255, 609] on div "[PERSON_NAME] & team, if you can please extend side seam length +3/4" at leg op…" at bounding box center [1275, 615] width 225 height 71
click at [1281, 615] on div "[PERSON_NAME] & team, if you can please extend side seam length +3/4" at leg op…" at bounding box center [1275, 615] width 225 height 71
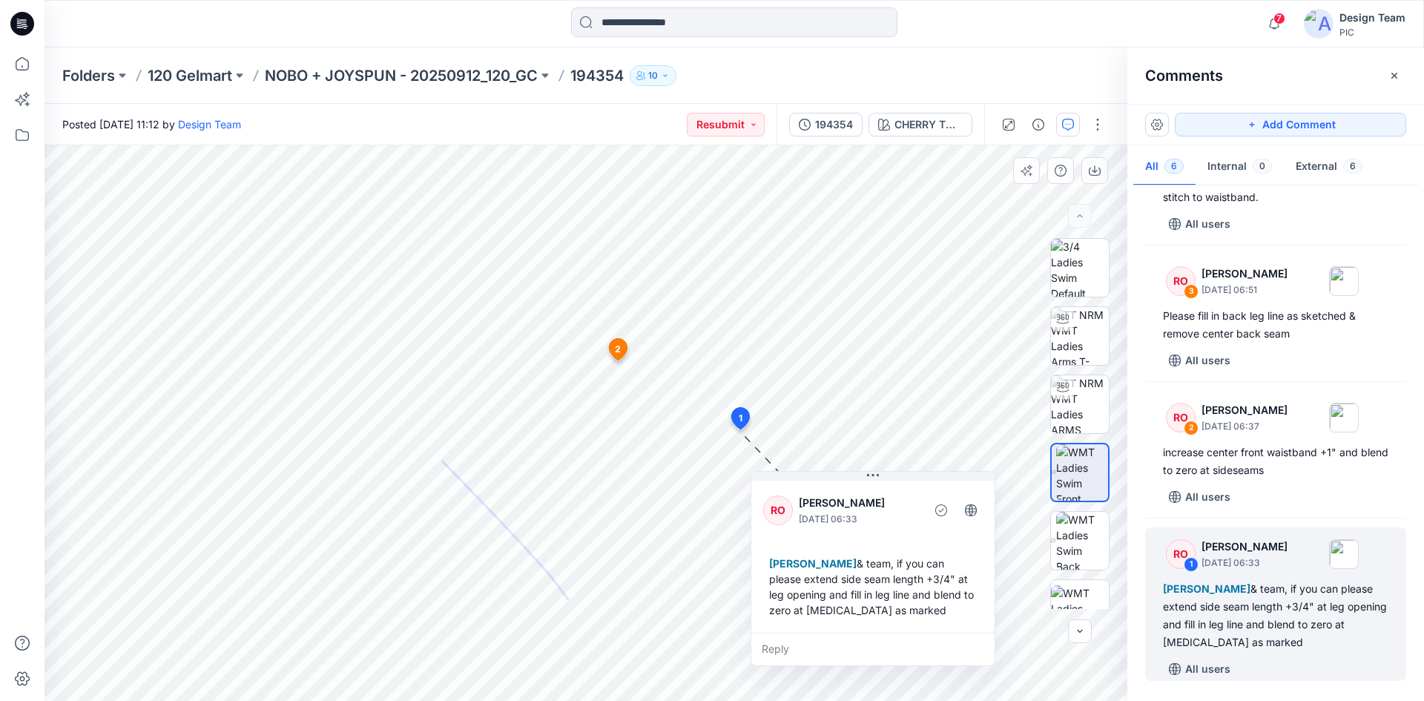
drag, startPoint x: 657, startPoint y: 483, endPoint x: 887, endPoint y: 495, distance: 230.2
click at [903, 498] on p "[PERSON_NAME]" at bounding box center [859, 503] width 121 height 18
click at [245, 7] on div "7 Notifications Your style 194423_V2 is ready 14 minutes ago Your style 194423_…" at bounding box center [712, 350] width 1424 height 701
